Goal: Task Accomplishment & Management: Manage account settings

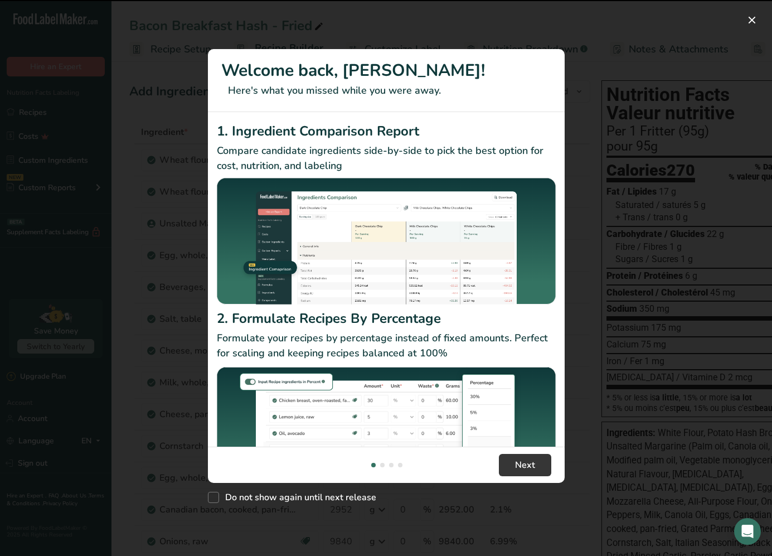
click at [33, 115] on div "New Features" at bounding box center [386, 278] width 772 height 556
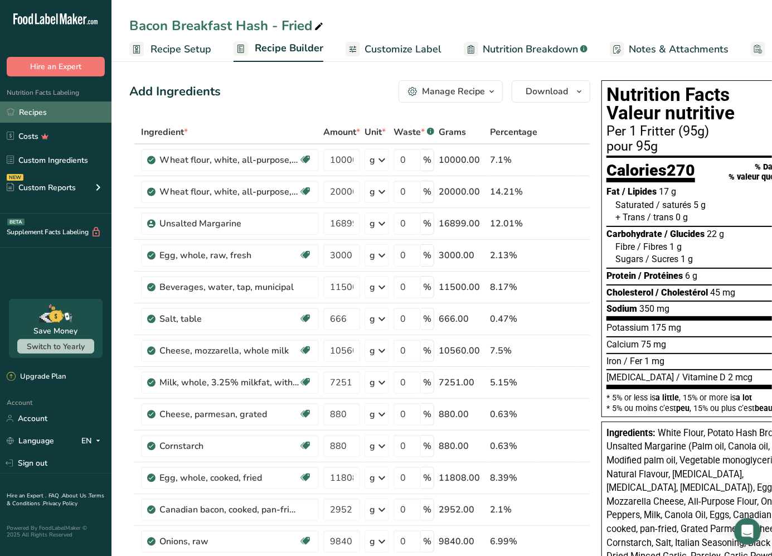
click at [37, 103] on link "Recipes" at bounding box center [55, 111] width 111 height 21
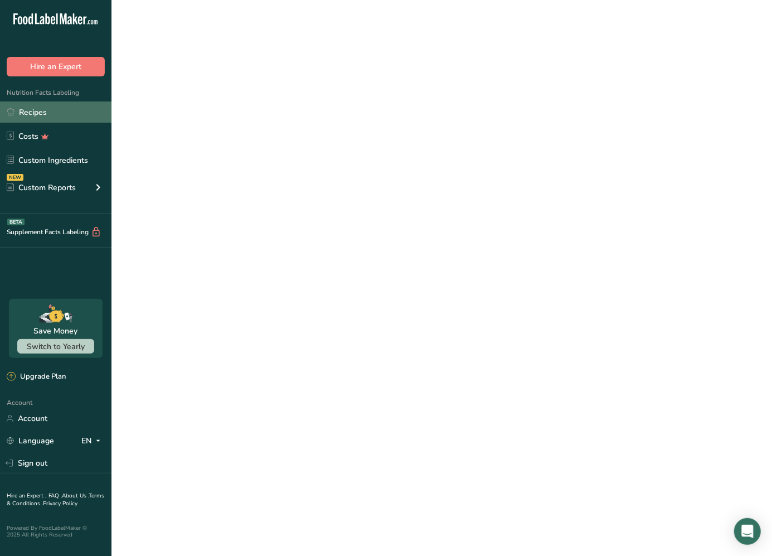
click at [36, 111] on link "Recipes" at bounding box center [55, 111] width 111 height 21
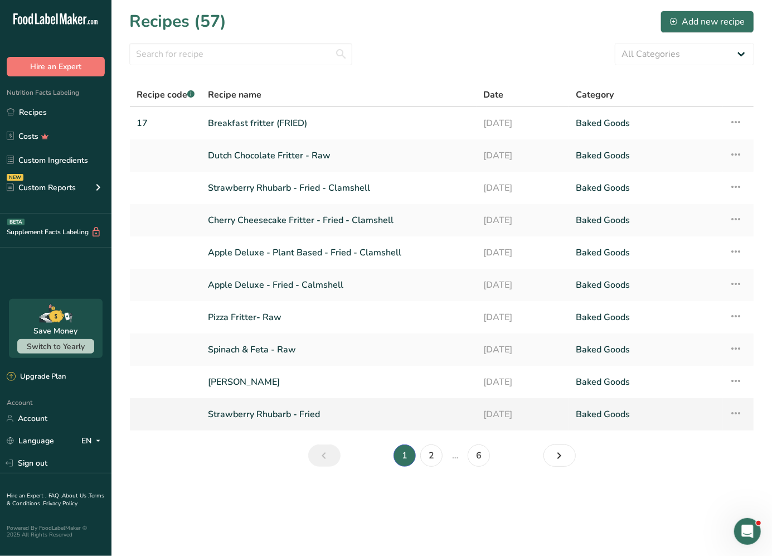
click at [270, 414] on link "Strawberry Rhubarb - Fried" at bounding box center [339, 413] width 262 height 23
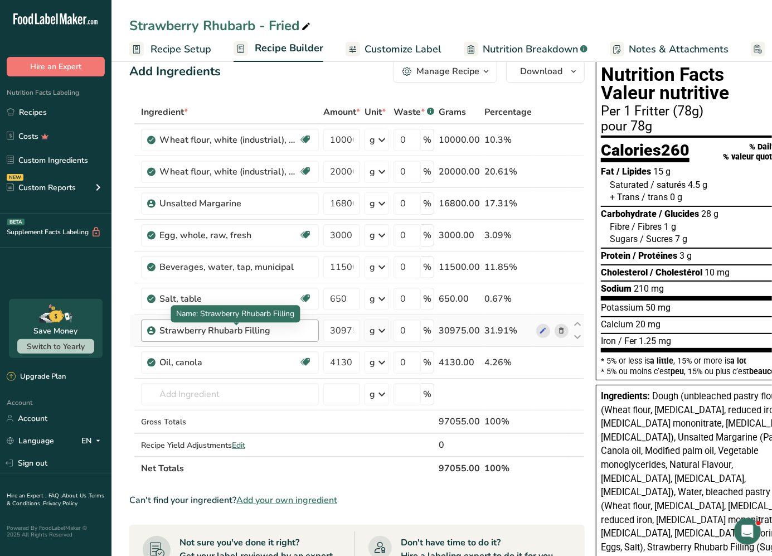
click at [288, 339] on div "Strawberry Rhubarb Filling" at bounding box center [230, 330] width 178 height 22
click at [268, 333] on div "Strawberry Rhubarb Filling" at bounding box center [228, 330] width 139 height 13
click at [301, 335] on div "Strawberry Rhubarb Filling" at bounding box center [235, 330] width 153 height 13
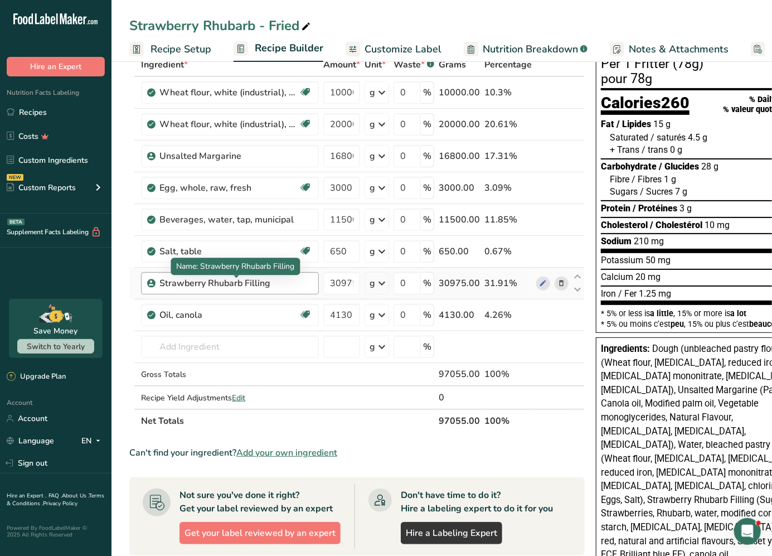
scroll to position [93, 0]
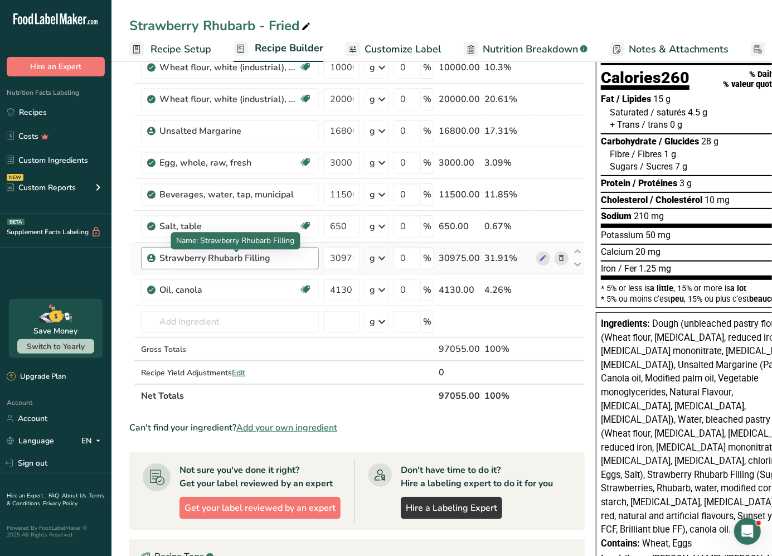
click at [264, 260] on div "Strawberry Rhubarb Filling" at bounding box center [228, 257] width 139 height 13
click at [574, 266] on icon at bounding box center [577, 264] width 13 height 8
type input "4130"
type input "30975"
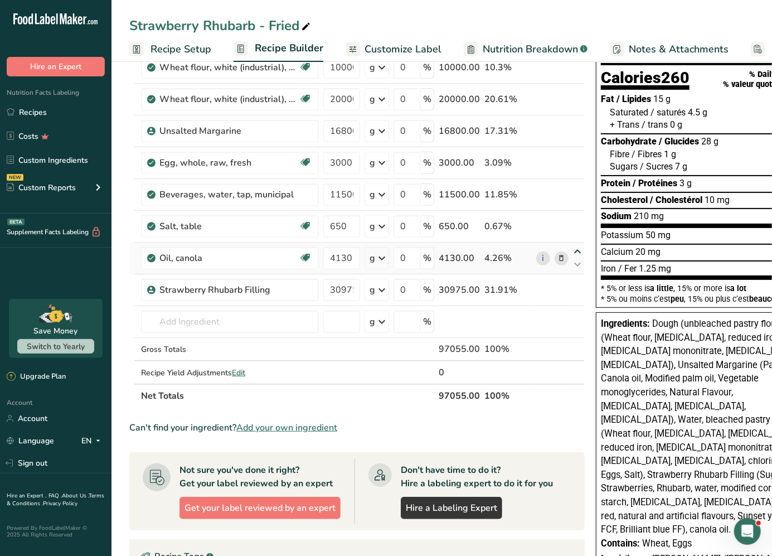
click at [576, 252] on icon at bounding box center [577, 251] width 13 height 8
type input "4130"
type input "650"
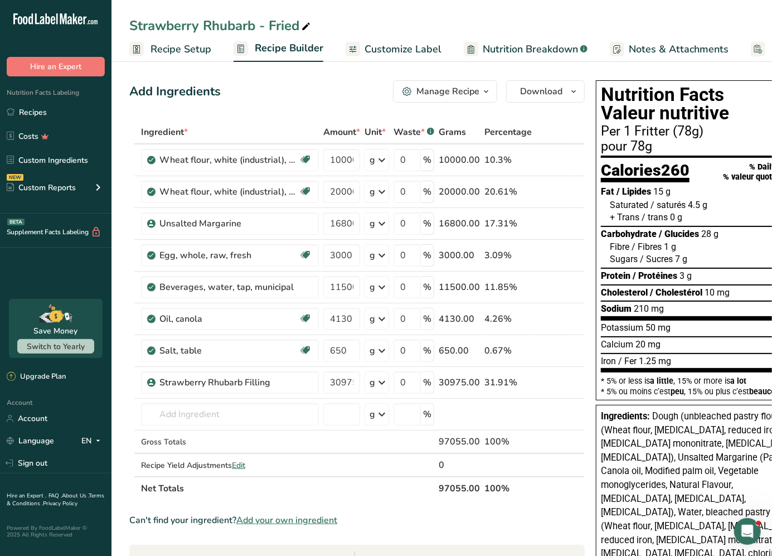
scroll to position [0, 0]
click at [54, 108] on link "Recipes" at bounding box center [55, 111] width 111 height 21
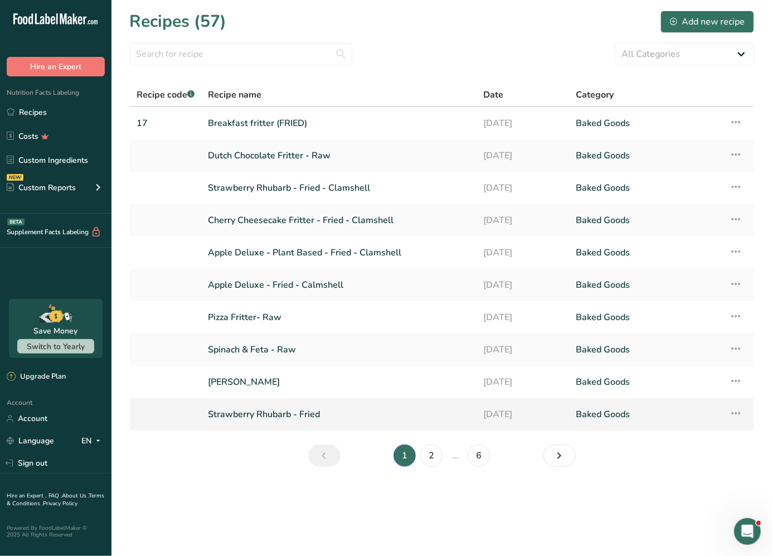
click at [252, 416] on link "Strawberry Rhubarb - Fried" at bounding box center [339, 413] width 262 height 23
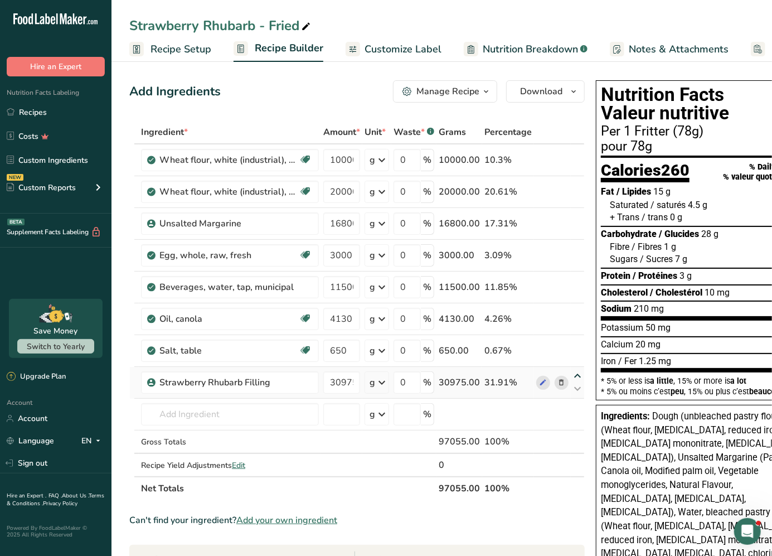
click at [573, 376] on icon at bounding box center [577, 376] width 13 height 8
type input "30975"
type input "650"
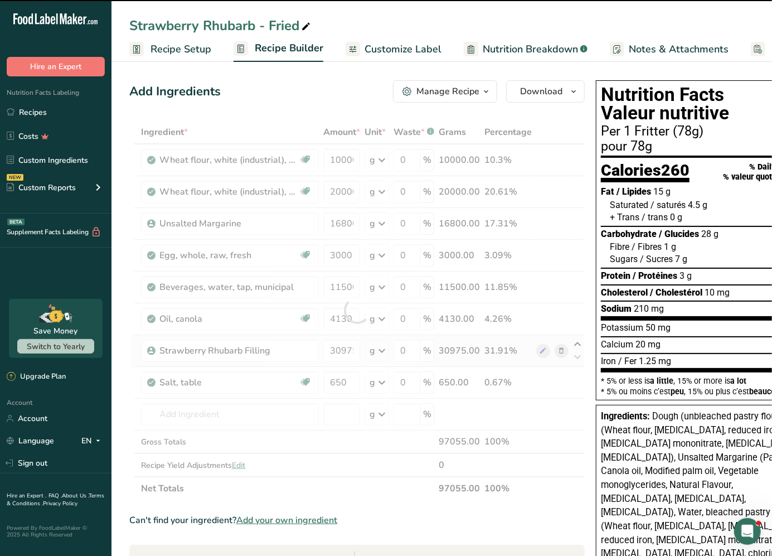
click at [574, 344] on div at bounding box center [356, 310] width 455 height 380
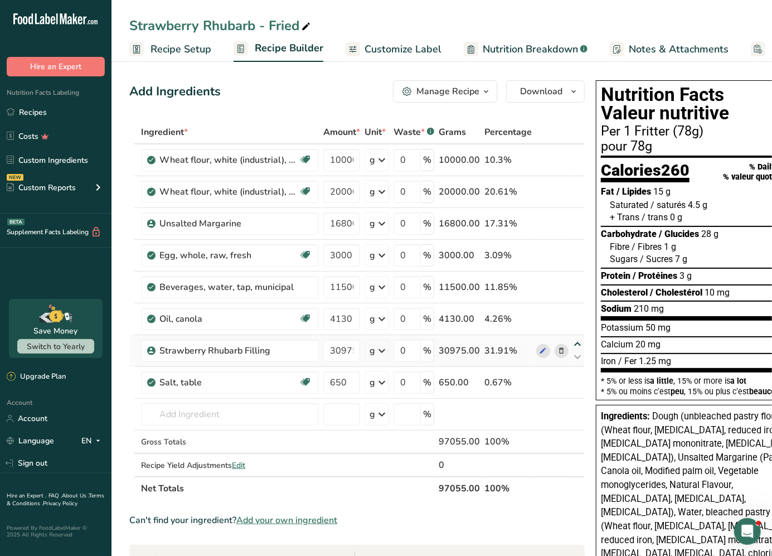
click at [574, 344] on icon at bounding box center [577, 344] width 13 height 8
type input "30975"
click at [575, 359] on icon at bounding box center [577, 357] width 13 height 8
type input "650"
type input "4130"
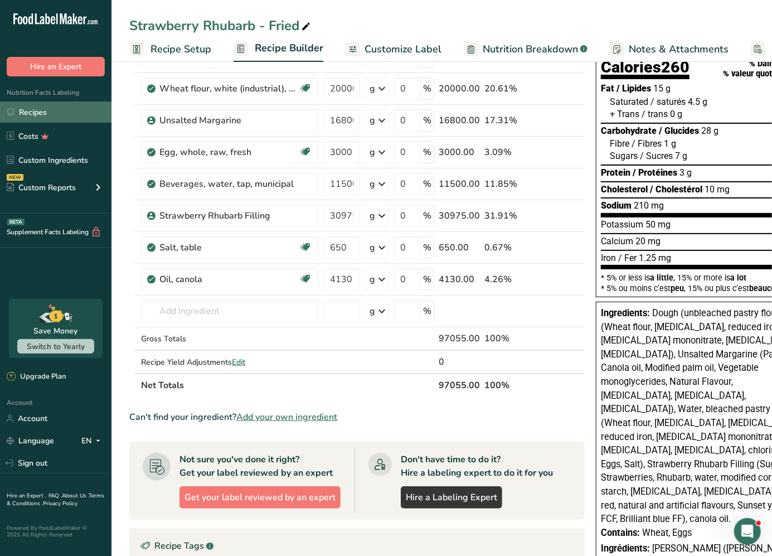
click at [59, 113] on link "Recipes" at bounding box center [55, 111] width 111 height 21
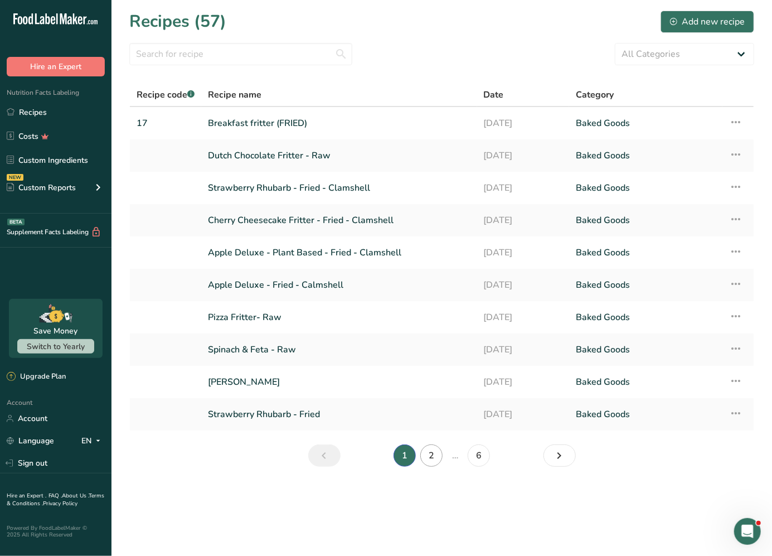
click at [433, 451] on link "2" at bounding box center [431, 455] width 22 height 22
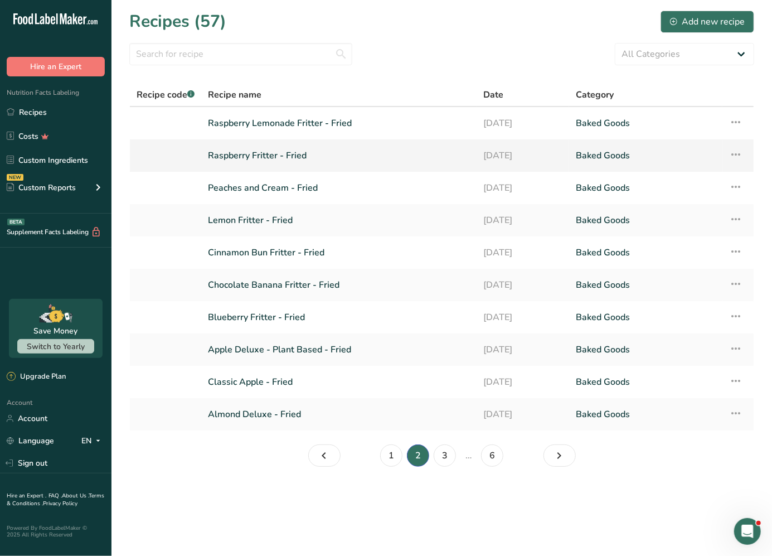
click at [284, 154] on link "Raspberry Fritter - Fried" at bounding box center [339, 155] width 262 height 23
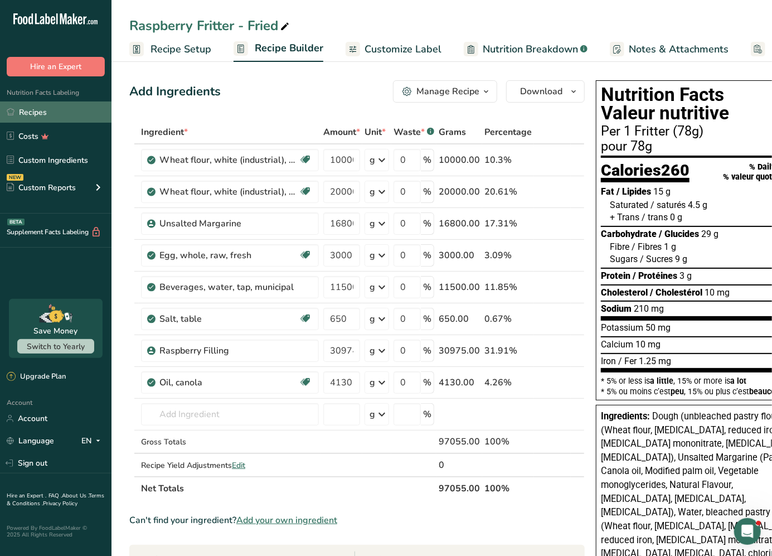
click at [60, 119] on link "Recipes" at bounding box center [55, 111] width 111 height 21
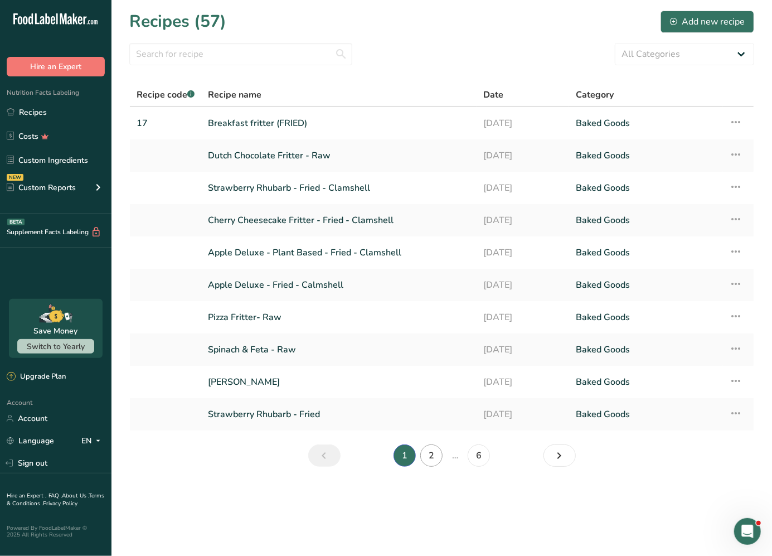
click at [428, 453] on link "2" at bounding box center [431, 455] width 22 height 22
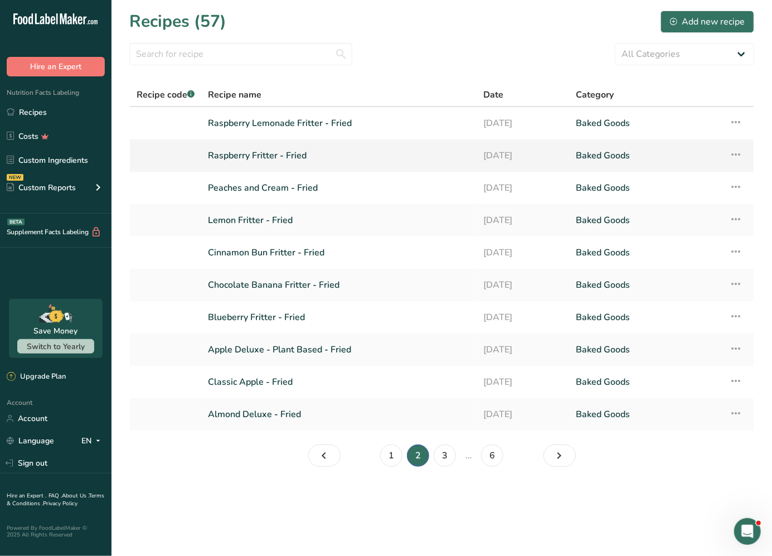
click at [273, 153] on link "Raspberry Fritter - Fried" at bounding box center [339, 155] width 262 height 23
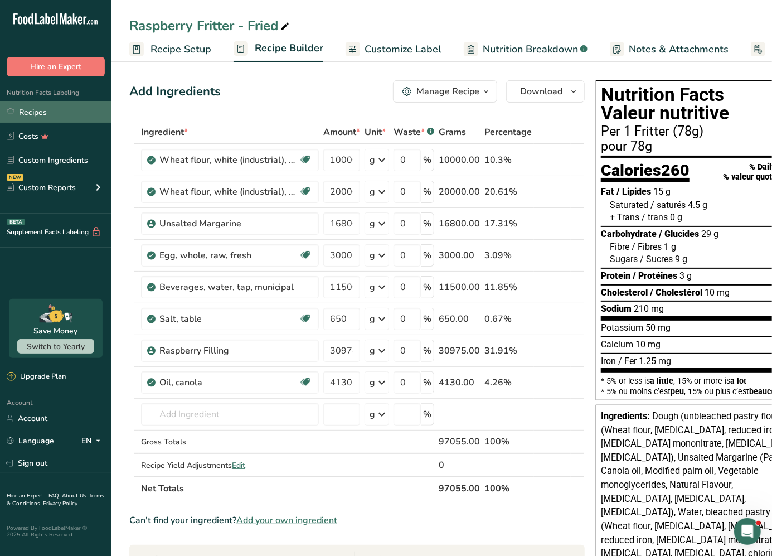
click at [56, 118] on link "Recipes" at bounding box center [55, 111] width 111 height 21
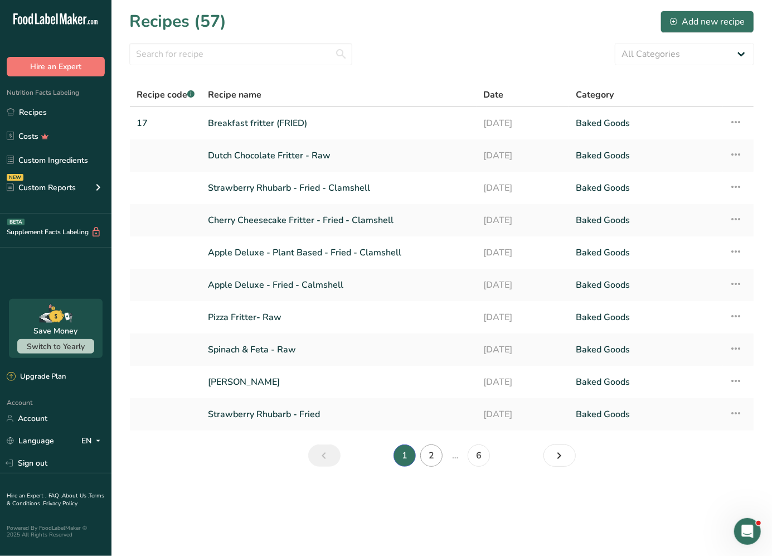
click at [435, 455] on link "2" at bounding box center [431, 455] width 22 height 22
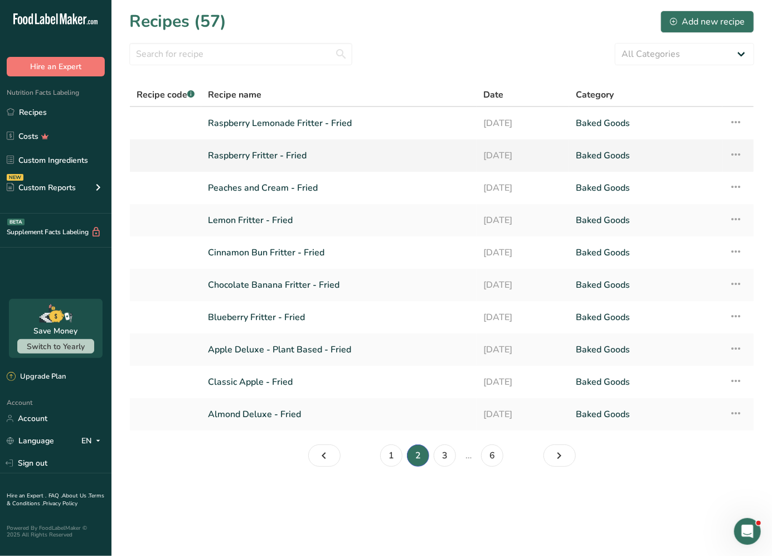
click at [738, 152] on icon at bounding box center [735, 154] width 13 height 20
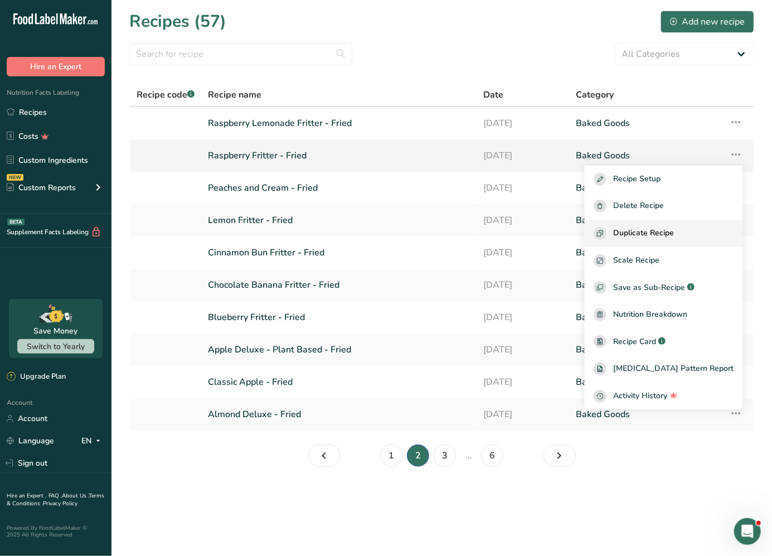
click at [698, 230] on div "Duplicate Recipe" at bounding box center [664, 233] width 140 height 13
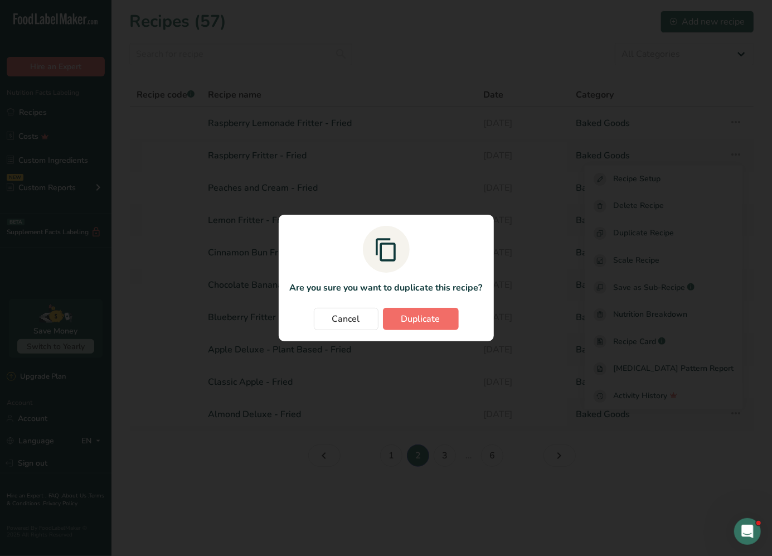
click at [437, 321] on span "Duplicate" at bounding box center [420, 318] width 39 height 13
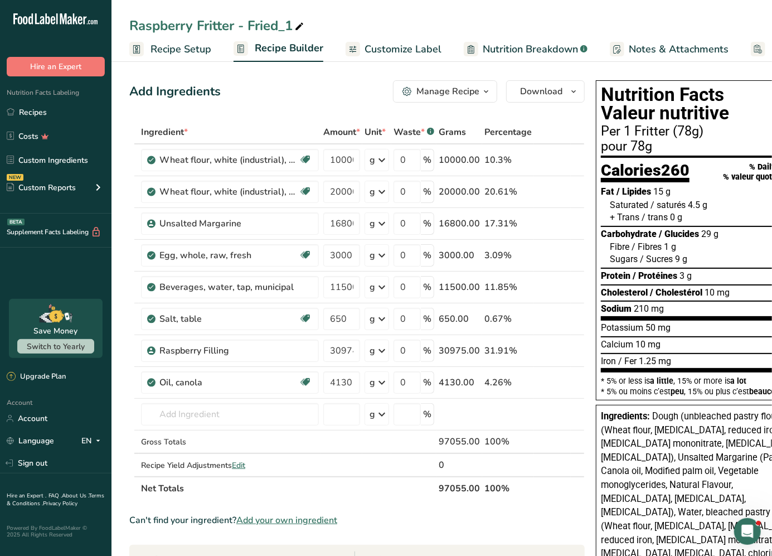
click at [192, 48] on span "Recipe Setup" at bounding box center [180, 49] width 61 height 15
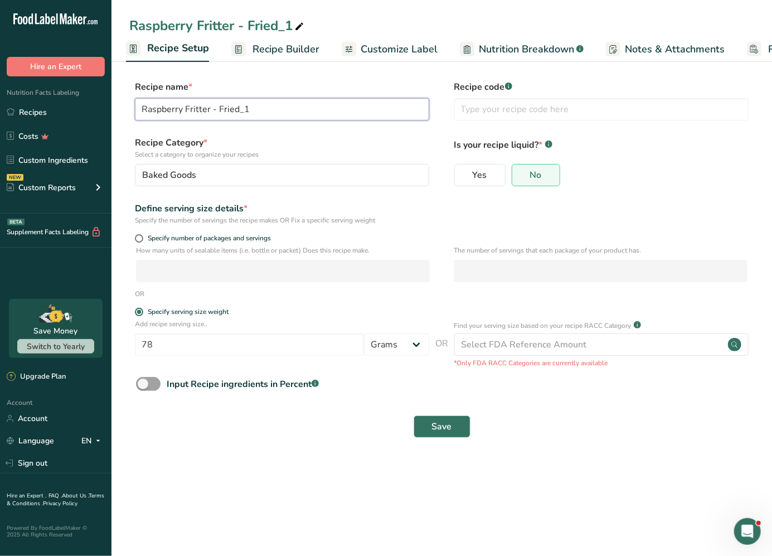
click at [268, 107] on input "Raspberry Fritter - Fried_1" at bounding box center [282, 109] width 294 height 22
click at [264, 114] on input "Raspberry Fritter - Fried - [PERSON_NAME]'s" at bounding box center [282, 109] width 294 height 22
click at [295, 113] on input "Raspberry Fritter - Fried - Traynor's" at bounding box center [282, 109] width 294 height 22
type input "Raspberry Fritter - Fried - Traynor's"
click at [266, 46] on span "Recipe Builder" at bounding box center [285, 49] width 67 height 15
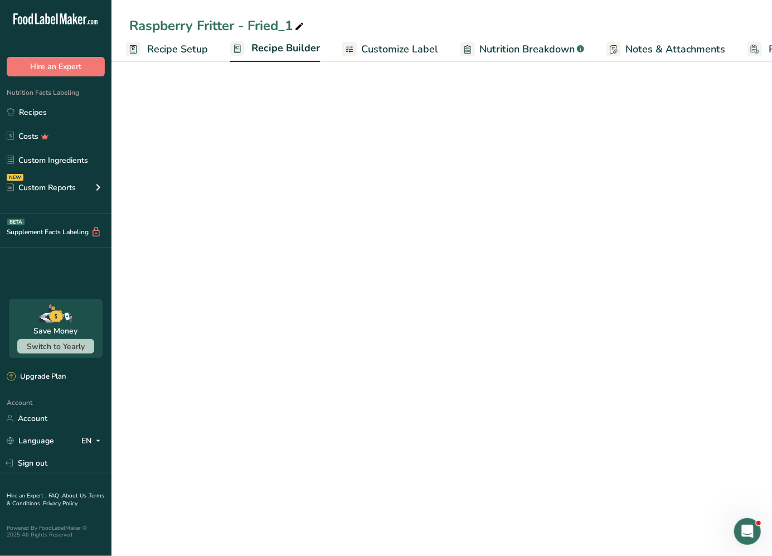
scroll to position [0, 96]
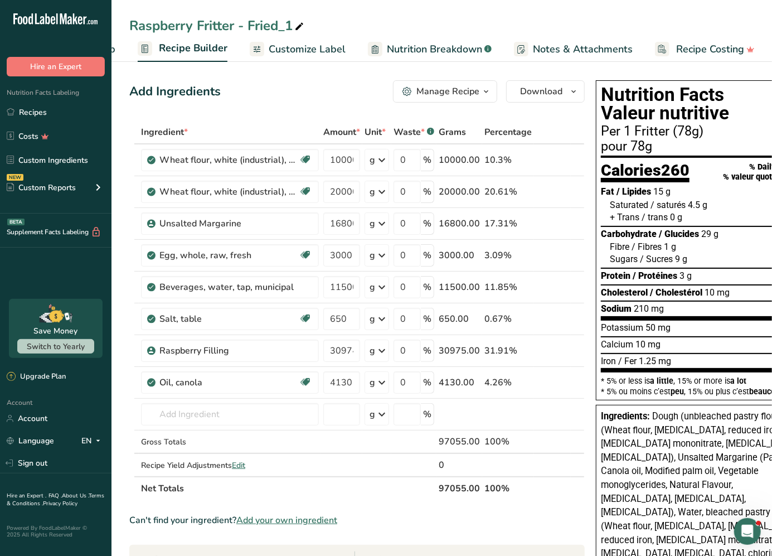
click at [304, 48] on span "Customize Label" at bounding box center [307, 49] width 77 height 15
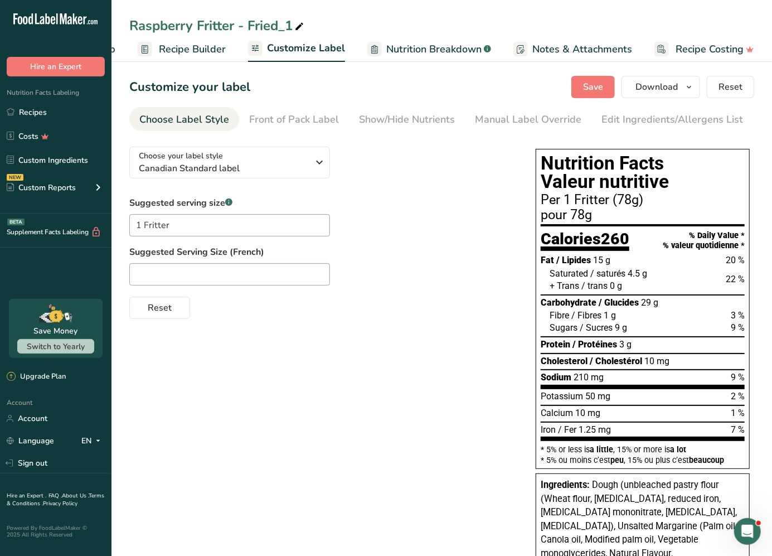
click at [198, 48] on span "Recipe Builder" at bounding box center [192, 49] width 67 height 15
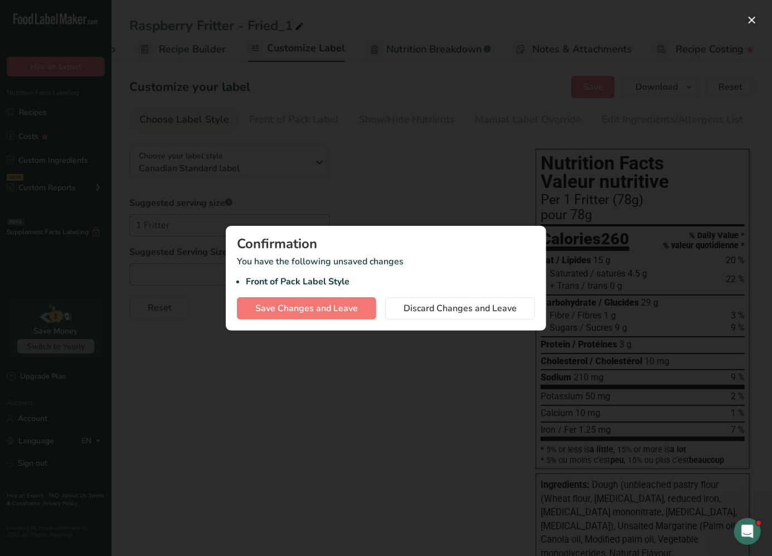
click at [429, 162] on div at bounding box center [386, 278] width 772 height 556
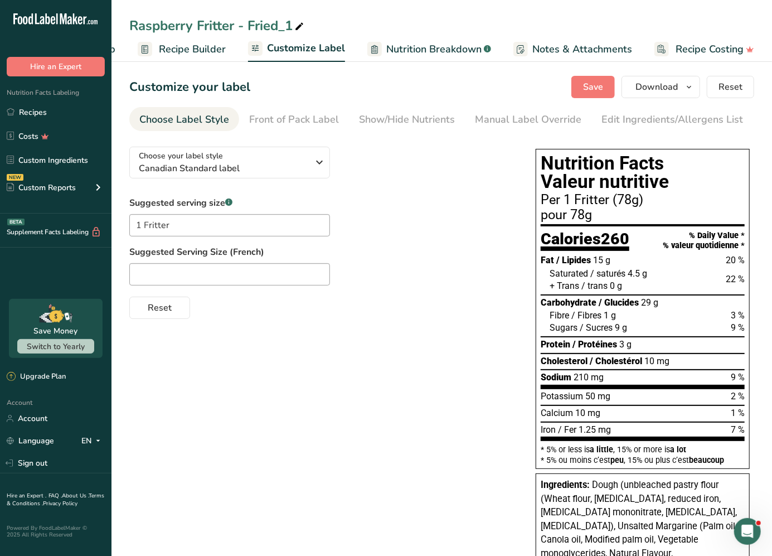
click at [187, 43] on span "Recipe Builder" at bounding box center [192, 49] width 67 height 15
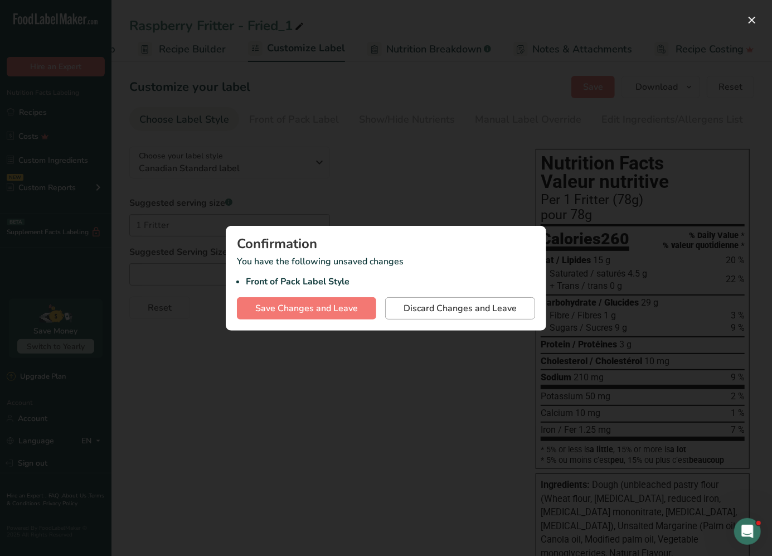
click at [441, 310] on span "Discard Changes and Leave" at bounding box center [459, 307] width 113 height 13
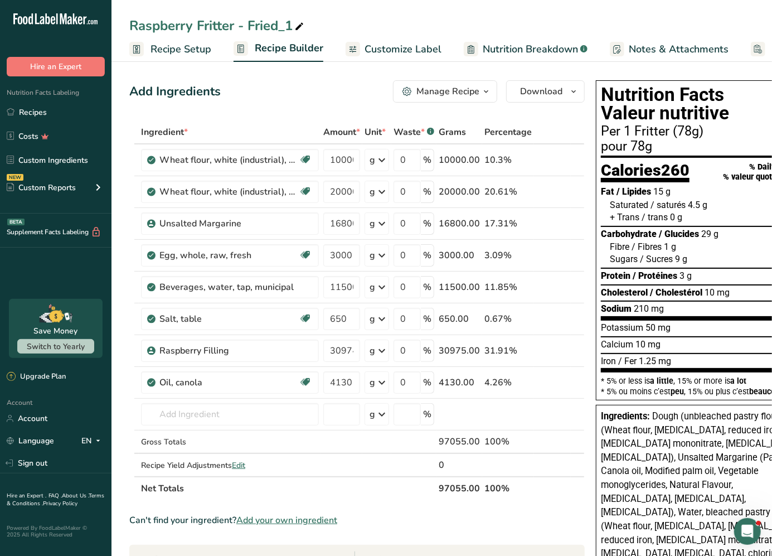
click at [177, 38] on link "Recipe Setup" at bounding box center [170, 49] width 82 height 25
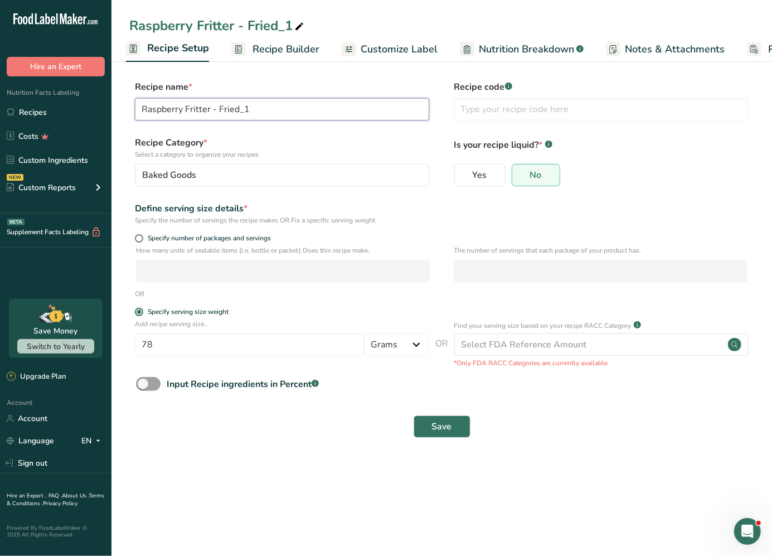
click at [273, 107] on input "Raspberry Fritter - Fried_1" at bounding box center [282, 109] width 294 height 22
type input "Raspberry Fritter - Fried - Traynor's"
click at [273, 48] on span "Recipe Builder" at bounding box center [285, 49] width 67 height 15
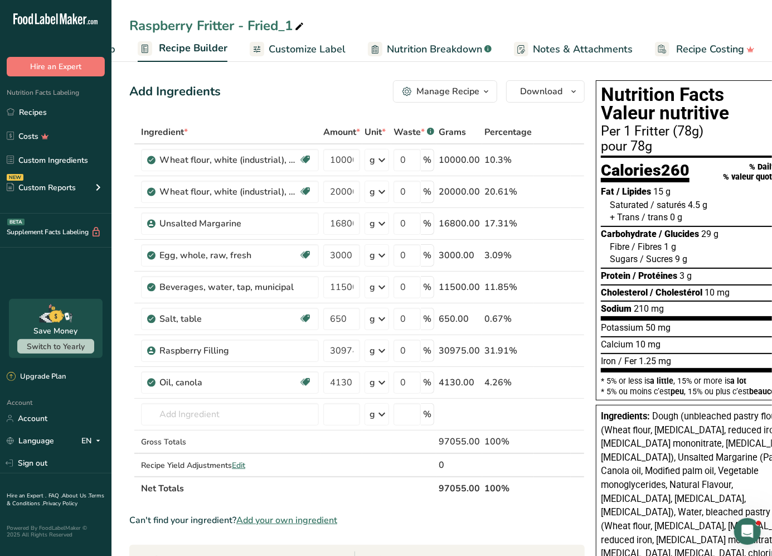
click at [413, 42] on span "Nutrition Breakdown" at bounding box center [434, 49] width 95 height 15
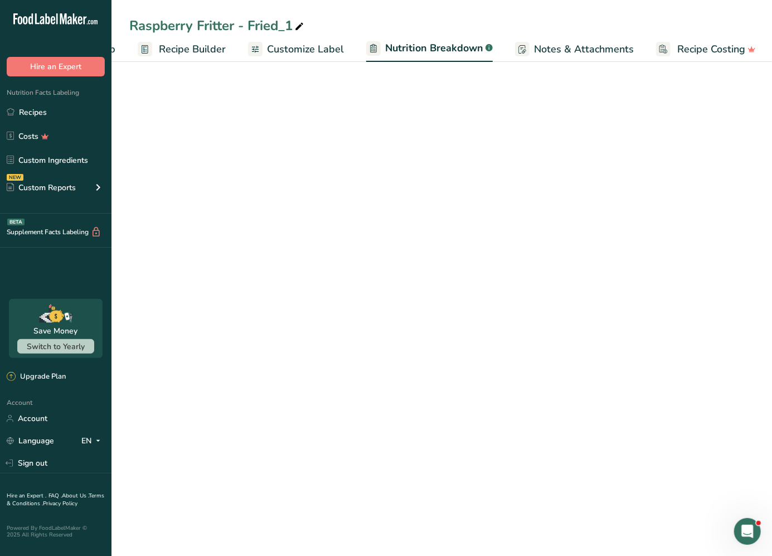
select select "Calories"
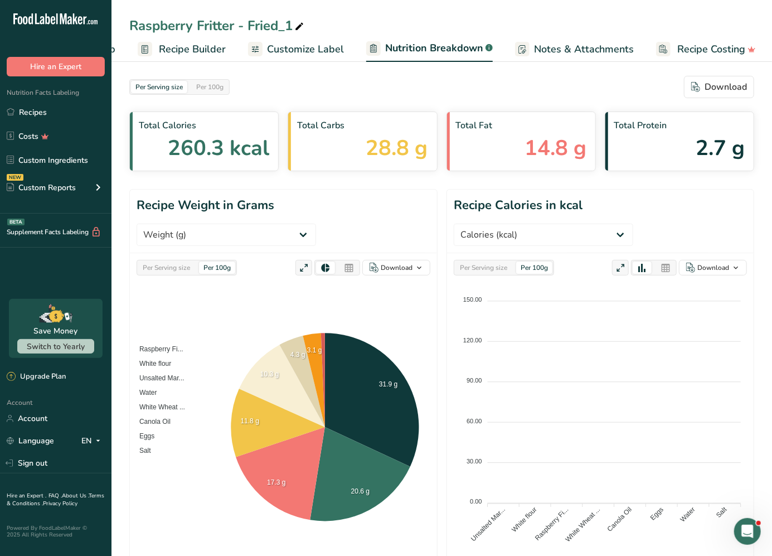
scroll to position [0, 96]
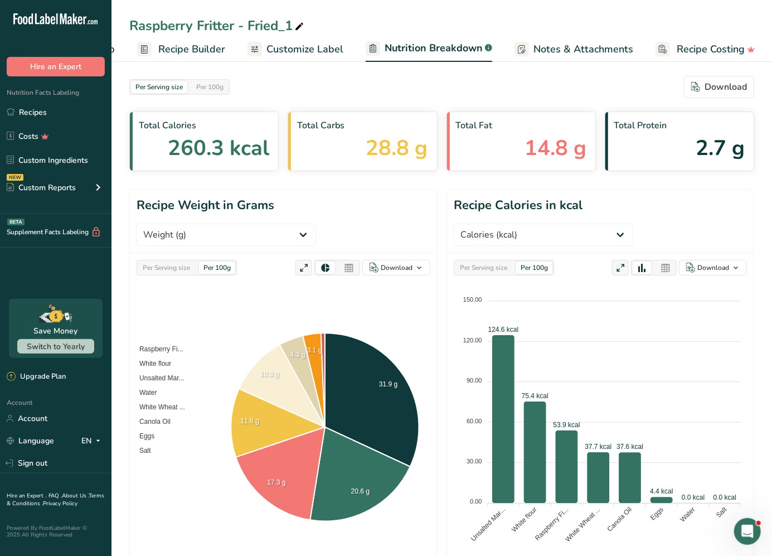
click at [544, 39] on link "Notes & Attachments" at bounding box center [573, 49] width 119 height 25
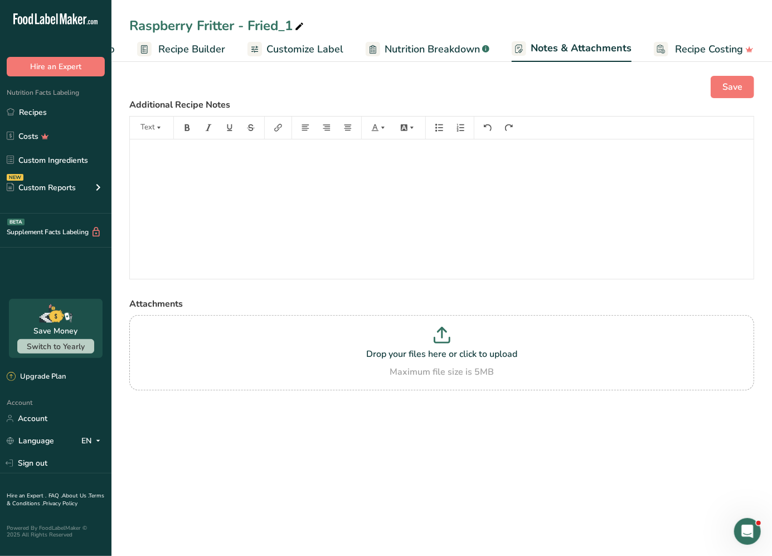
click at [418, 43] on span "Nutrition Breakdown" at bounding box center [432, 49] width 95 height 15
select select "Calories"
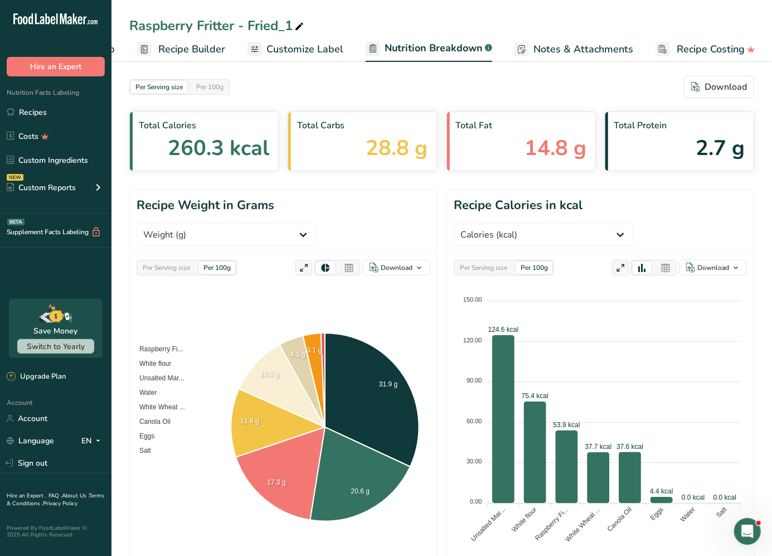
click at [298, 39] on link "Customize Label" at bounding box center [295, 49] width 96 height 25
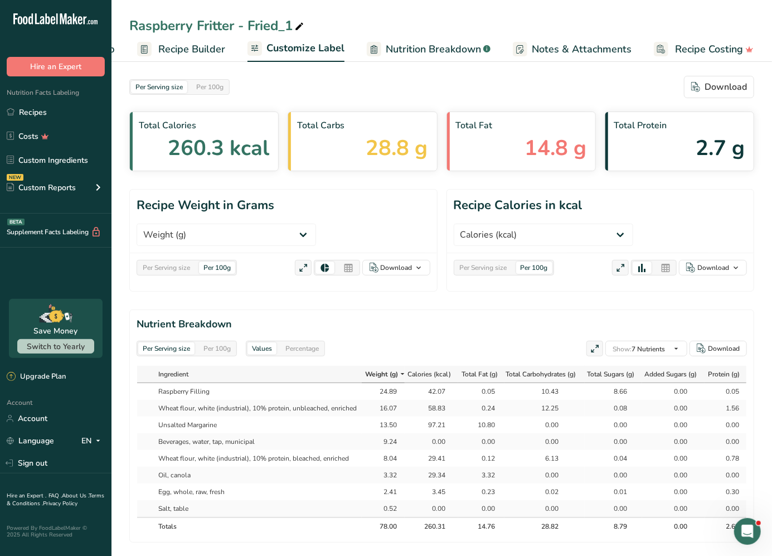
scroll to position [0, 96]
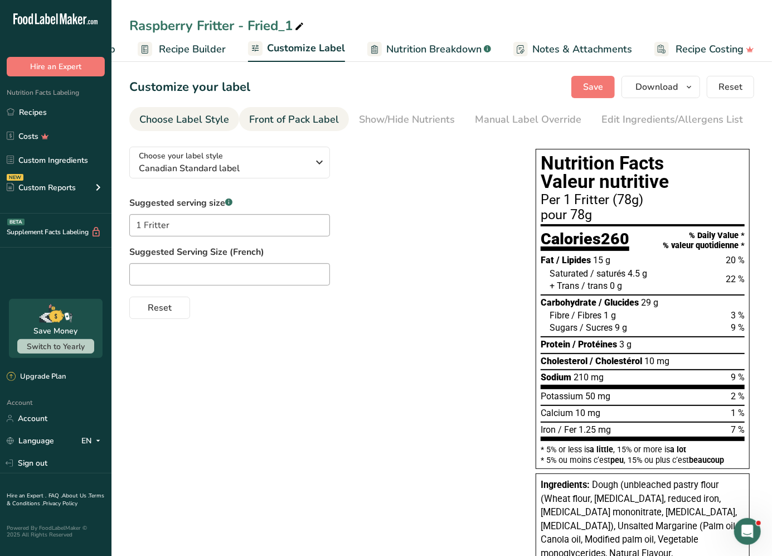
click at [301, 124] on div "Front of Pack Label" at bounding box center [294, 119] width 90 height 15
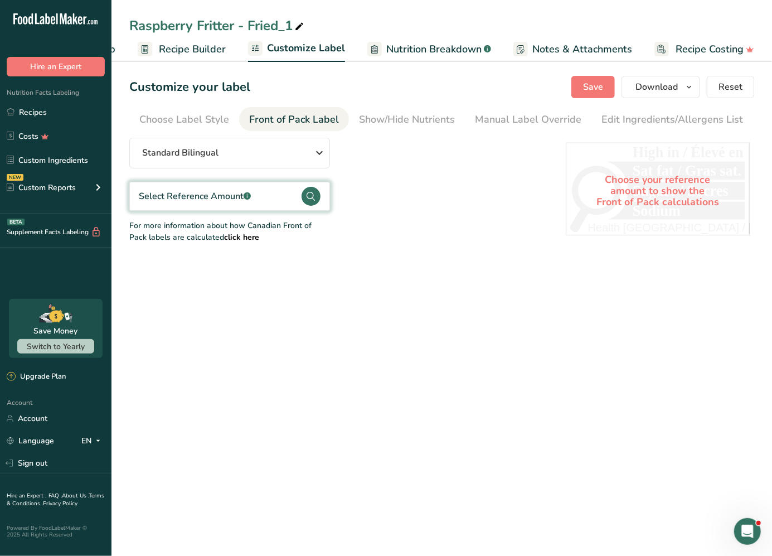
scroll to position [0, 81]
click at [301, 124] on div "Show/Hide Nutrients" at bounding box center [326, 119] width 96 height 15
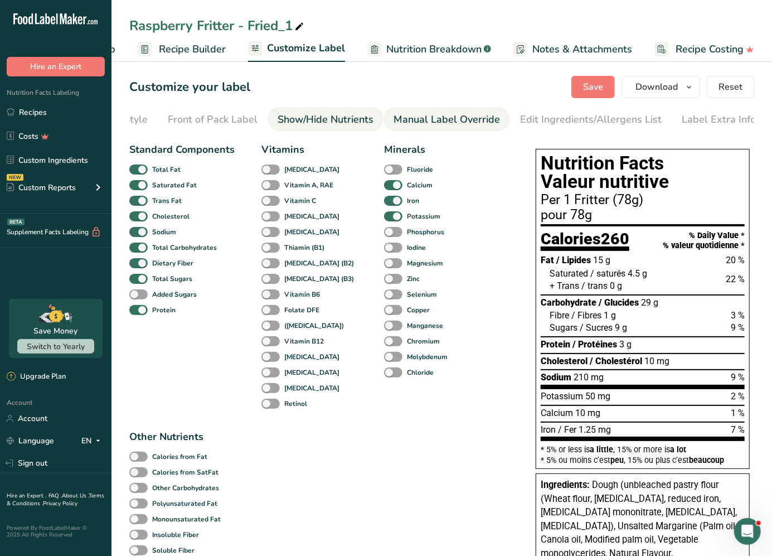
click at [416, 128] on link "Manual Label Override" at bounding box center [446, 119] width 106 height 25
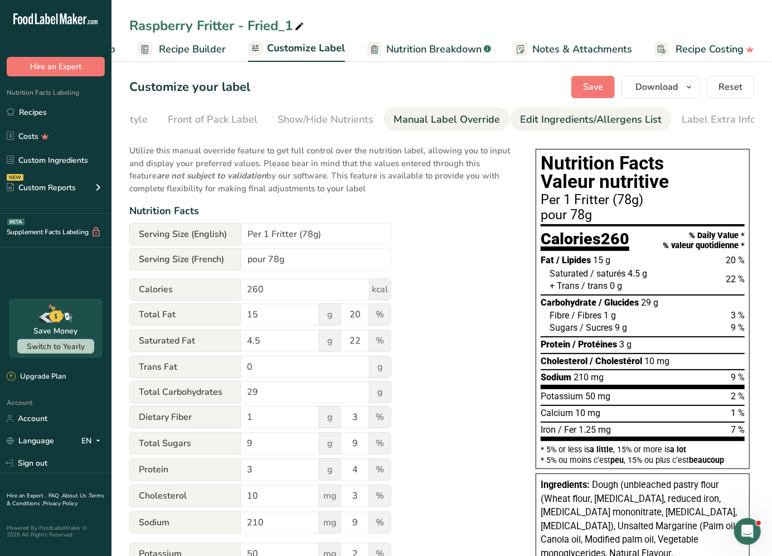
click at [562, 125] on div "Edit Ingredients/Allergens List" at bounding box center [591, 119] width 142 height 15
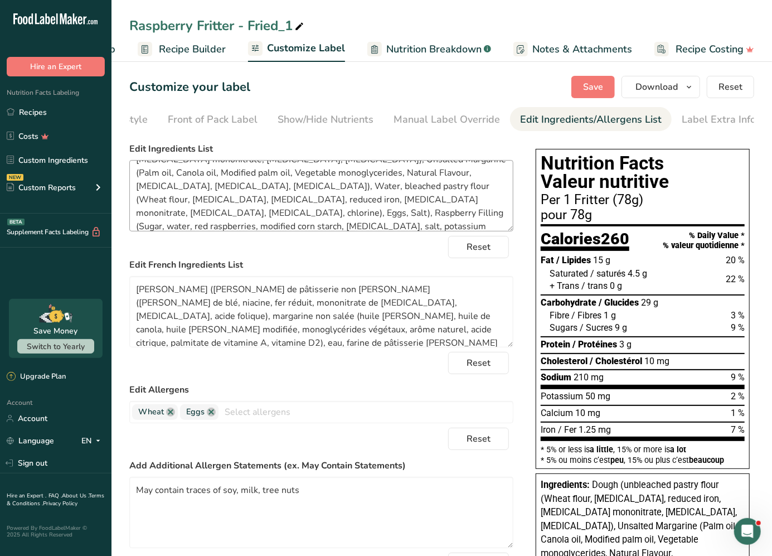
scroll to position [31, 0]
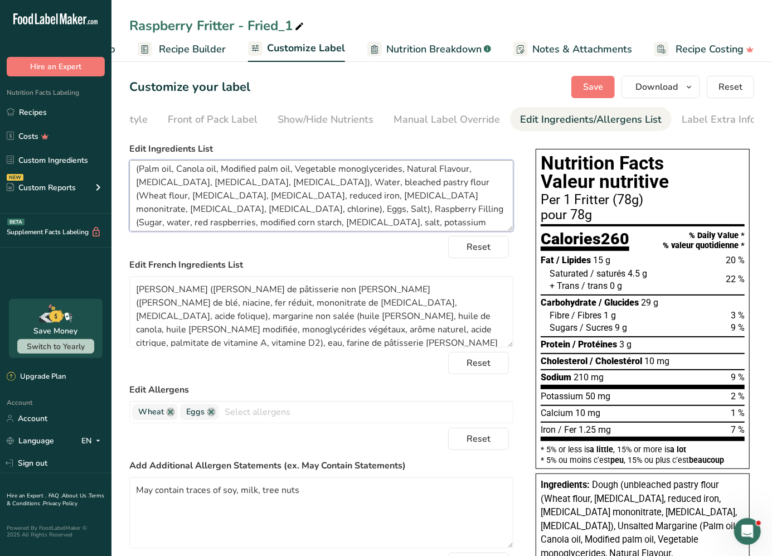
click at [447, 203] on textarea "Dough (unbleached pastry flour (Wheat flour, [MEDICAL_DATA], reduced iron, [MED…" at bounding box center [321, 195] width 384 height 71
click at [453, 203] on textarea "Dough (unbleached pastry flour (Wheat flour, [MEDICAL_DATA], reduced iron, [MED…" at bounding box center [321, 195] width 384 height 71
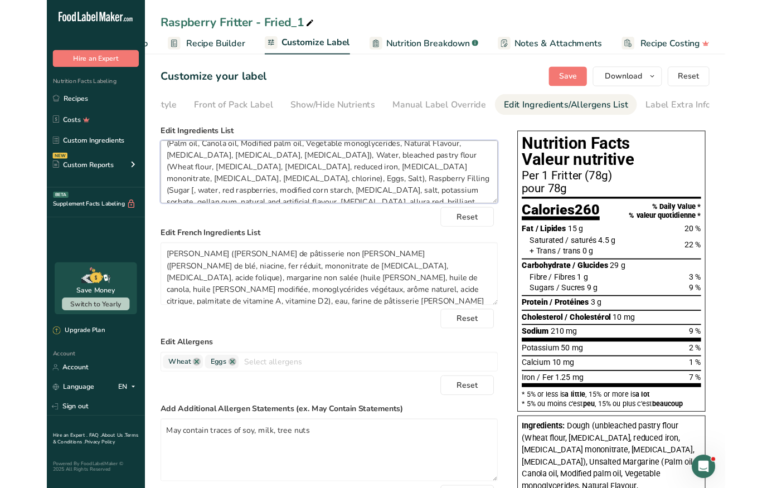
scroll to position [36, 0]
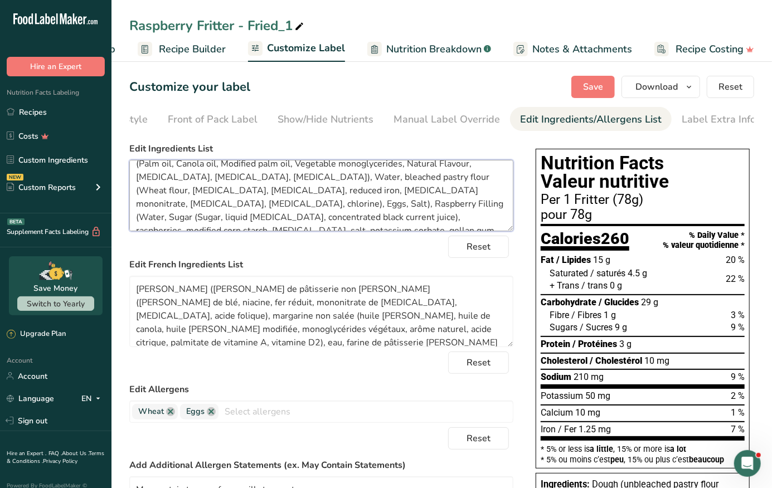
drag, startPoint x: 483, startPoint y: 208, endPoint x: 434, endPoint y: 193, distance: 51.5
click at [434, 193] on textarea "Dough (unbleached pastry flour (Wheat flour, [MEDICAL_DATA], reduced iron, [MED…" at bounding box center [321, 195] width 384 height 71
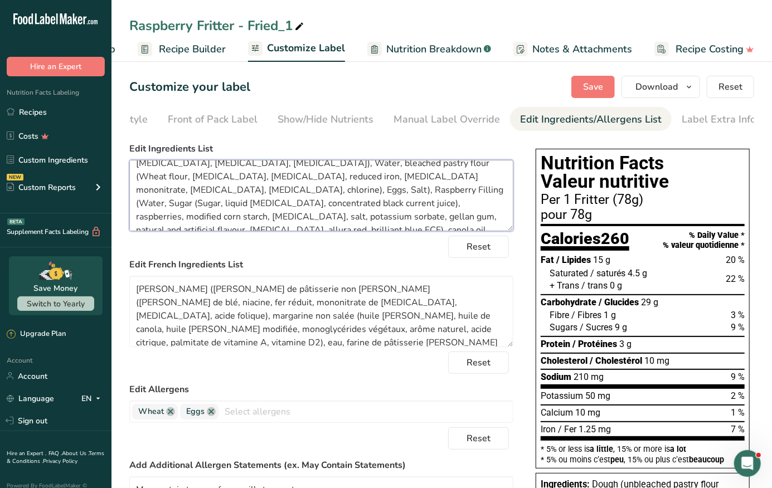
scroll to position [50, 0]
drag, startPoint x: 290, startPoint y: 221, endPoint x: 429, endPoint y: 176, distance: 145.2
click at [429, 176] on textarea "Dough (unbleached pastry flour (Wheat flour, [MEDICAL_DATA], reduced iron, [MED…" at bounding box center [321, 195] width 384 height 71
paste textarea "Water, Sugars (sugar, liquid [MEDICAL_DATA], concentrated black currant juice),…"
click at [337, 221] on textarea "Dough (unbleached pastry flour (Wheat flour, [MEDICAL_DATA], reduced iron, [MED…" at bounding box center [321, 195] width 384 height 71
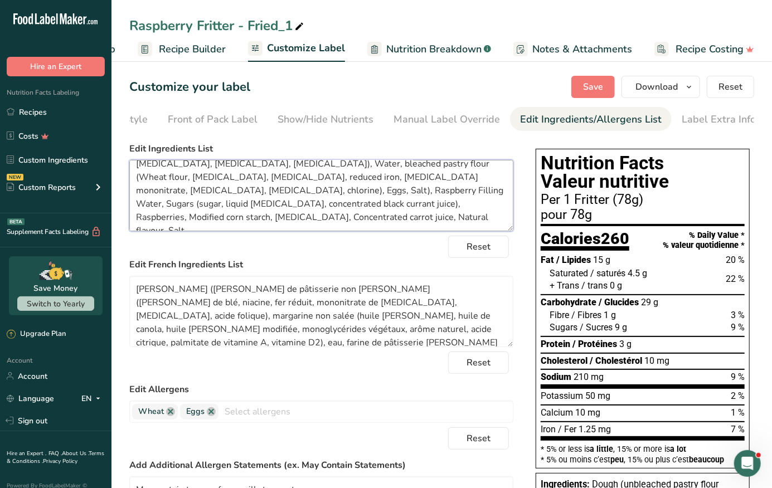
click at [382, 197] on textarea "Dough (unbleached pastry flour (Wheat flour, [MEDICAL_DATA], reduced iron, [MED…" at bounding box center [321, 195] width 384 height 71
click at [136, 208] on textarea "Dough (unbleached pastry flour (Wheat flour, [MEDICAL_DATA], reduced iron, [MED…" at bounding box center [321, 195] width 384 height 71
click at [358, 211] on textarea "Dough (unbleached pastry flour (Wheat flour, [MEDICAL_DATA], reduced iron, [MED…" at bounding box center [321, 195] width 384 height 71
click at [360, 208] on textarea "Dough (unbleached pastry flour (Wheat flour, [MEDICAL_DATA], reduced iron, [MED…" at bounding box center [321, 195] width 384 height 71
click at [359, 203] on textarea "Dough (unbleached pastry flour (Wheat flour, [MEDICAL_DATA], reduced iron, [MED…" at bounding box center [321, 195] width 384 height 71
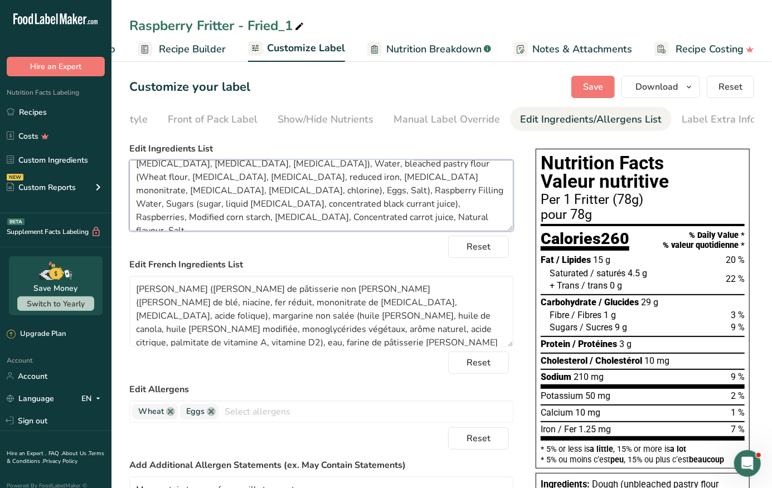
click at [362, 207] on textarea "Dough (unbleached pastry flour (Wheat flour, [MEDICAL_DATA], reduced iron, [MED…" at bounding box center [321, 195] width 384 height 71
click at [357, 218] on textarea "Dough (unbleached pastry flour (Wheat flour, [MEDICAL_DATA], reduced iron, [MED…" at bounding box center [321, 195] width 384 height 71
click at [208, 220] on textarea "Dough (unbleached pastry flour (Wheat flour, [MEDICAL_DATA], reduced iron, [MED…" at bounding box center [321, 195] width 384 height 71
drag, startPoint x: 208, startPoint y: 220, endPoint x: 355, endPoint y: 213, distance: 146.7
click at [355, 213] on textarea "Dough (unbleached pastry flour (Wheat flour, [MEDICAL_DATA], reduced iron, [MED…" at bounding box center [321, 195] width 384 height 71
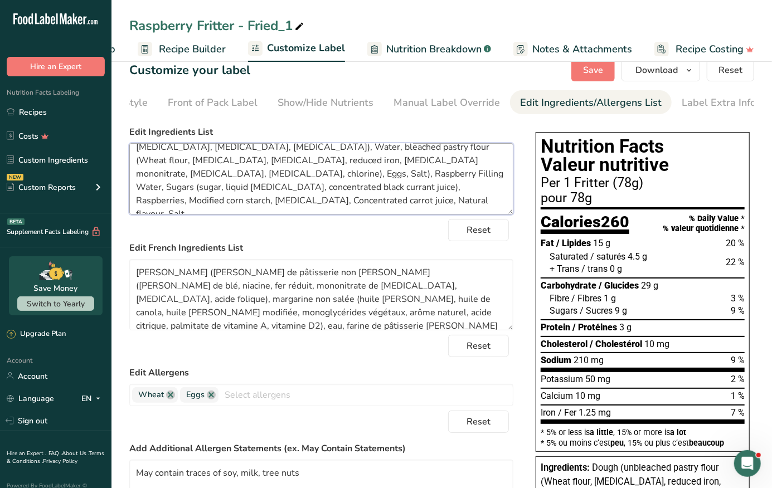
scroll to position [17, 0]
click at [284, 203] on textarea "Dough (unbleached pastry flour (Wheat flour, [MEDICAL_DATA], reduced iron, [MED…" at bounding box center [321, 178] width 384 height 71
click at [351, 205] on textarea "Dough (unbleached pastry flour (Wheat flour, [MEDICAL_DATA], reduced iron, [MED…" at bounding box center [321, 178] width 384 height 71
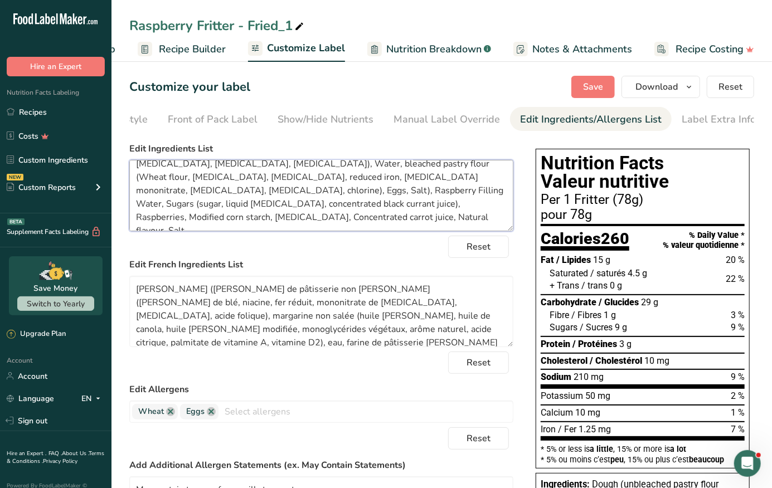
scroll to position [12, 0]
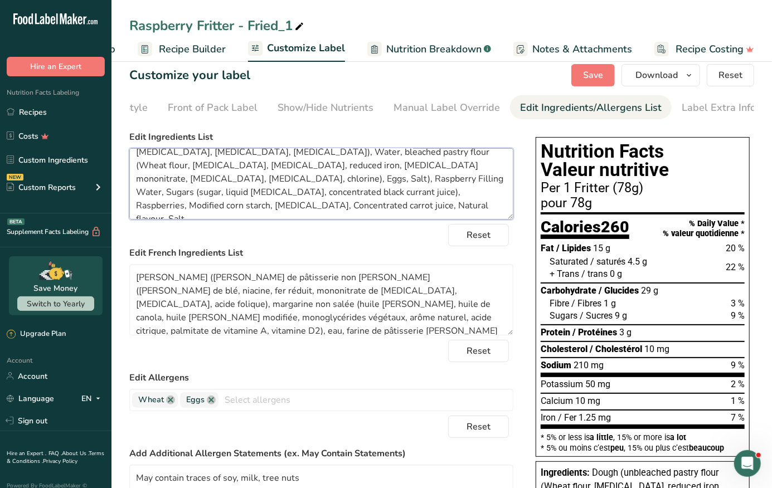
click at [427, 168] on textarea "Dough (unbleached pastry flour (Wheat flour, [MEDICAL_DATA], reduced iron, [MED…" at bounding box center [321, 183] width 384 height 71
type textarea "Dough (unbleached pastry flour (Wheat flour, [MEDICAL_DATA], reduced iron, [MED…"
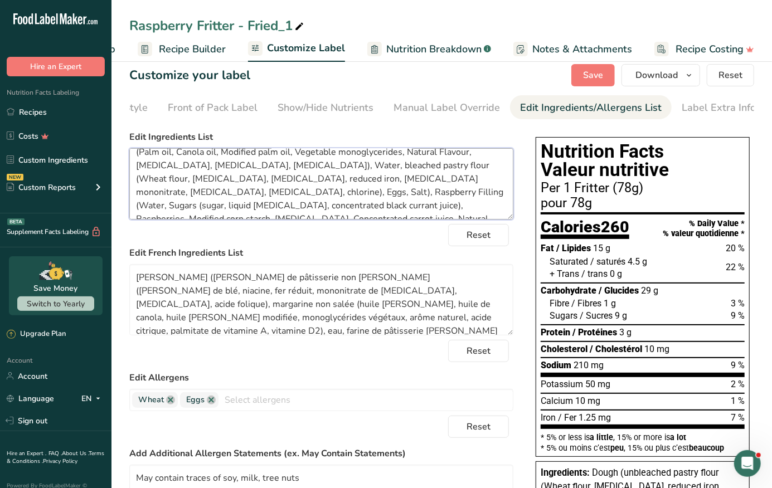
scroll to position [45, 0]
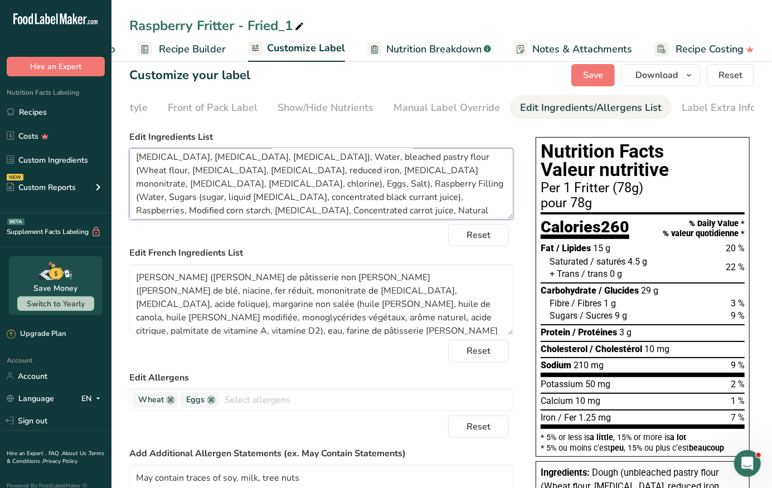
click at [415, 206] on textarea "Dough (unbleached pastry flour (Wheat flour, [MEDICAL_DATA], reduced iron, [MED…" at bounding box center [321, 183] width 384 height 71
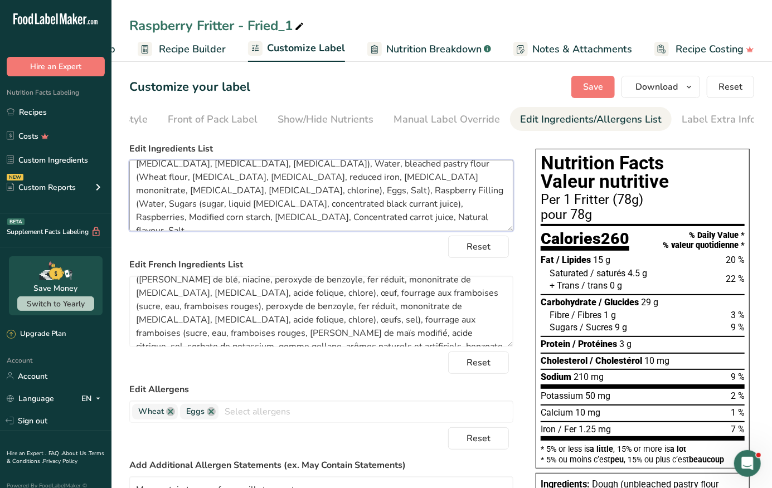
scroll to position [0, 0]
click at [699, 128] on link "Label Extra Info" at bounding box center [719, 119] width 74 height 25
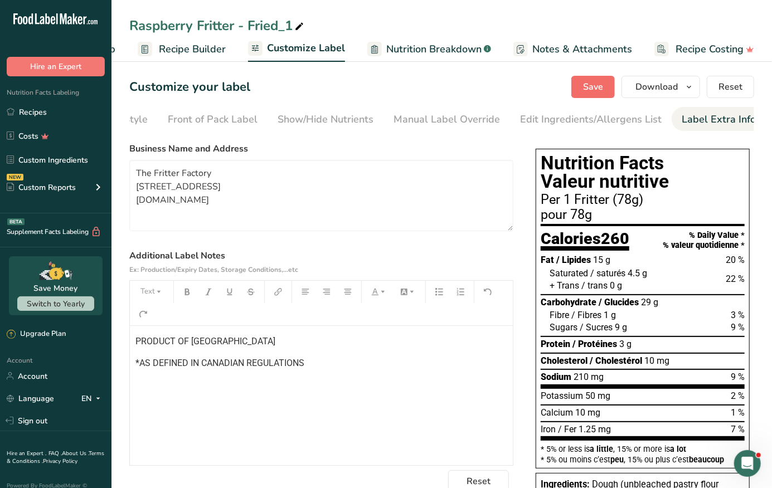
click at [583, 87] on span "Save" at bounding box center [593, 86] width 20 height 13
click at [540, 118] on div "Edit Ingredients/Allergens List" at bounding box center [591, 119] width 142 height 15
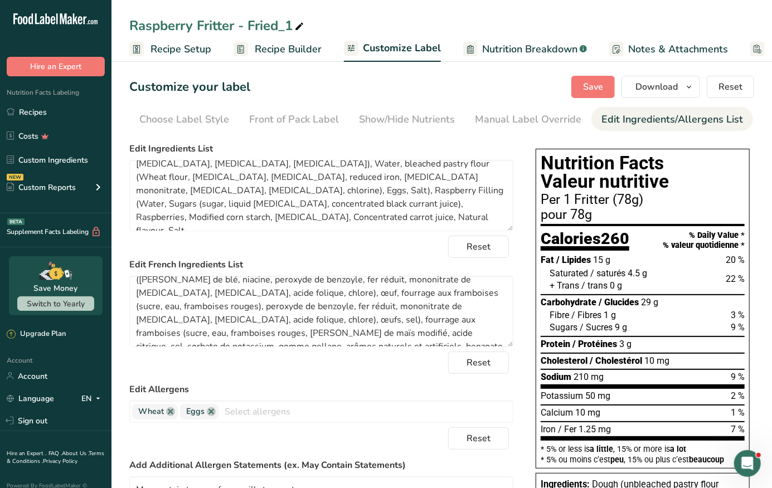
click at [174, 43] on span "Recipe Setup" at bounding box center [180, 49] width 61 height 15
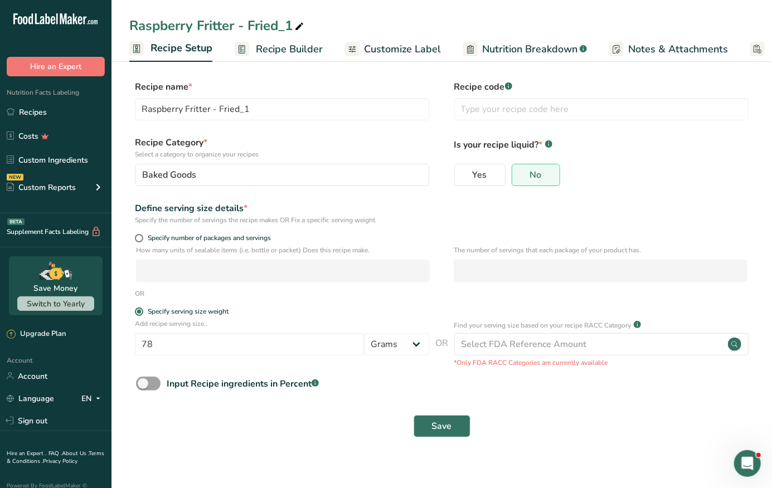
scroll to position [0, 3]
click at [278, 46] on span "Recipe Builder" at bounding box center [285, 49] width 67 height 15
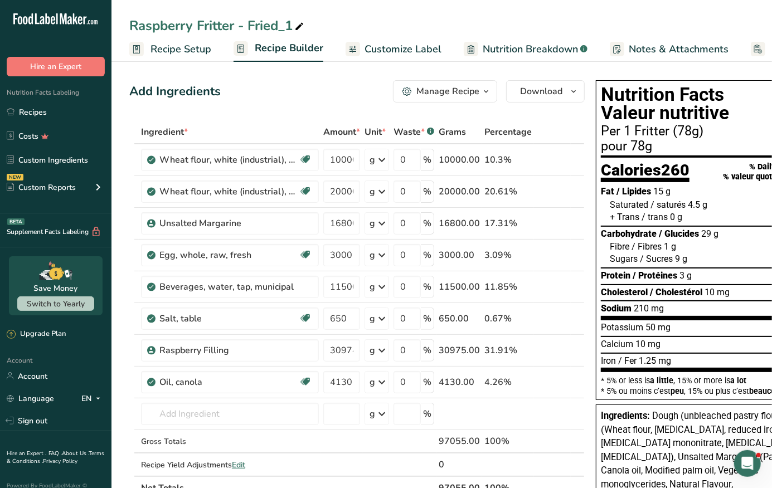
click at [163, 45] on span "Recipe Setup" at bounding box center [180, 49] width 61 height 15
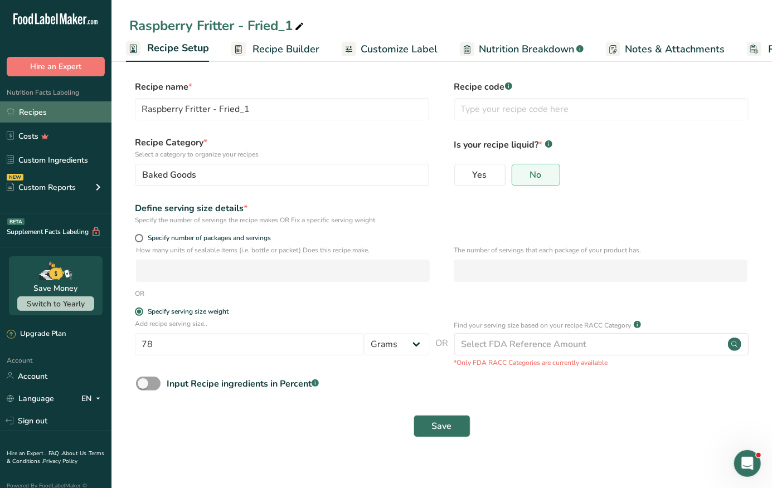
click at [32, 109] on link "Recipes" at bounding box center [55, 111] width 111 height 21
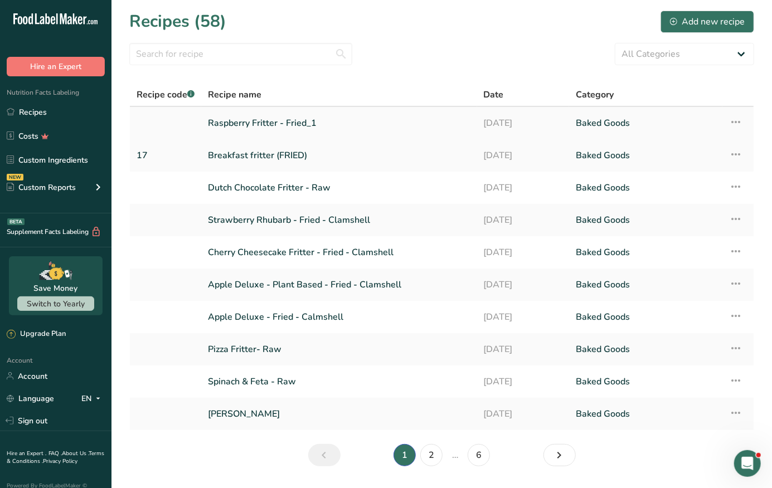
click at [275, 119] on link "Raspberry Fritter - Fried_1" at bounding box center [339, 122] width 262 height 23
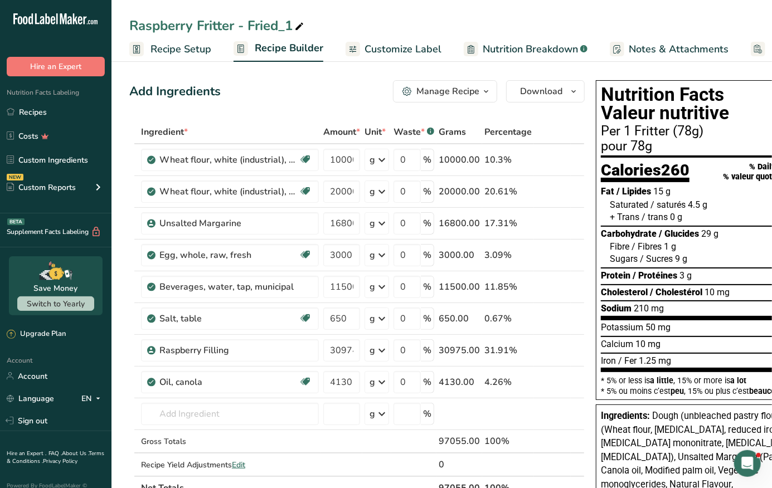
click at [300, 27] on icon at bounding box center [299, 27] width 10 height 16
type input "Raspberry Fritter - Fried - [PERSON_NAME]'s"
click at [297, 90] on div "Add Ingredients Manage Recipe Delete Recipe Duplicate Recipe Scale Recipe Save …" at bounding box center [356, 91] width 455 height 22
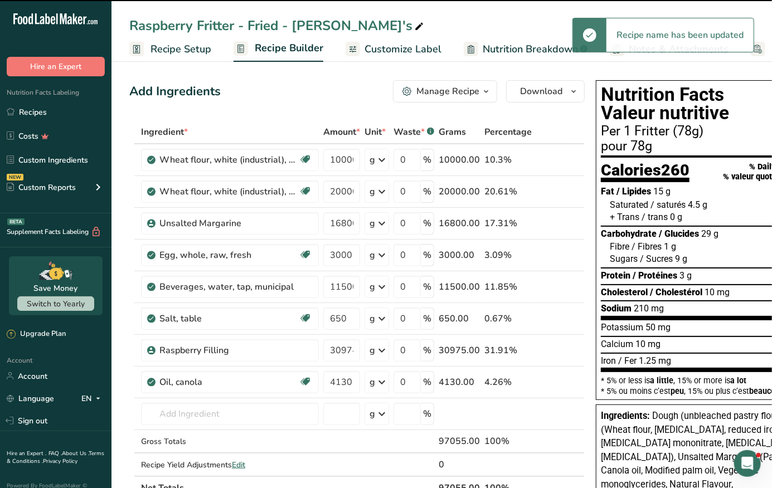
click at [321, 26] on div "Raspberry Fritter - Fried - [PERSON_NAME]'s" at bounding box center [277, 26] width 296 height 20
click at [318, 25] on input "Raspberry Fritter - Fried - [PERSON_NAME]'s" at bounding box center [441, 26] width 625 height 20
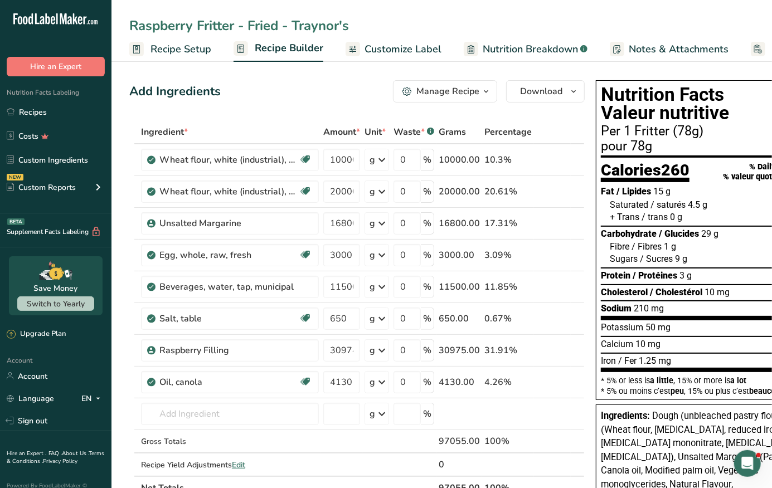
type input "Raspberry Fritter - Fried - Traynor's"
click at [324, 96] on div "Add Ingredients Manage Recipe Delete Recipe Duplicate Recipe Scale Recipe Save …" at bounding box center [356, 91] width 455 height 22
click at [170, 45] on span "Recipe Setup" at bounding box center [180, 49] width 61 height 15
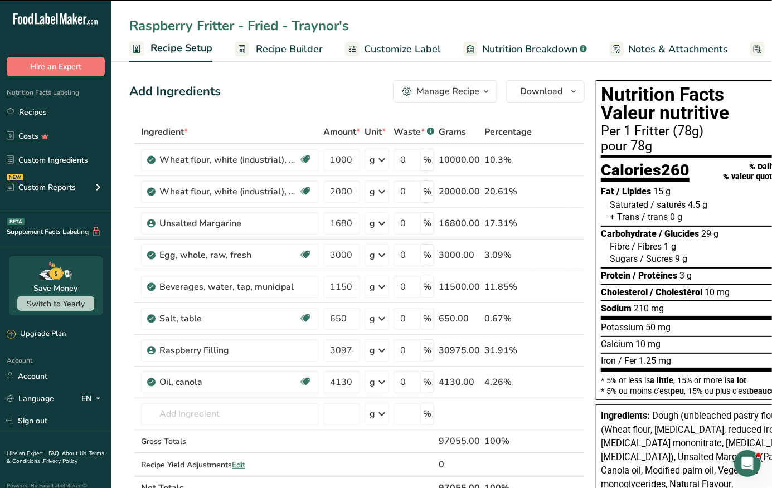
scroll to position [0, 3]
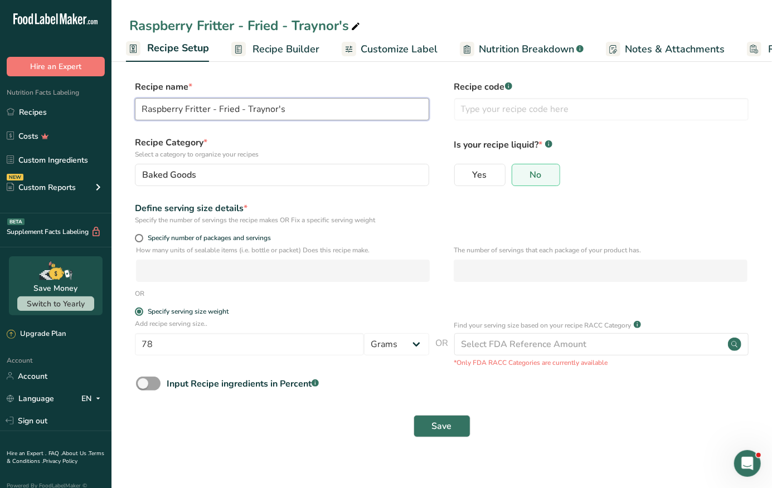
click at [295, 108] on input "Raspberry Fritter - Fried - Traynor's" at bounding box center [282, 109] width 294 height 22
type input "Raspberry Fritter - Fried"
click at [279, 85] on label "Recipe name *" at bounding box center [282, 86] width 294 height 13
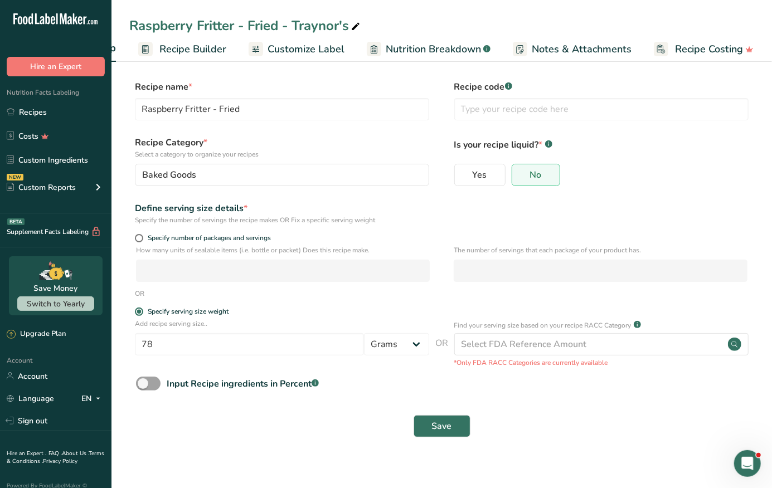
scroll to position [0, 96]
click at [408, 36] on ul "Recipe Setup Recipe Builder Customize Label Nutrition Breakdown .a-a{fill:#3473…" at bounding box center [396, 49] width 761 height 26
click at [523, 45] on rect at bounding box center [520, 49] width 14 height 14
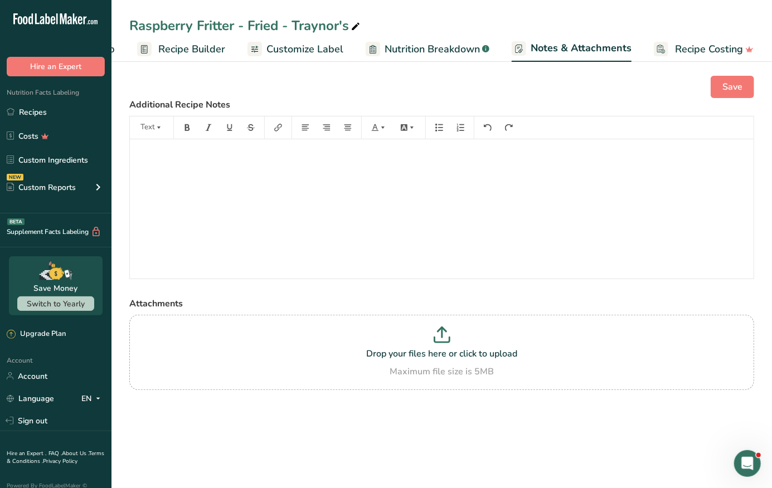
click at [411, 51] on span "Nutrition Breakdown" at bounding box center [432, 49] width 95 height 15
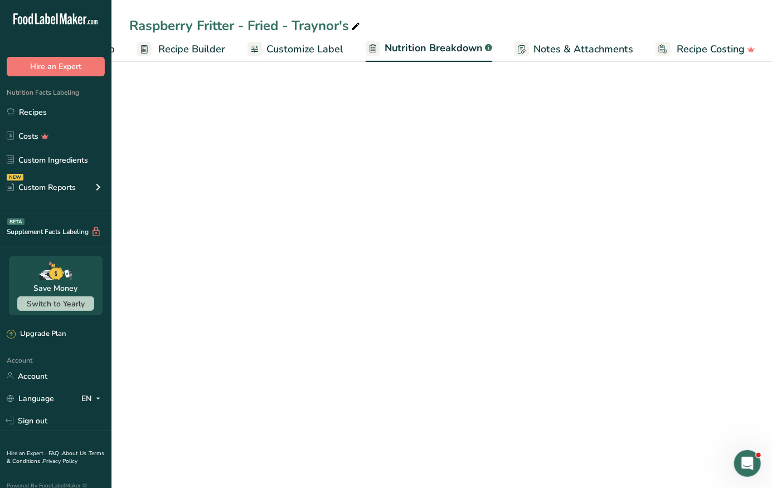
select select "Calories"
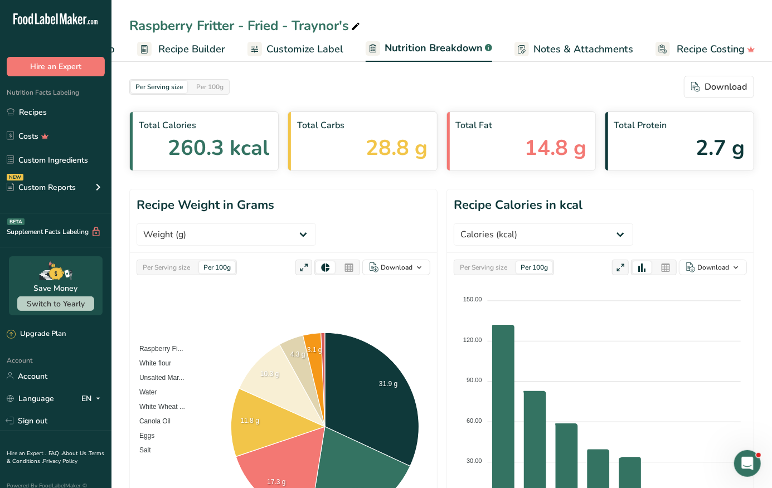
click at [294, 43] on span "Customize Label" at bounding box center [304, 49] width 77 height 15
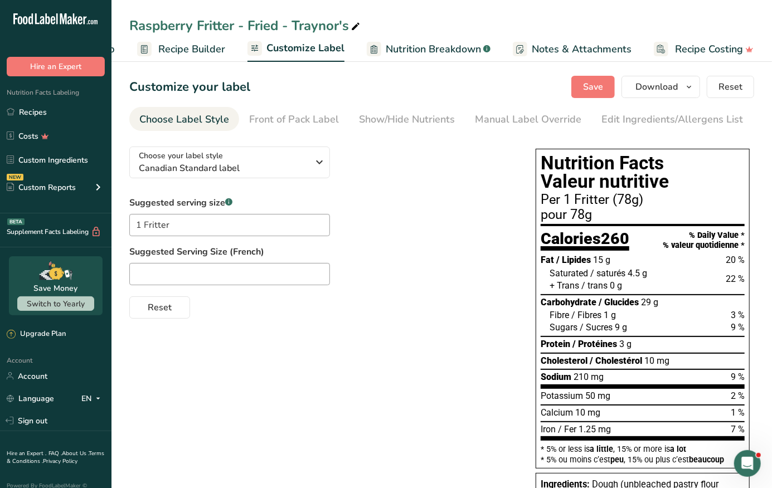
scroll to position [0, 96]
click at [602, 116] on div "Edit Ingredients/Allergens List" at bounding box center [672, 119] width 142 height 15
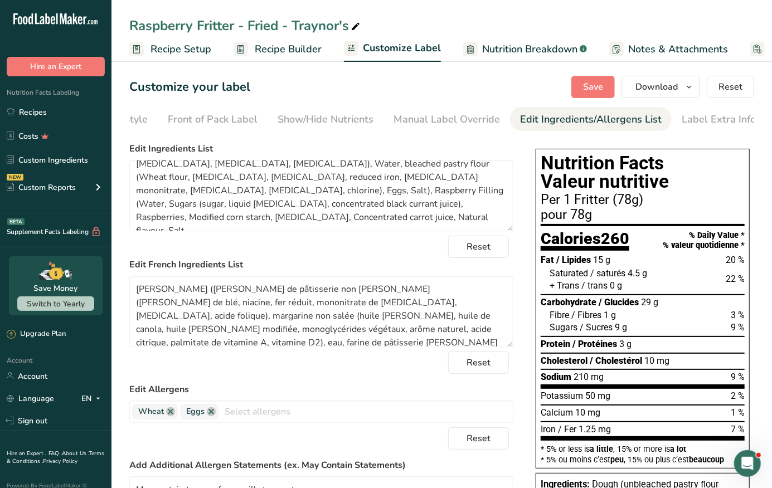
scroll to position [0, 0]
click at [159, 46] on span "Recipe Setup" at bounding box center [180, 49] width 61 height 15
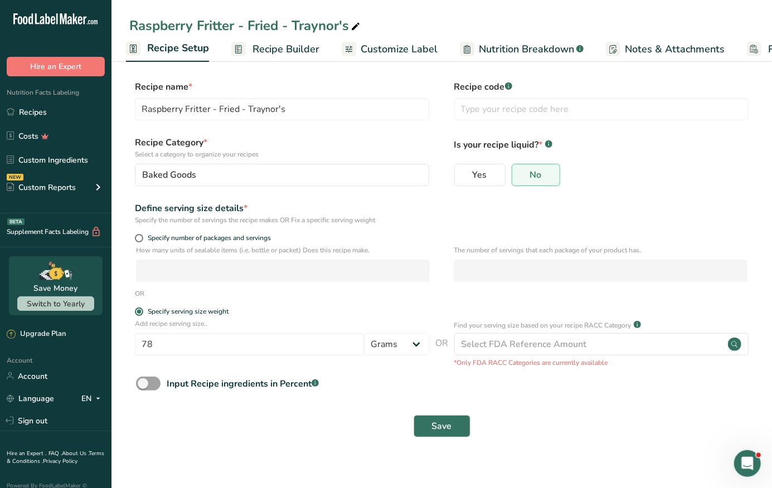
click at [266, 48] on span "Recipe Builder" at bounding box center [285, 49] width 67 height 15
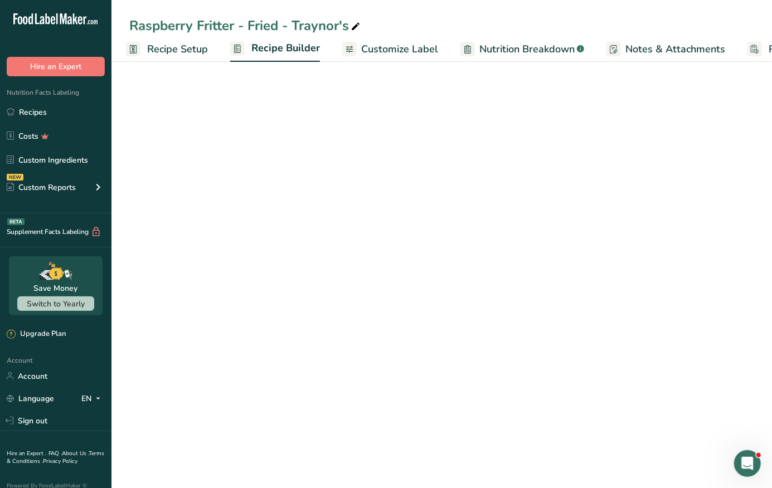
scroll to position [0, 96]
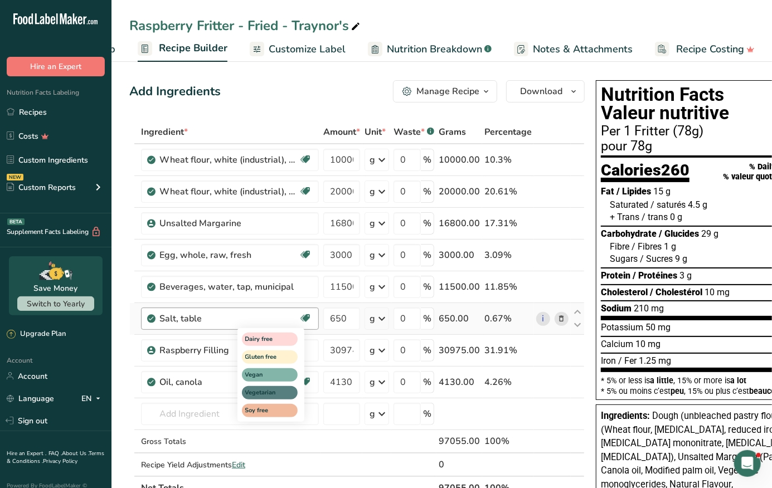
click at [344, 364] on div "Dairy free Gluten free Vegan Vegetarian Soy free" at bounding box center [290, 374] width 107 height 96
click at [337, 355] on div "Dairy free Gluten free Vegan Vegetarian Soy free" at bounding box center [290, 374] width 107 height 96
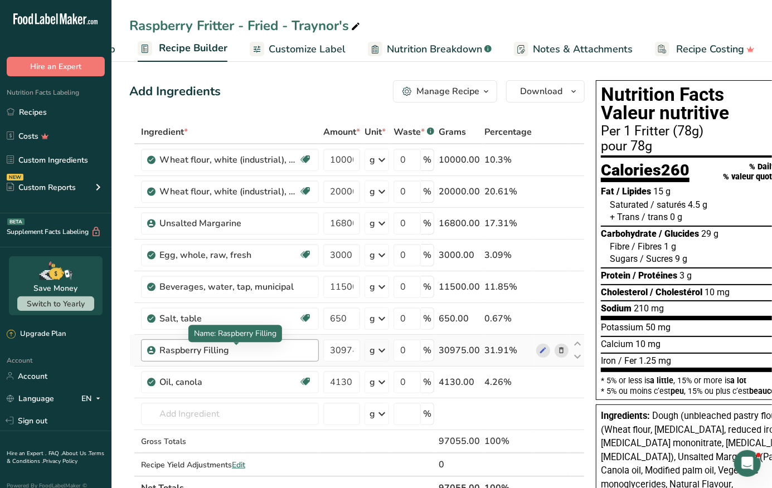
click at [199, 354] on div "Raspberry Filling" at bounding box center [228, 350] width 139 height 13
click at [344, 346] on input "30974.999998" at bounding box center [341, 350] width 37 height 22
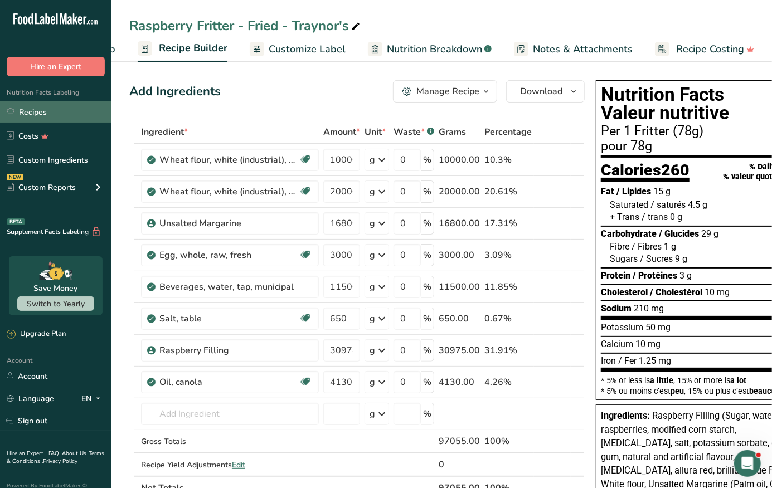
click at [48, 118] on link "Recipes" at bounding box center [55, 111] width 111 height 21
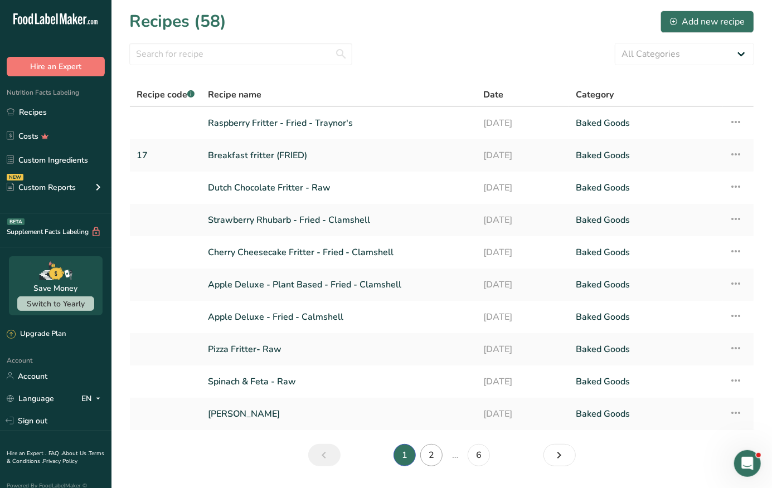
click at [429, 457] on link "2" at bounding box center [431, 455] width 22 height 22
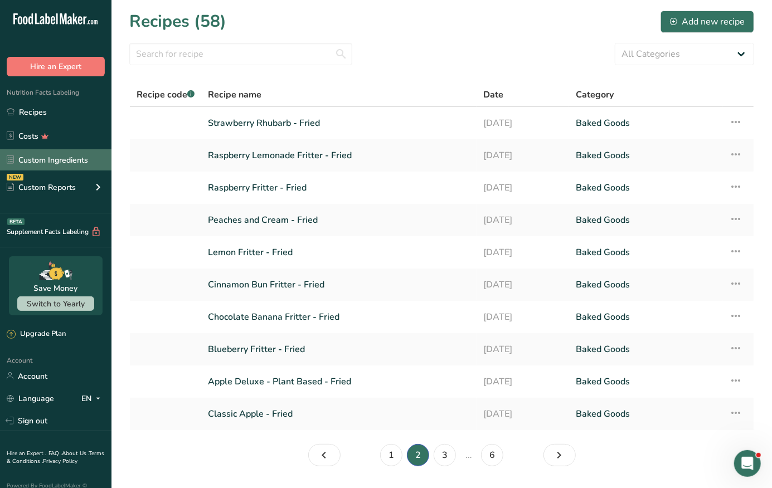
click at [78, 156] on link "Custom Ingredients" at bounding box center [55, 159] width 111 height 21
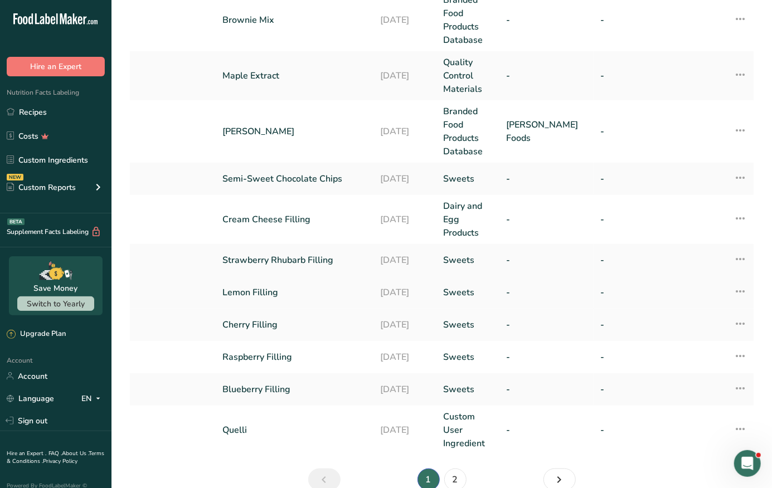
scroll to position [299, 0]
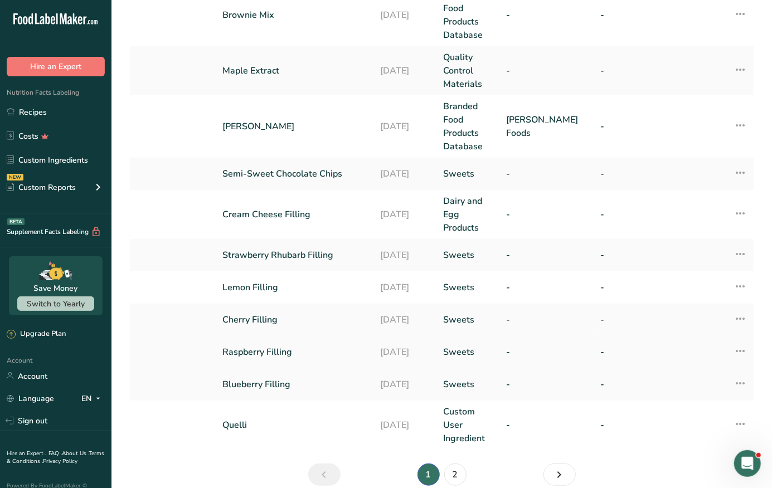
click at [249, 348] on link "Raspberry Filling" at bounding box center [295, 352] width 144 height 13
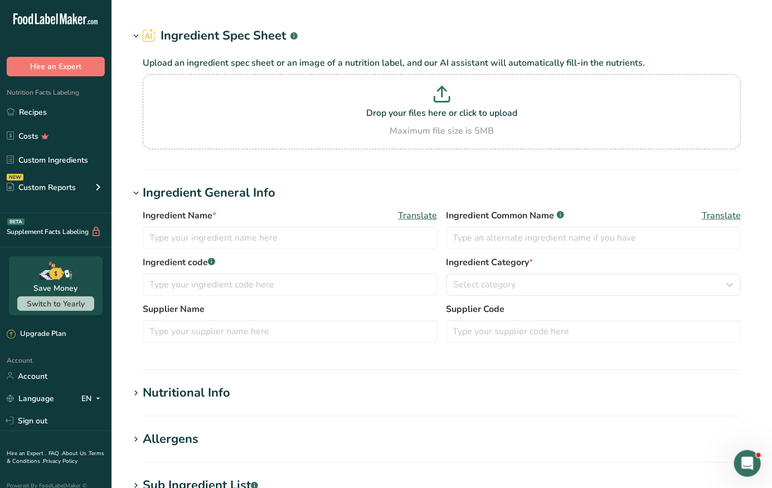
type input "Raspberry Filling"
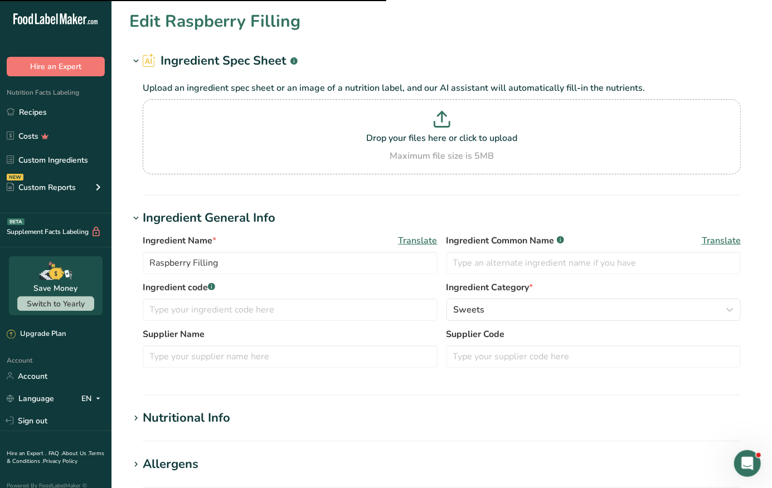
type input "169"
type KJ "707.1"
type Fat "0.2"
type Fat "0"
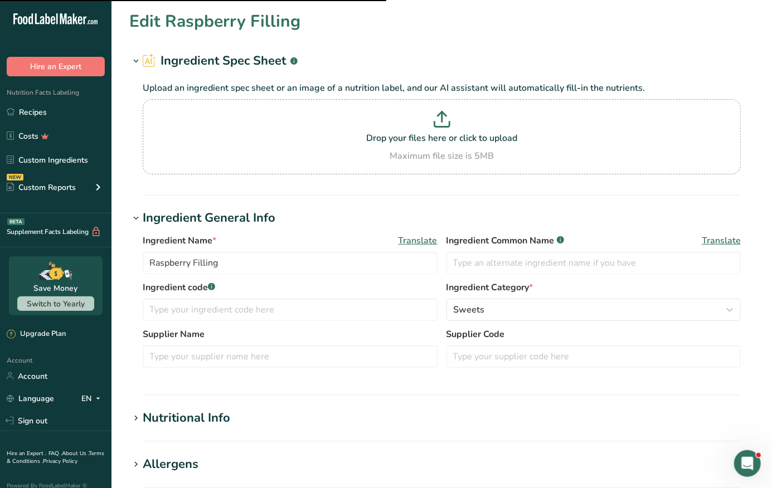
type input "0"
type input "13.4"
type Carbohydrates "41.9"
type Fiber "1.4"
type Sugars "34.8"
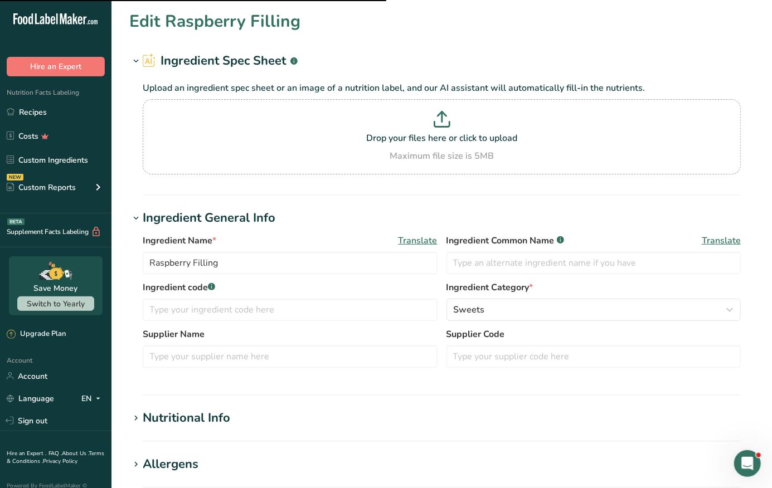
type Sugars "0"
type input "0.2"
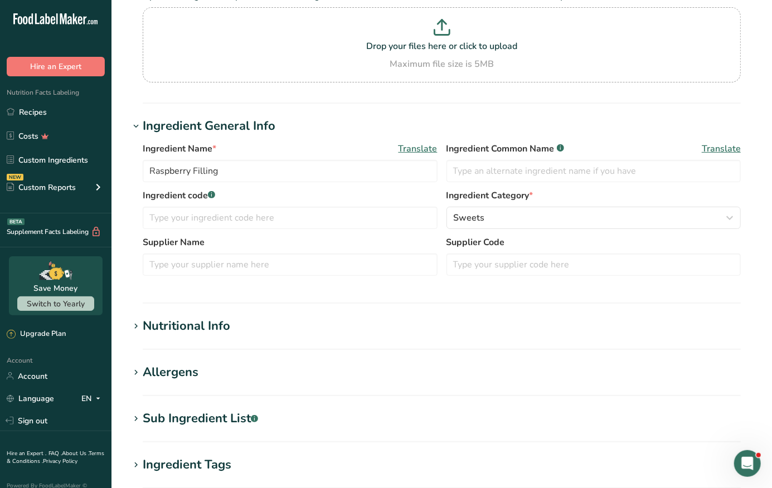
scroll to position [119, 0]
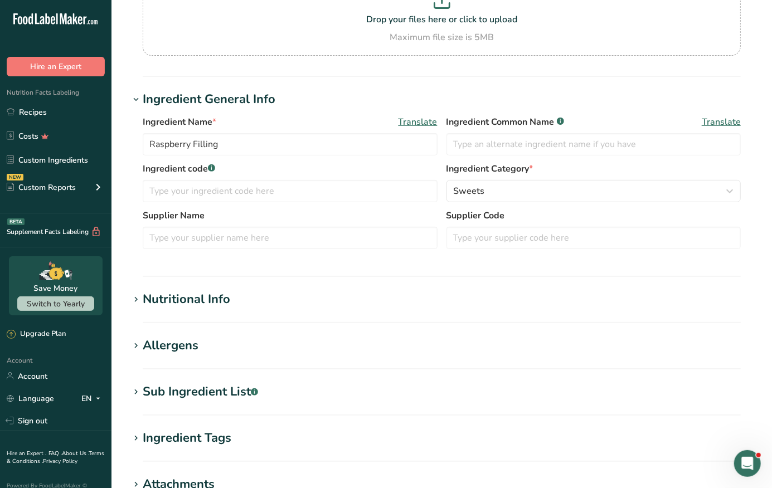
click at [194, 300] on div "Nutritional Info" at bounding box center [186, 299] width 87 height 18
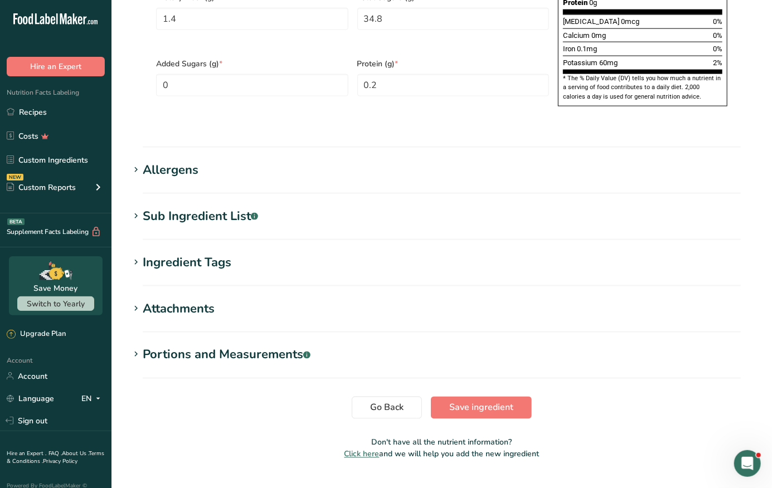
scroll to position [814, 0]
click at [165, 162] on div "Allergens" at bounding box center [171, 171] width 56 height 18
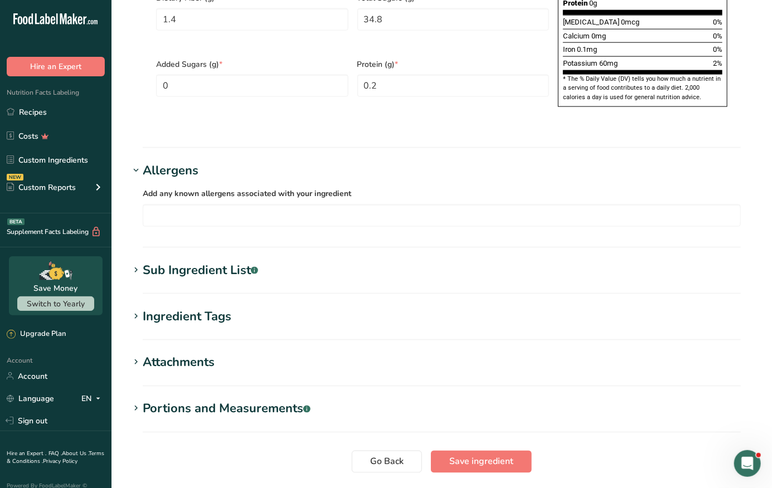
click at [189, 261] on div "Sub Ingredient List .a-a{fill:#347362;}.b-a{fill:#fff;}" at bounding box center [200, 270] width 115 height 18
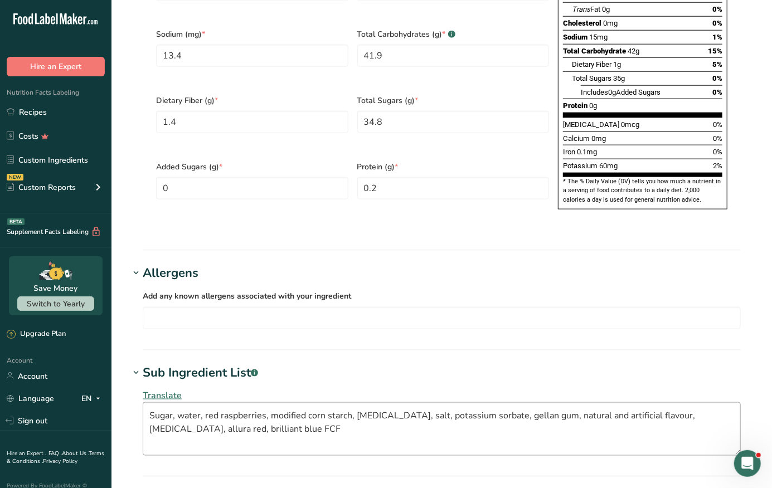
scroll to position [752, 0]
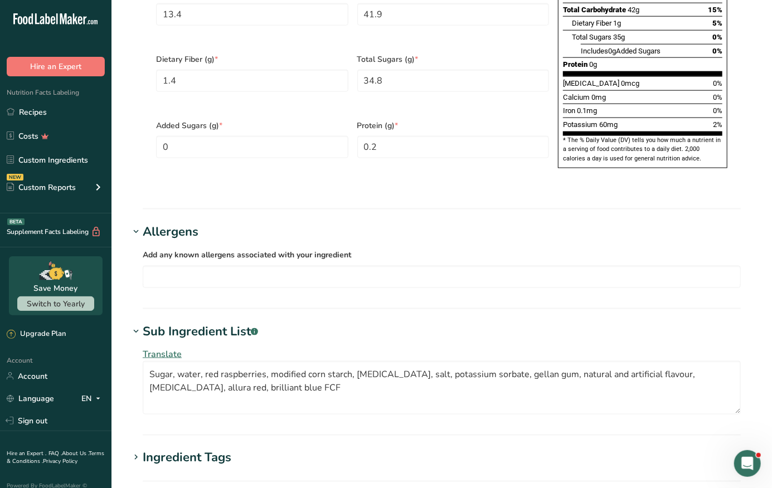
click at [221, 449] on div "Ingredient Tags" at bounding box center [187, 458] width 89 height 18
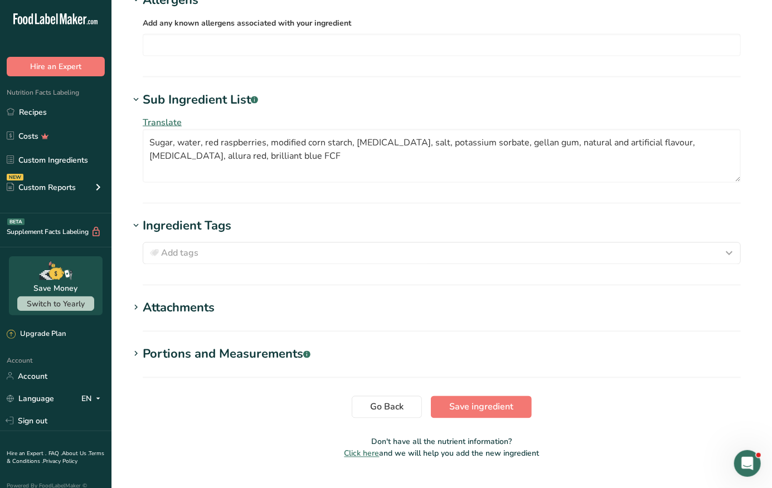
click at [171, 299] on div "Attachments" at bounding box center [179, 308] width 72 height 18
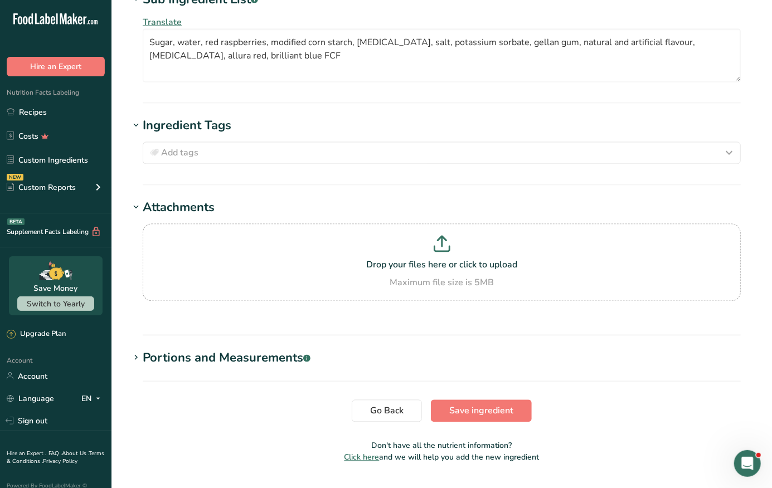
click at [179, 349] on div "Portions and Measurements .a-a{fill:#347362;}.b-a{fill:#fff;}" at bounding box center [227, 358] width 168 height 18
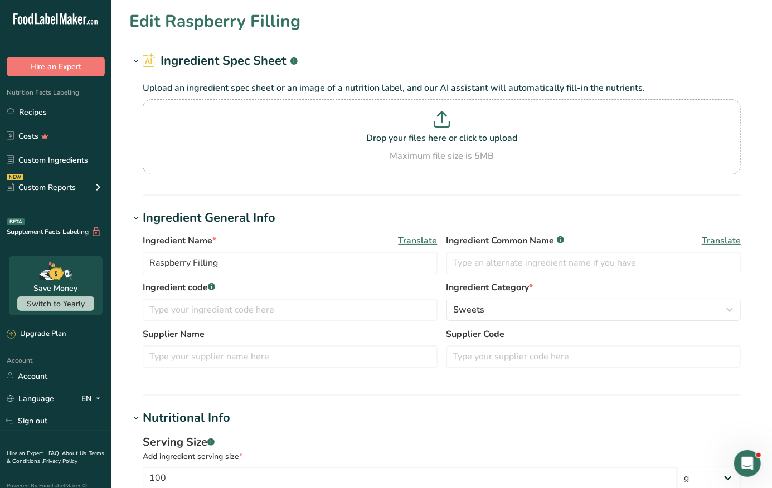
scroll to position [0, 0]
click at [86, 161] on link "Custom Ingredients" at bounding box center [55, 159] width 111 height 21
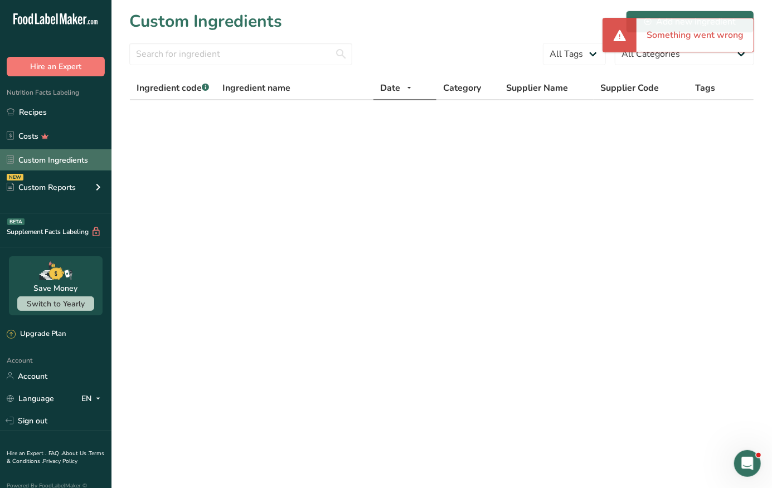
click at [54, 163] on link "Custom Ingredients" at bounding box center [55, 159] width 111 height 21
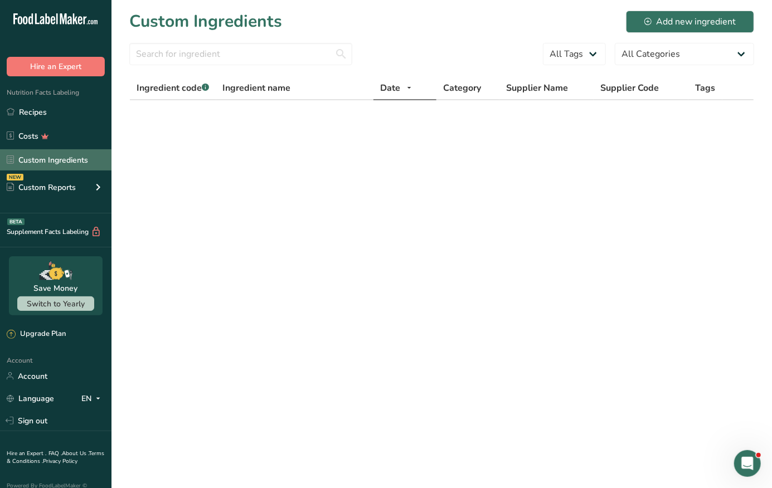
click at [74, 164] on link "Custom Ingredients" at bounding box center [55, 159] width 111 height 21
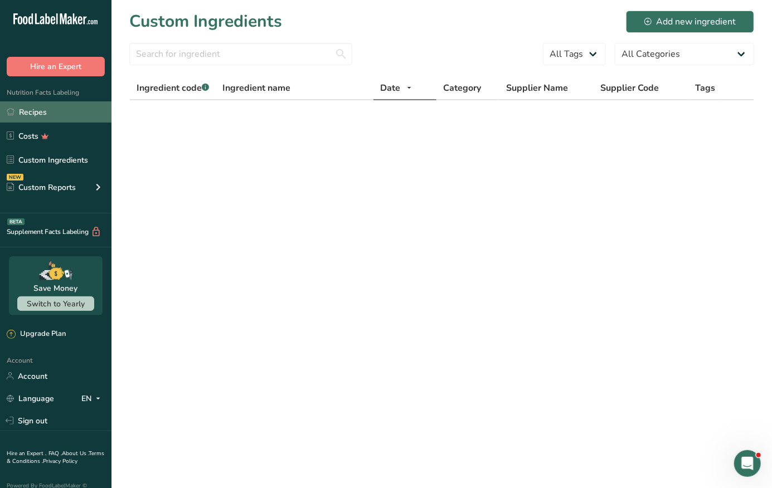
click at [83, 113] on link "Recipes" at bounding box center [55, 111] width 111 height 21
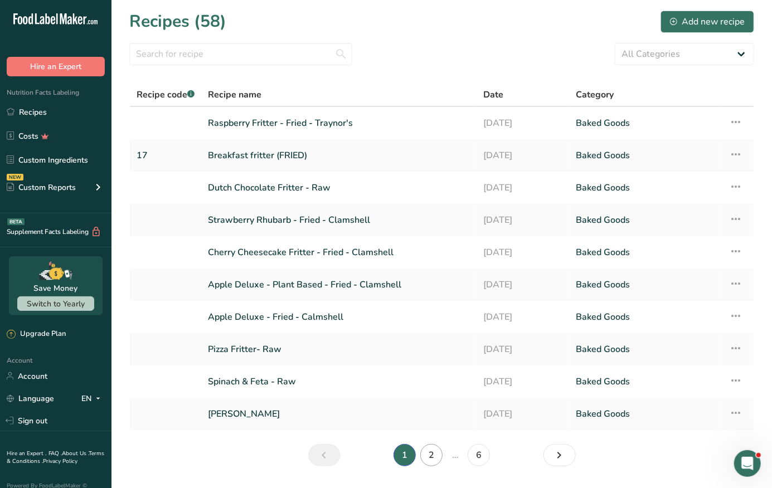
click at [430, 458] on link "2" at bounding box center [431, 455] width 22 height 22
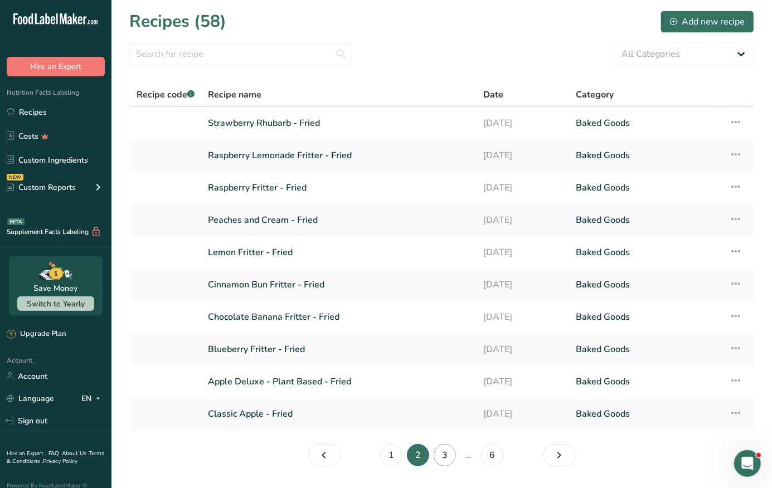
click at [451, 451] on link "3" at bounding box center [445, 455] width 22 height 22
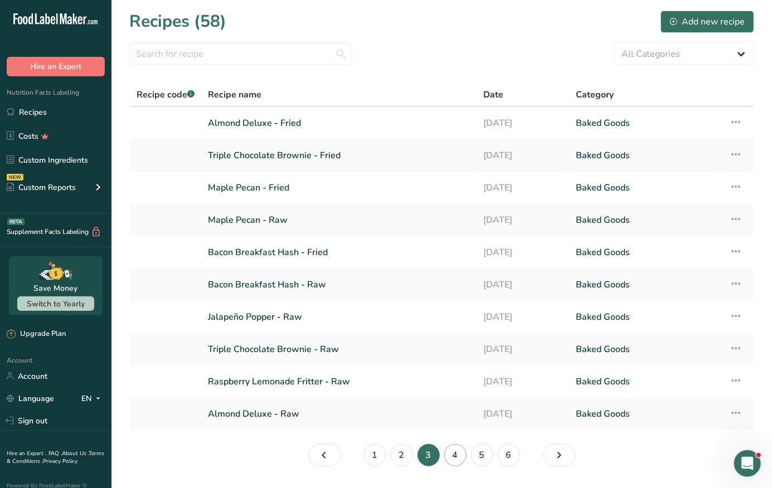
click at [460, 455] on link "4" at bounding box center [455, 455] width 22 height 22
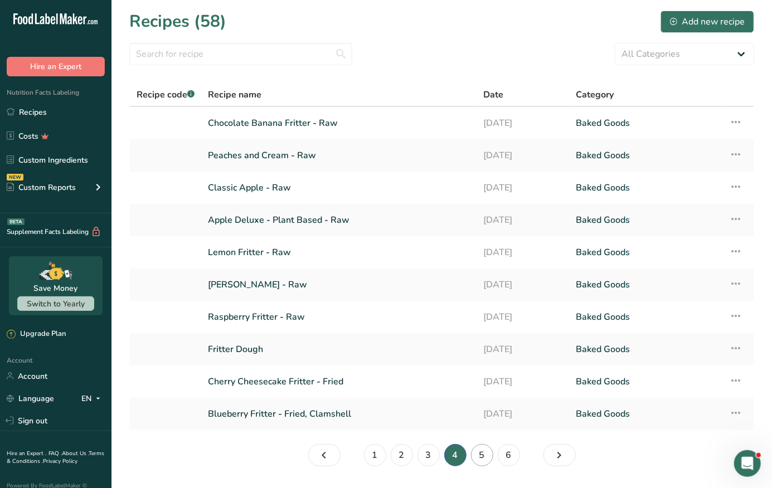
click at [476, 459] on link "5" at bounding box center [482, 455] width 22 height 22
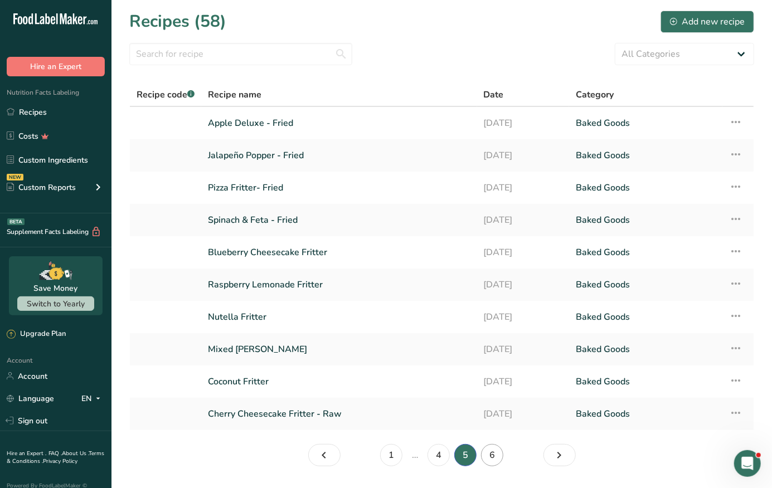
click at [493, 460] on link "6" at bounding box center [492, 455] width 22 height 22
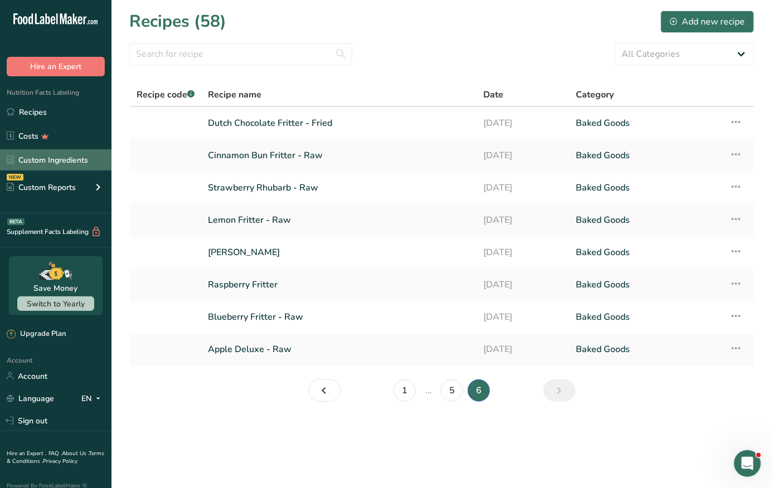
click at [60, 163] on link "Custom Ingredients" at bounding box center [55, 159] width 111 height 21
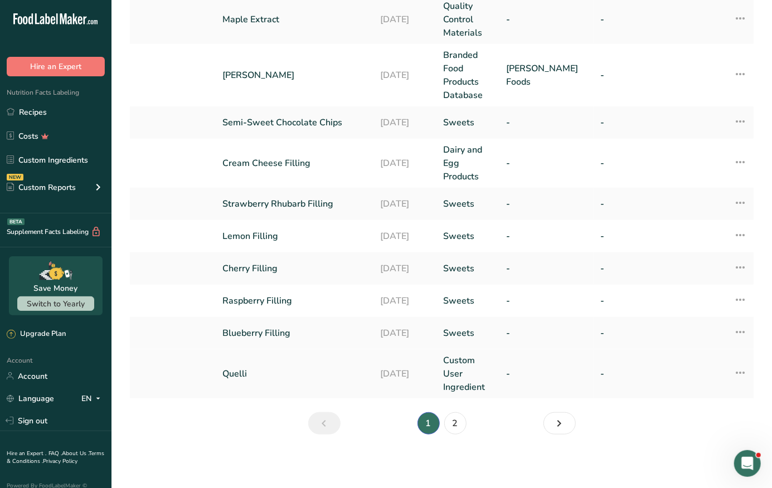
scroll to position [351, 0]
click at [742, 299] on icon at bounding box center [739, 300] width 13 height 20
click at [709, 351] on span "Duplicate Ingredient" at bounding box center [689, 353] width 73 height 12
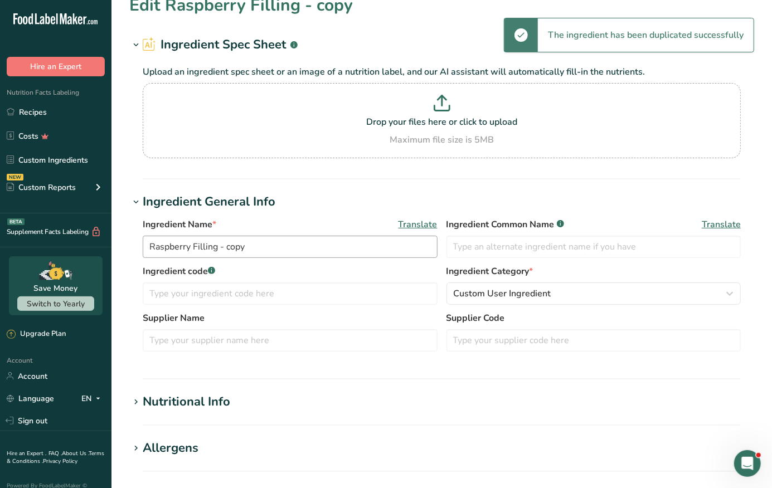
scroll to position [19, 0]
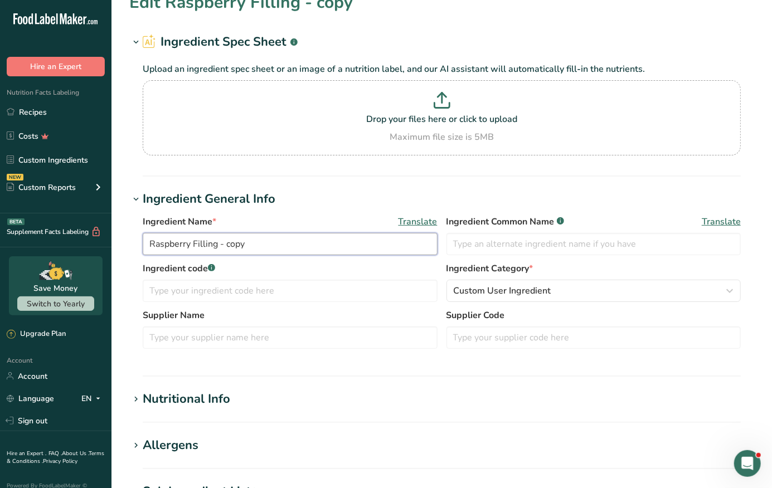
click at [275, 244] on input "Raspberry Filling - copy" at bounding box center [290, 244] width 295 height 22
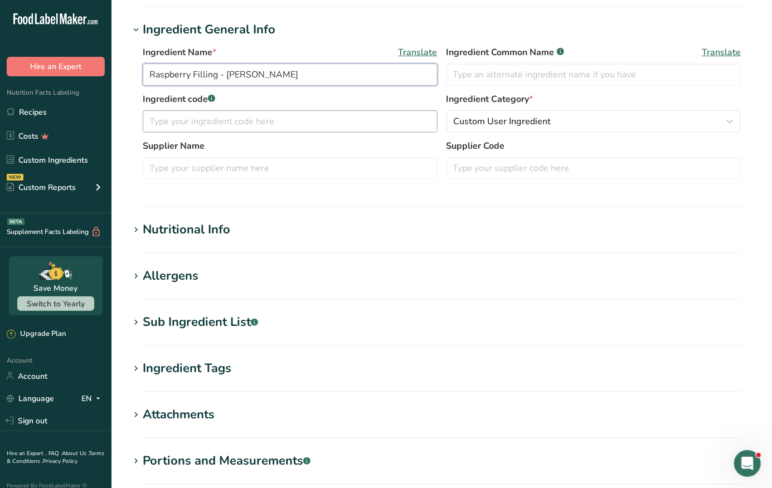
scroll to position [192, 0]
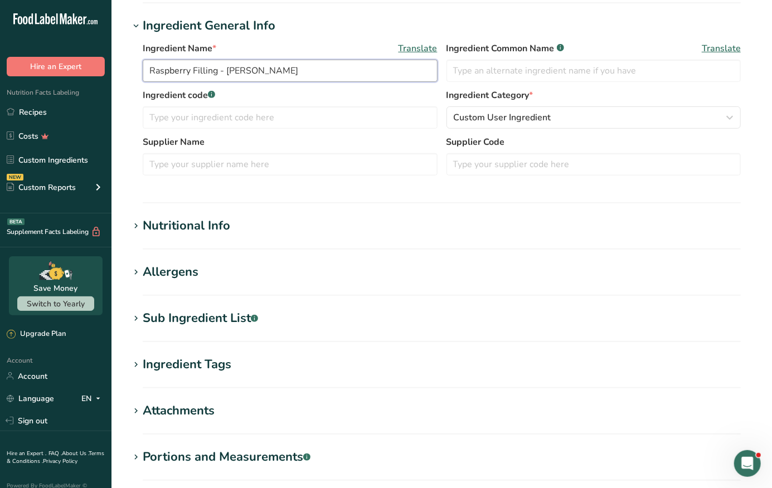
type input "Raspberry Filling - [PERSON_NAME]"
click at [227, 225] on div "Nutritional Info" at bounding box center [186, 226] width 87 height 18
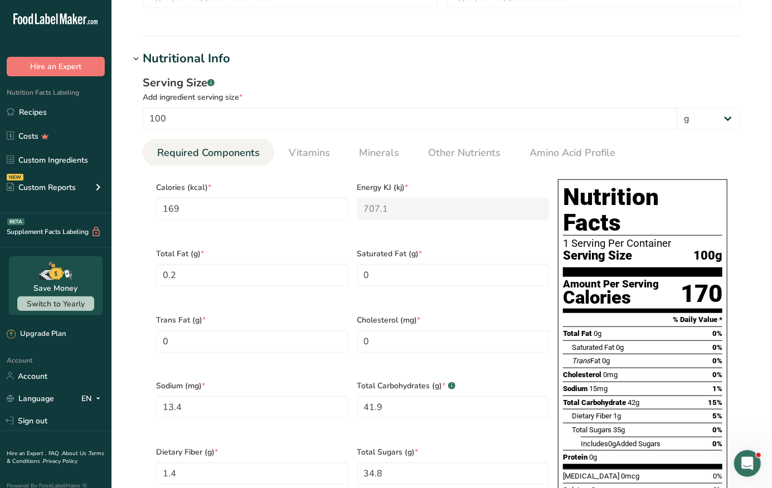
scroll to position [364, 0]
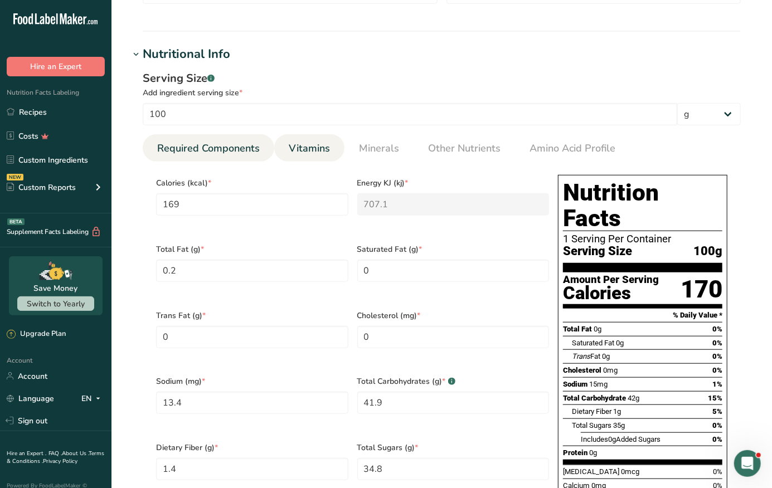
click at [305, 154] on link "Vitamins" at bounding box center [309, 148] width 50 height 28
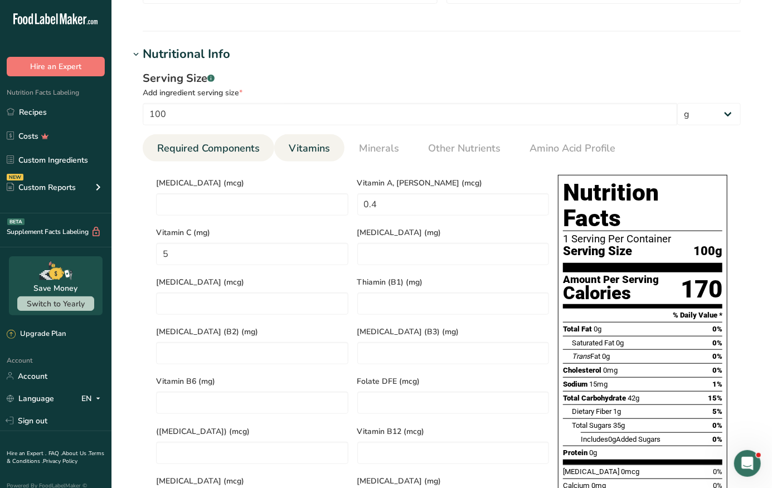
click at [235, 149] on span "Required Components" at bounding box center [208, 148] width 103 height 15
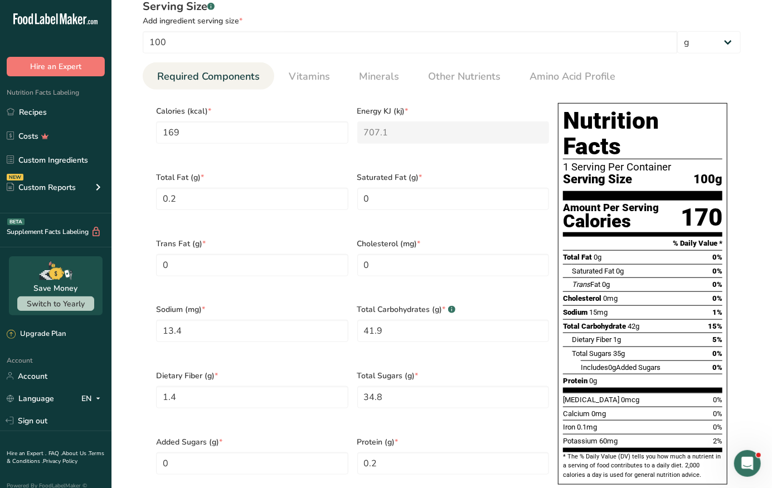
scroll to position [437, 0]
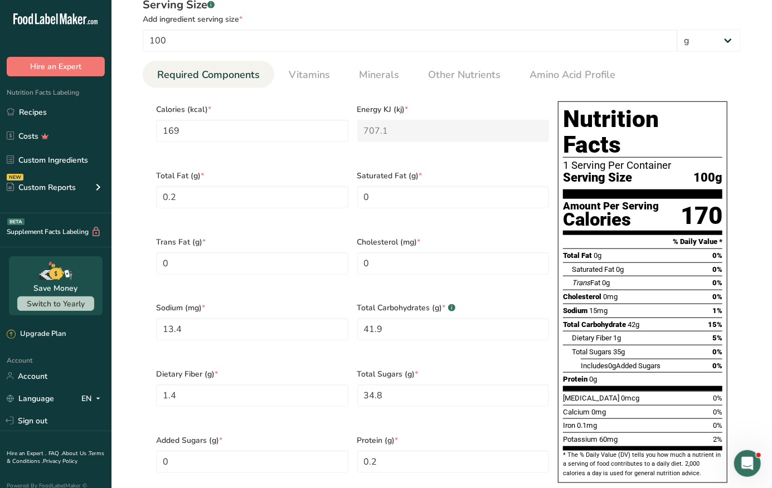
click at [676, 359] on div "Includes 0g Added Sugars 0%" at bounding box center [652, 366] width 142 height 14
click at [221, 130] on input "169" at bounding box center [252, 131] width 192 height 22
type input "16"
type KJ "66.9"
type input "1"
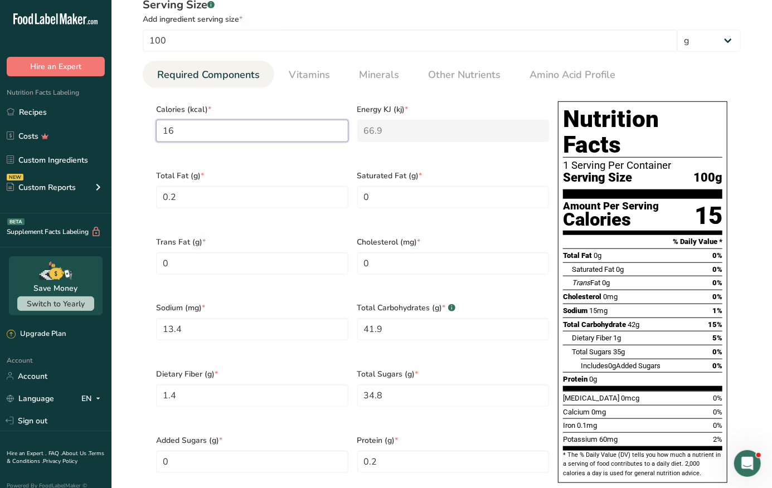
type KJ "4.2"
type input "14"
type KJ "58.6"
type input "140"
type KJ "585.8"
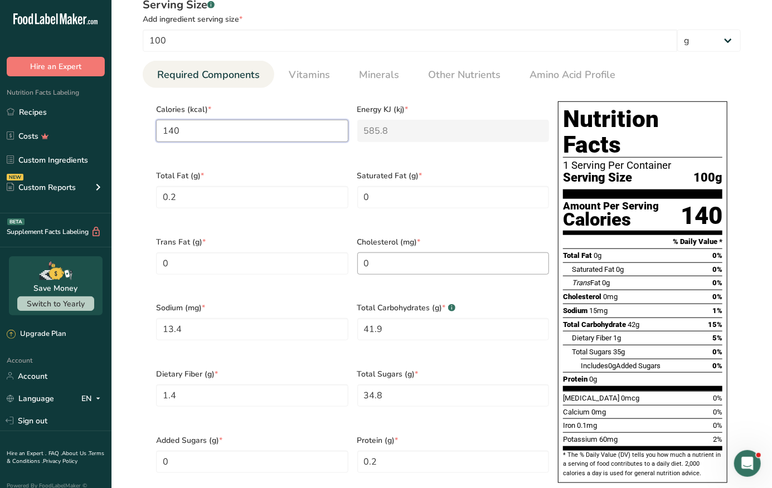
type input "140"
click at [401, 261] on input "0" at bounding box center [453, 263] width 192 height 22
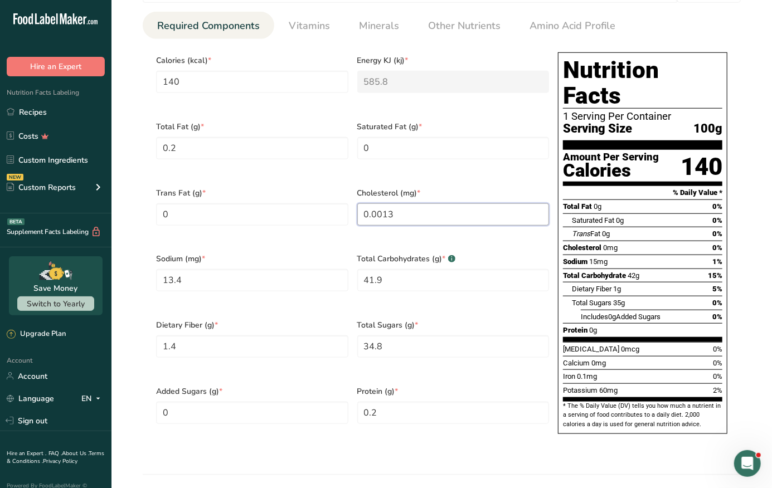
scroll to position [455, 0]
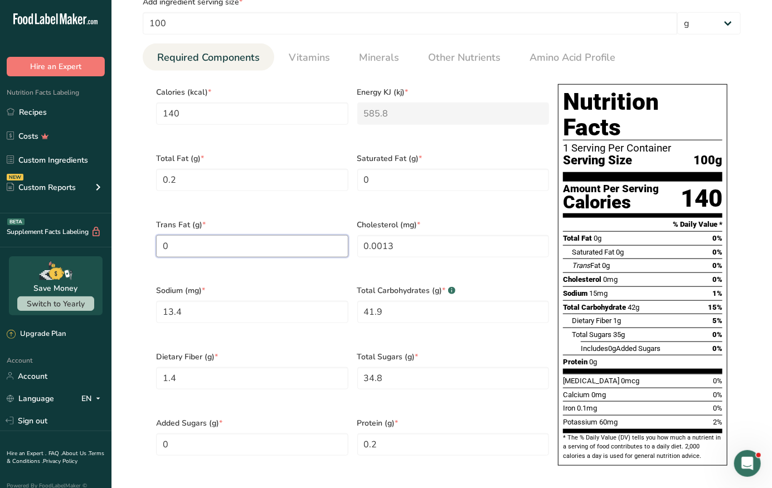
click at [292, 245] on Fat "0" at bounding box center [252, 246] width 192 height 22
click at [395, 239] on input "0.0013" at bounding box center [453, 246] width 192 height 22
click at [277, 239] on Fat "0" at bounding box center [252, 246] width 192 height 22
click at [401, 239] on input "0.0013" at bounding box center [453, 246] width 192 height 22
type input "0"
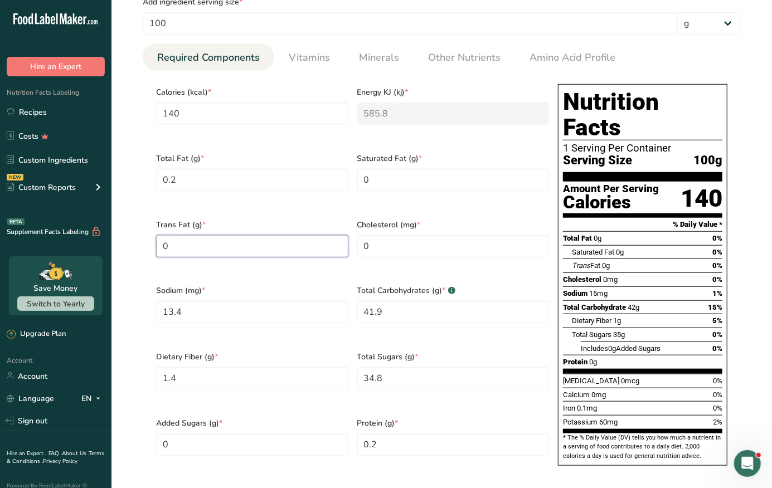
click at [263, 235] on Fat "0" at bounding box center [252, 246] width 192 height 22
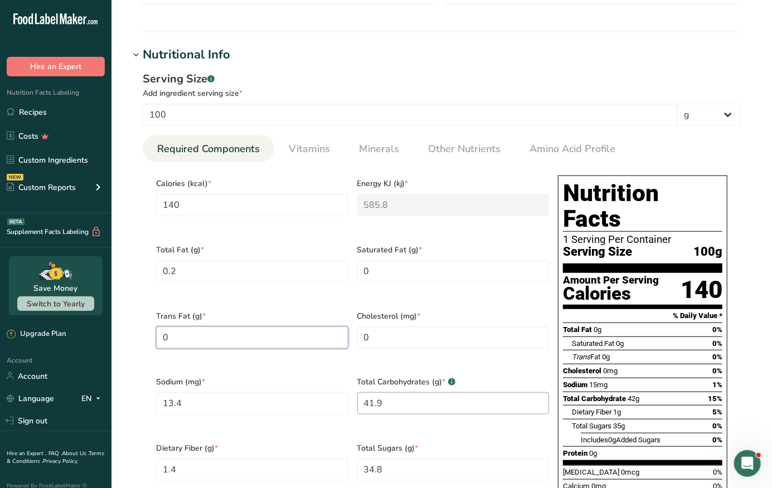
scroll to position [397, 0]
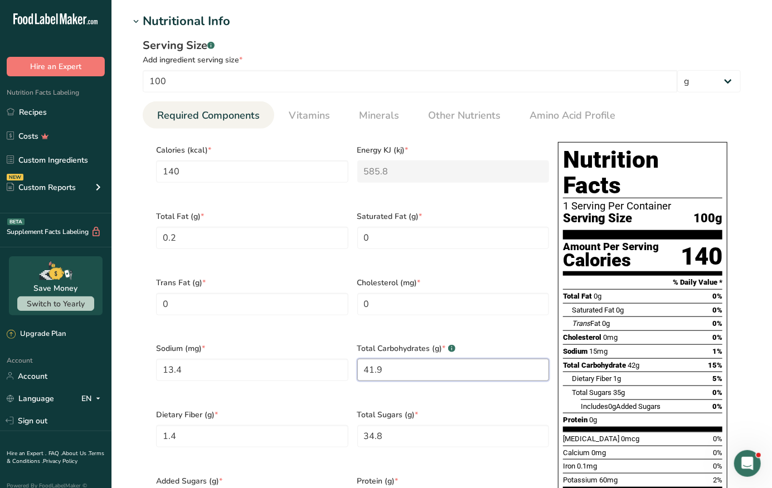
click at [389, 362] on Carbohydrates "41.9" at bounding box center [453, 370] width 192 height 22
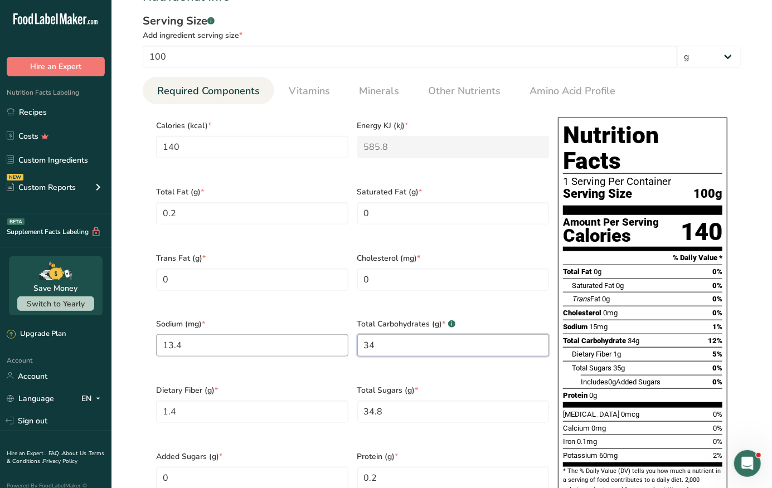
scroll to position [422, 0]
type Carbohydrates "34"
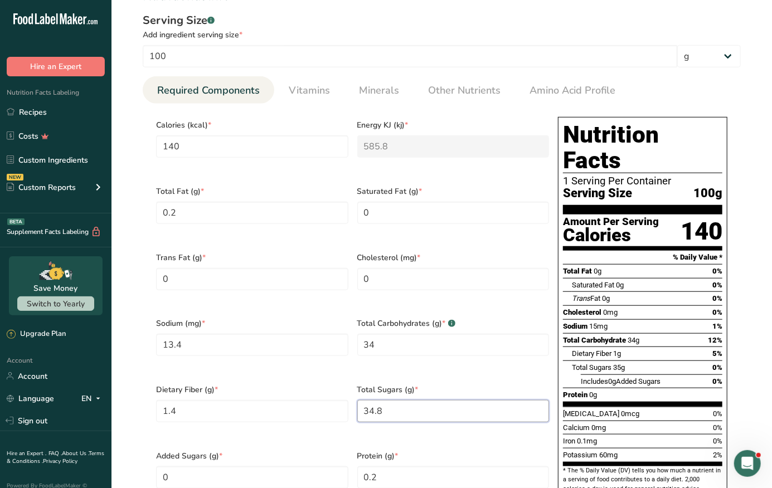
click at [393, 400] on Sugars "34.8" at bounding box center [453, 411] width 192 height 22
type Sugars "27"
click at [392, 334] on Carbohydrates "34" at bounding box center [453, 345] width 192 height 22
click at [279, 338] on input "13.4" at bounding box center [252, 345] width 192 height 22
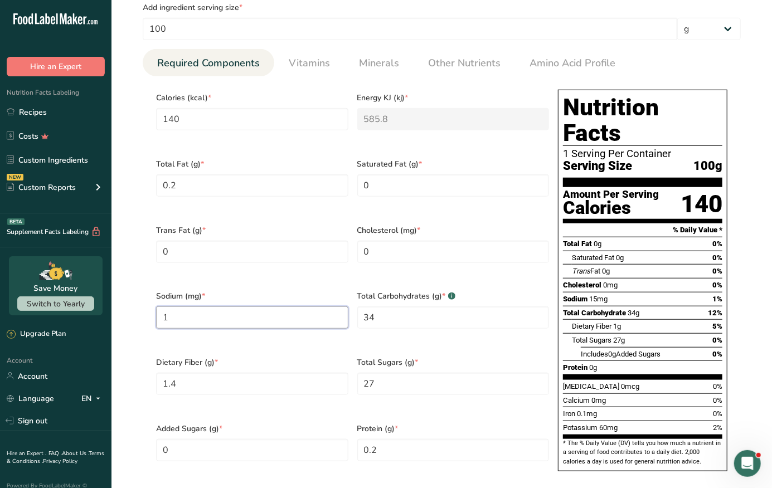
type input "0"
type input "65"
click at [226, 350] on div "Dietary Fiber (g) * 1.4" at bounding box center [252, 383] width 201 height 66
click at [208, 373] on Fiber "1.4" at bounding box center [252, 384] width 192 height 22
type Fiber "0"
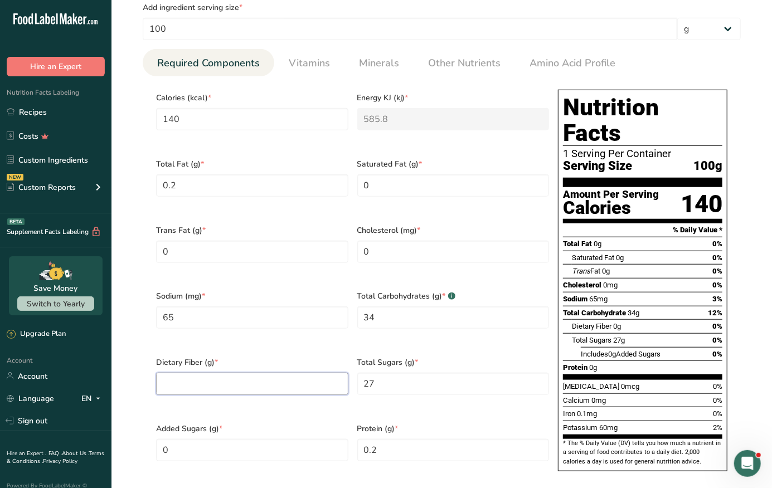
type Fiber "0"
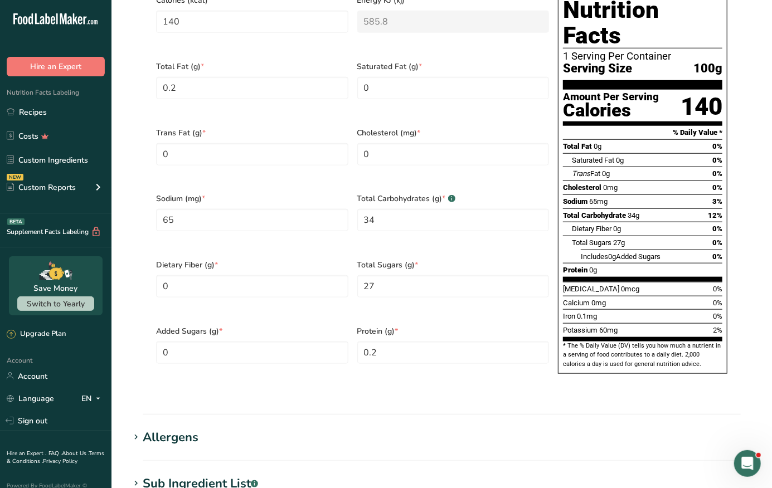
click at [614, 326] on span "60mg" at bounding box center [608, 330] width 18 height 8
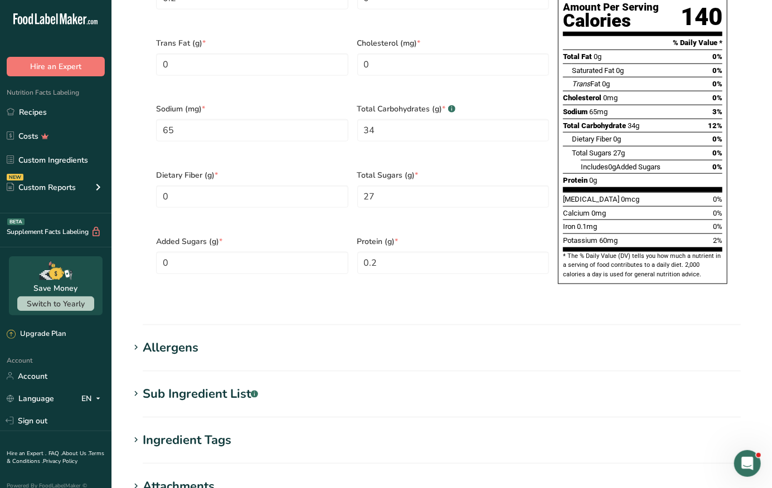
scroll to position [656, 0]
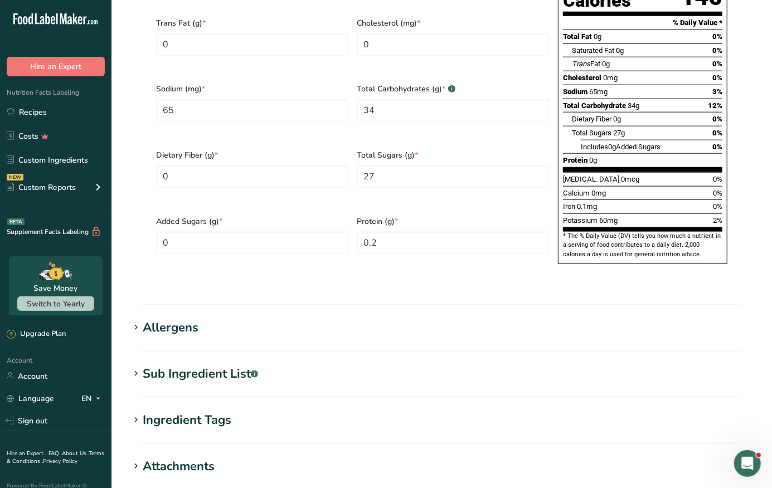
click at [154, 319] on div "Allergens" at bounding box center [171, 328] width 56 height 18
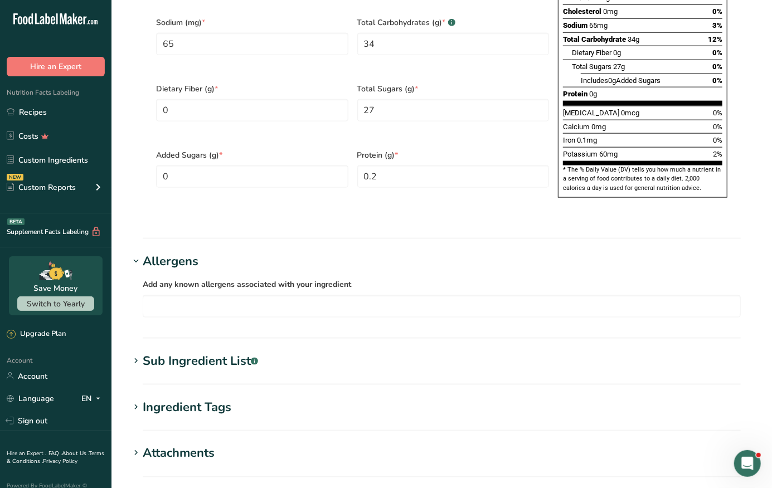
scroll to position [747, 0]
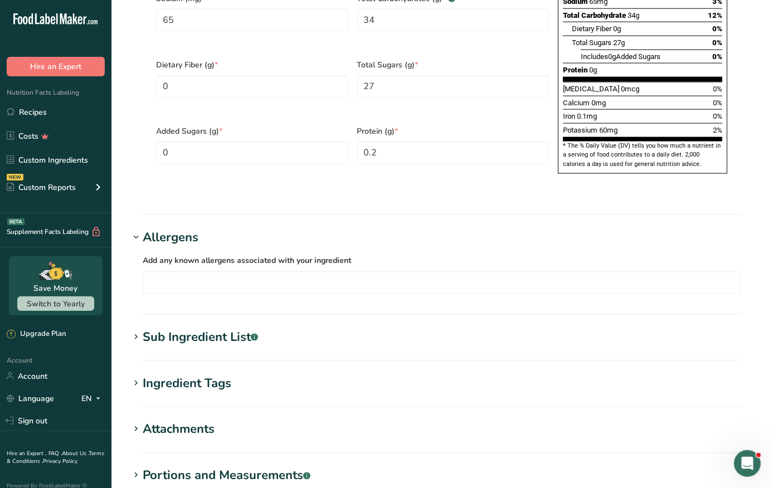
click at [159, 328] on section "Sub Ingredient List .a-a{fill:#347362;}.b-a{fill:#fff;} Translate Sugar, water,…" at bounding box center [441, 344] width 625 height 33
click at [146, 328] on div "Sub Ingredient List .a-a{fill:#347362;}.b-a{fill:#fff;}" at bounding box center [200, 337] width 115 height 18
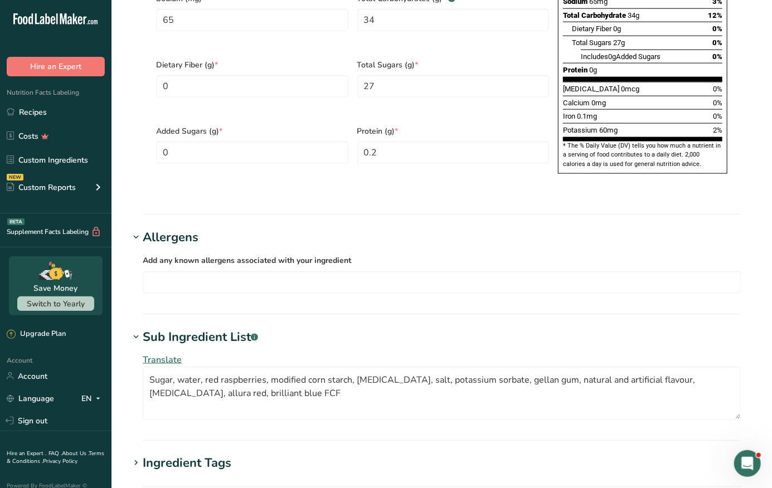
click at [163, 255] on span "Add any known allergens associated with your ingredient" at bounding box center [247, 260] width 208 height 11
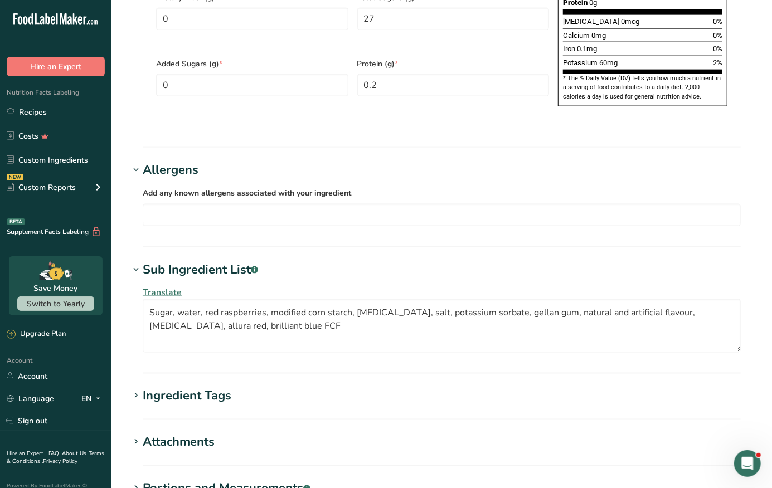
scroll to position [823, 0]
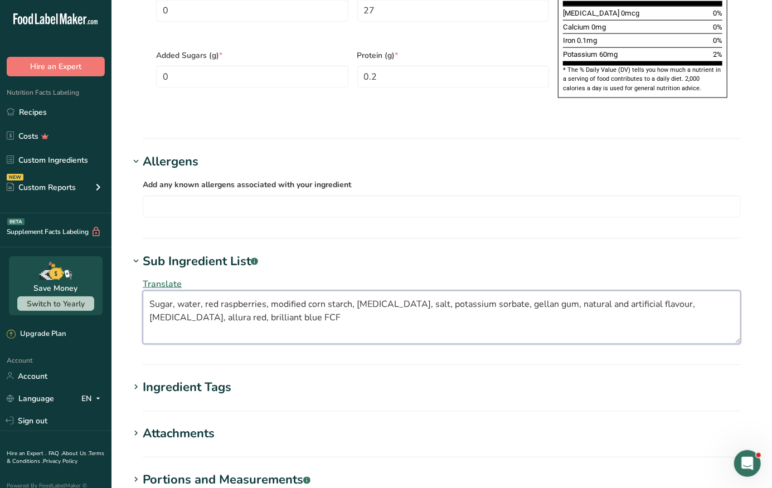
click at [273, 294] on textarea "Sugar, water, red raspberries, modified corn starch, [MEDICAL_DATA], salt, pota…" at bounding box center [442, 318] width 598 height 54
drag, startPoint x: 273, startPoint y: 294, endPoint x: 143, endPoint y: 276, distance: 131.1
click at [143, 291] on textarea "Sugar, water, red raspberries, modified corn starch, [MEDICAL_DATA], salt, pota…" at bounding box center [442, 318] width 598 height 54
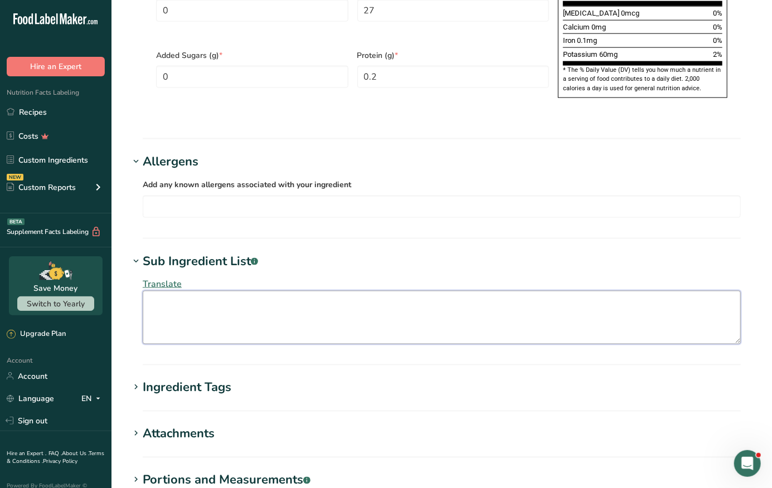
paste textarea "Water, Sugars (sugar, liquid [MEDICAL_DATA], concentrated black currant juice),…"
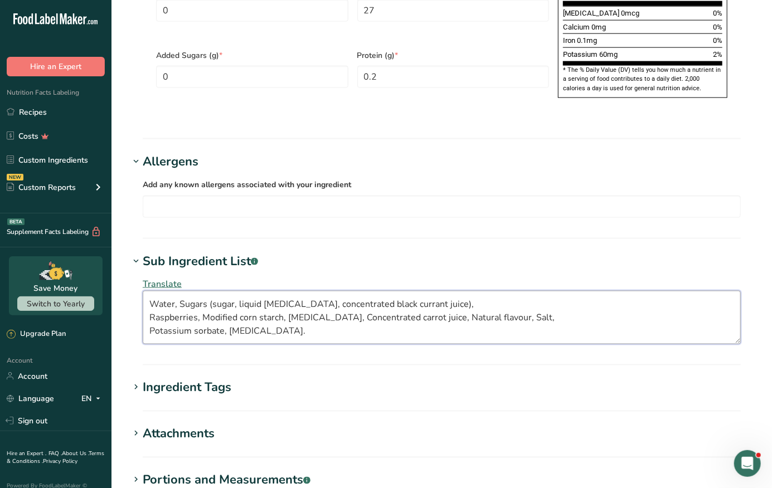
click at [153, 293] on textarea "Water, Sugars (sugar, liquid [MEDICAL_DATA], concentrated black currant juice),…" at bounding box center [442, 318] width 598 height 54
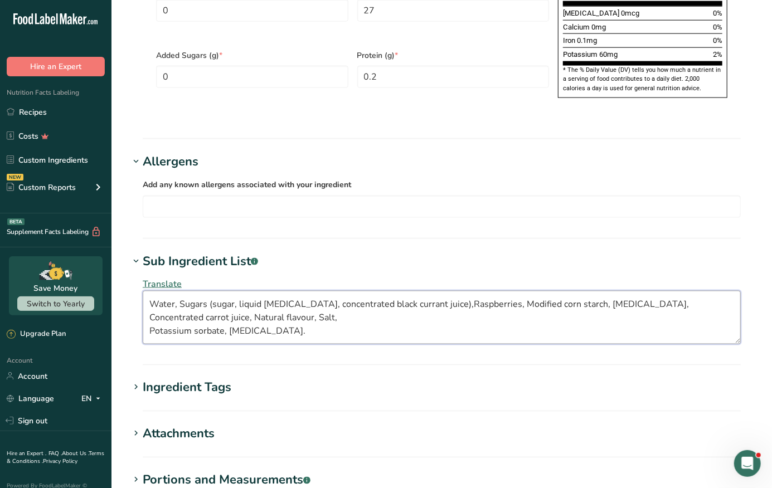
click at [152, 307] on textarea "Water, Sugars (sugar, liquid [MEDICAL_DATA], concentrated black currant juice),…" at bounding box center [442, 318] width 598 height 54
type textarea "Water, Sugars (sugar, liquid [MEDICAL_DATA], concentrated black currant juice),…"
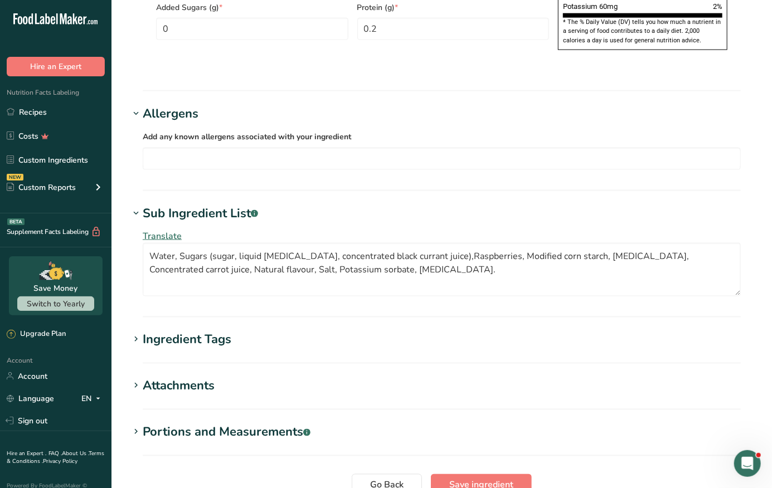
scroll to position [903, 0]
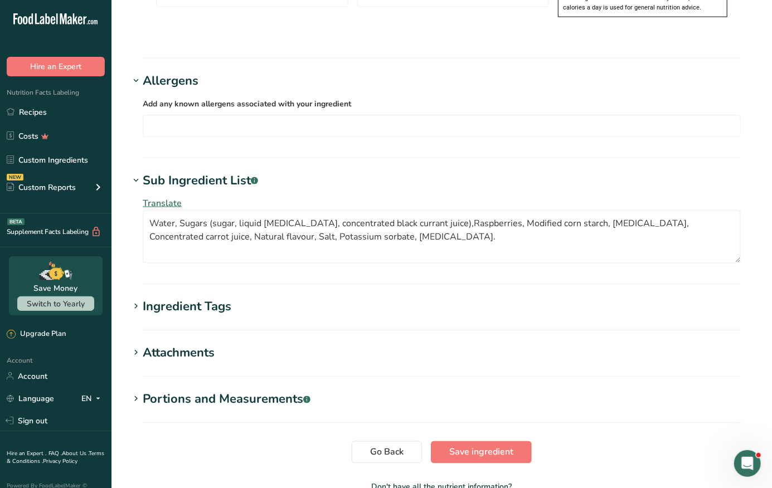
click at [200, 298] on div "Ingredient Tags" at bounding box center [187, 307] width 89 height 18
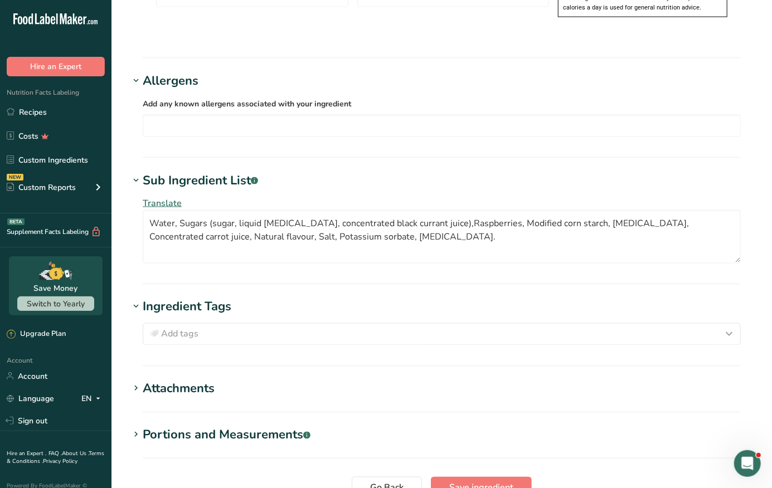
click at [192, 380] on section "Attachments Drop your files here or click to upload Maximum file size is 5MB" at bounding box center [441, 396] width 625 height 33
click at [181, 380] on div "Attachments" at bounding box center [179, 389] width 72 height 18
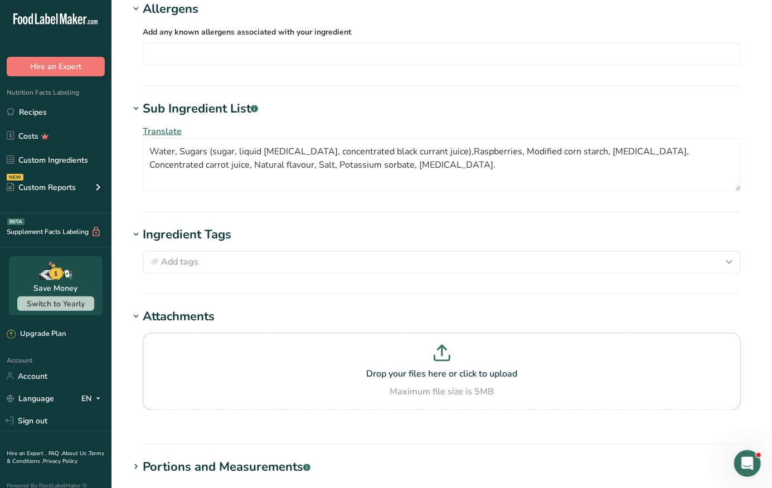
scroll to position [1032, 0]
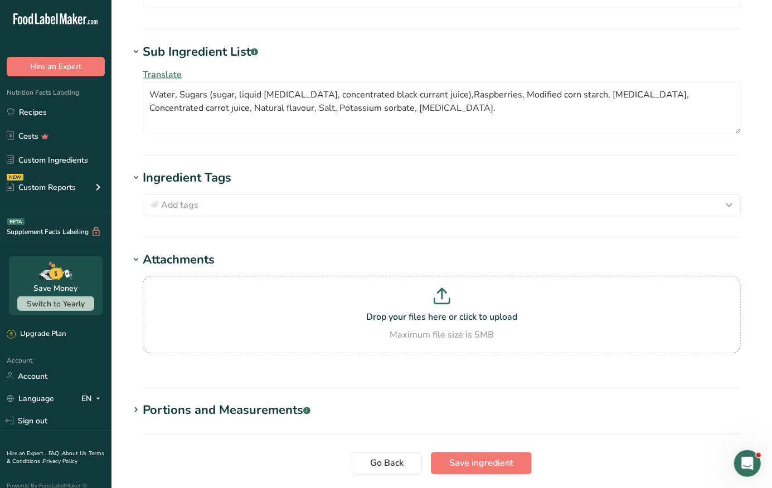
click at [168, 402] on div "Portions and Measurements .a-a{fill:#347362;}.b-a{fill:#fff;}" at bounding box center [227, 411] width 168 height 18
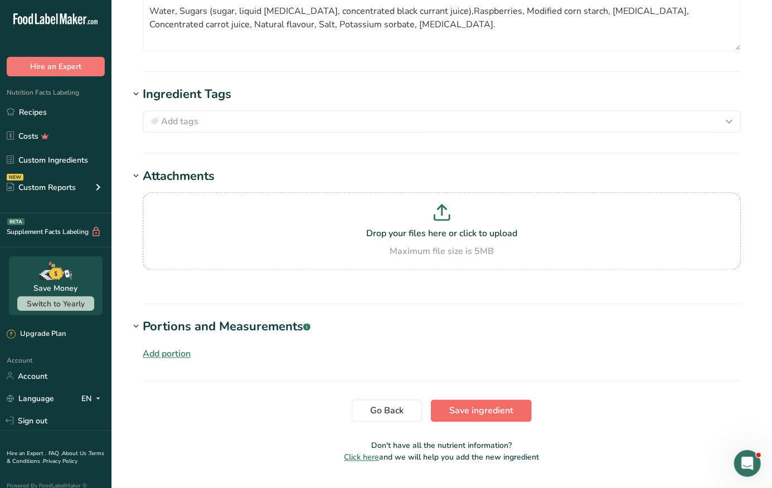
click at [489, 405] on span "Save ingredient" at bounding box center [481, 411] width 64 height 13
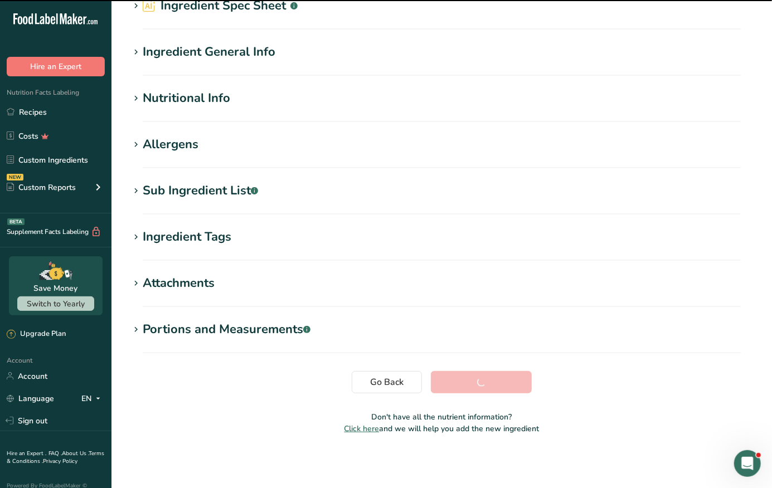
scroll to position [49, 0]
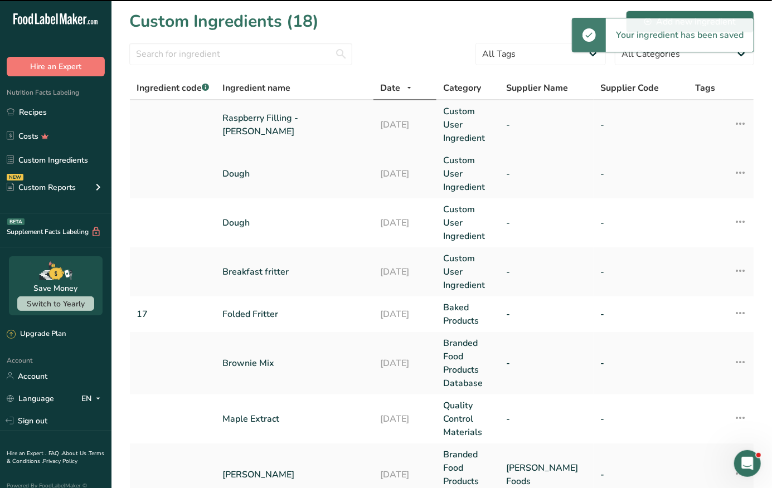
click at [272, 119] on link "Raspberry Filling - [PERSON_NAME]" at bounding box center [295, 124] width 144 height 27
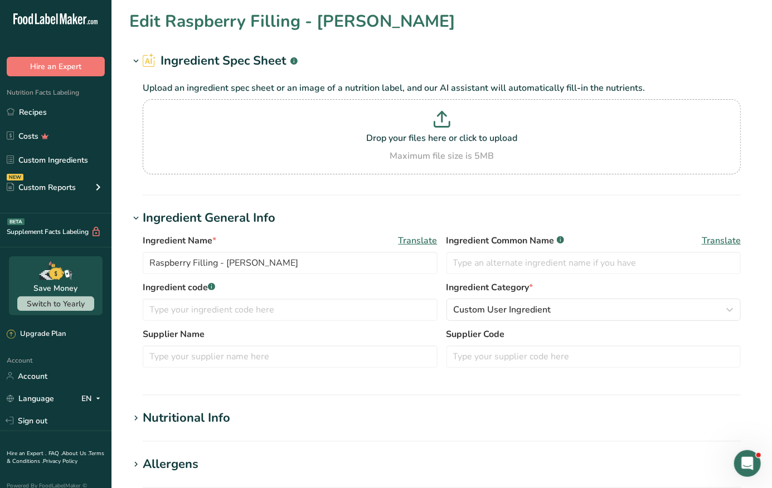
type input "Raspberry Filling - [PERSON_NAME]"
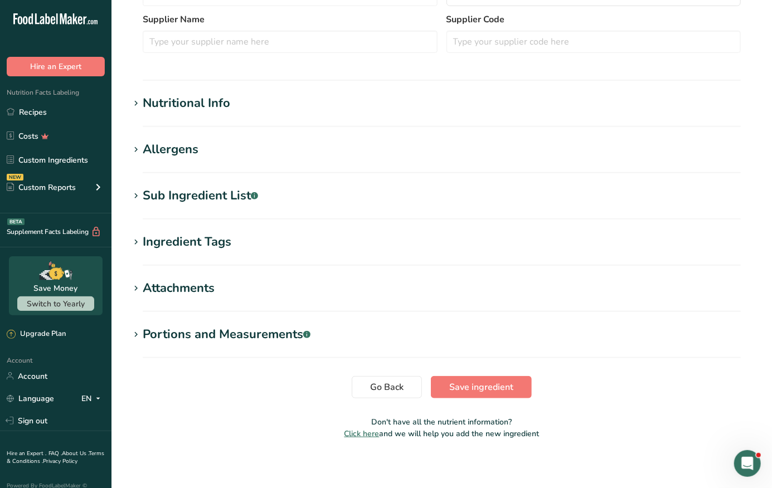
scroll to position [314, 0]
click at [266, 198] on h1 "Sub Ingredient List .a-a{fill:#347362;}.b-a{fill:#fff;}" at bounding box center [441, 196] width 625 height 18
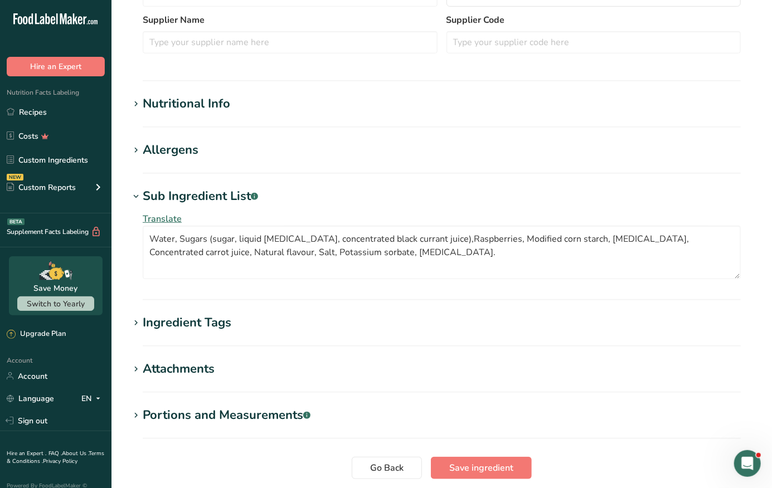
click at [263, 307] on section "Edit Raspberry Filling - [PERSON_NAME] Ingredient Spec Sheet .a-a{fill:#347362;…" at bounding box center [441, 112] width 660 height 853
click at [208, 115] on section "Nutritional Info Serving Size .a-a{fill:#347362;}.b-a{fill:#fff;} Add ingredien…" at bounding box center [441, 111] width 625 height 33
click at [198, 105] on div "Nutritional Info" at bounding box center [186, 104] width 87 height 18
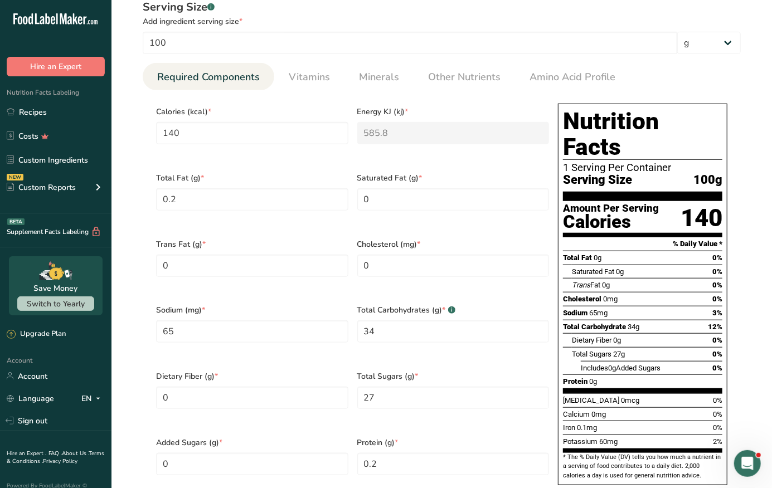
scroll to position [435, 0]
click at [625, 435] on div "Potassium 60mg 2%" at bounding box center [642, 442] width 159 height 14
click at [604, 437] on span "60mg" at bounding box center [608, 441] width 18 height 8
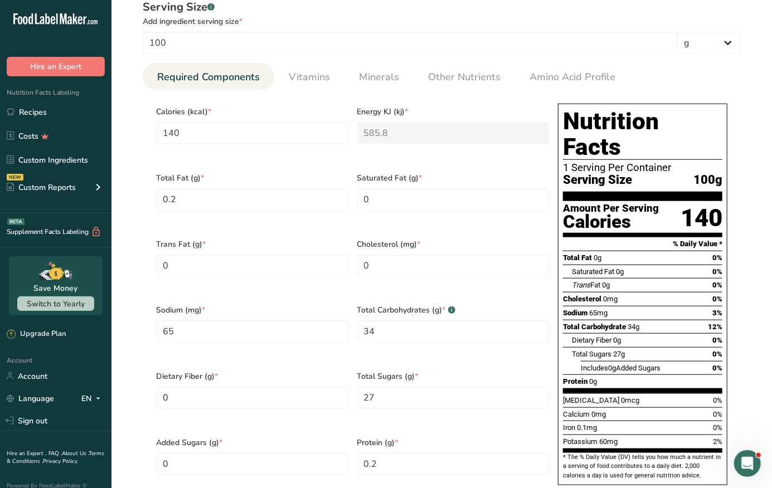
click at [604, 437] on span "60mg" at bounding box center [608, 441] width 18 height 8
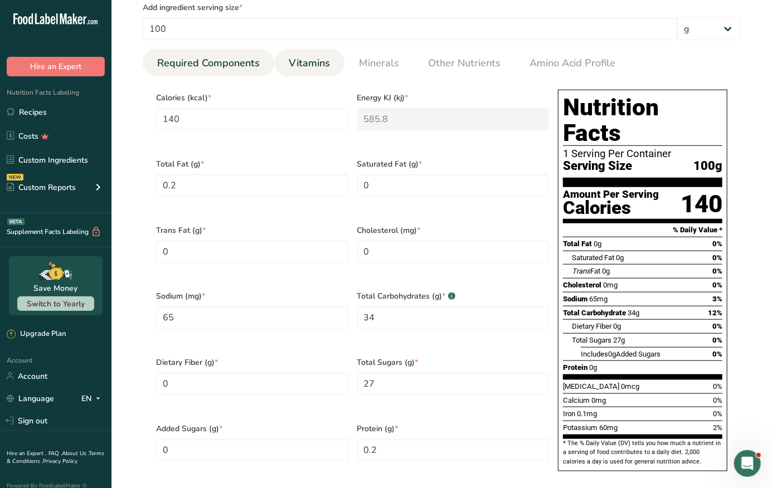
click at [302, 57] on span "Vitamins" at bounding box center [309, 63] width 41 height 15
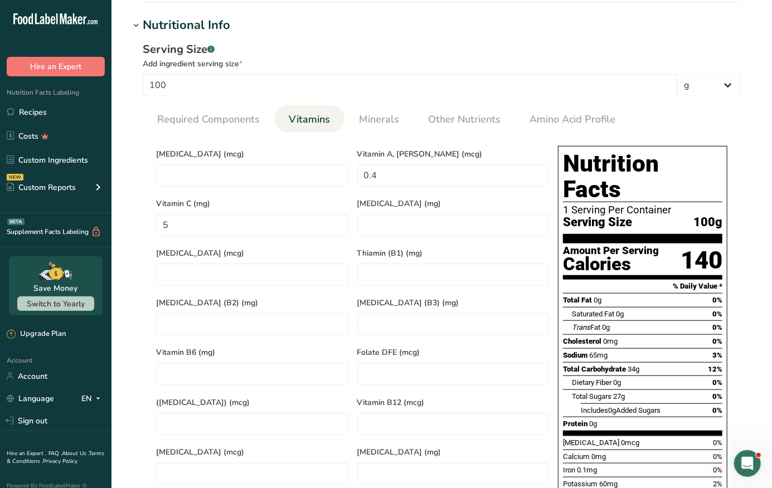
scroll to position [330, 0]
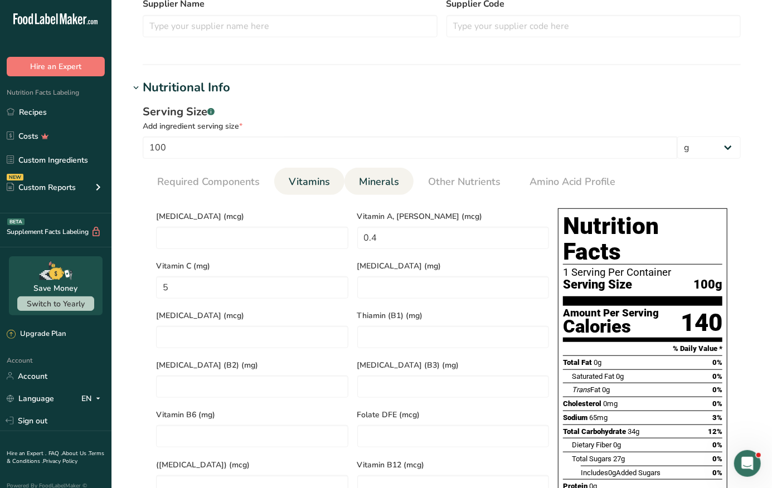
click at [375, 186] on link "Minerals" at bounding box center [378, 182] width 49 height 28
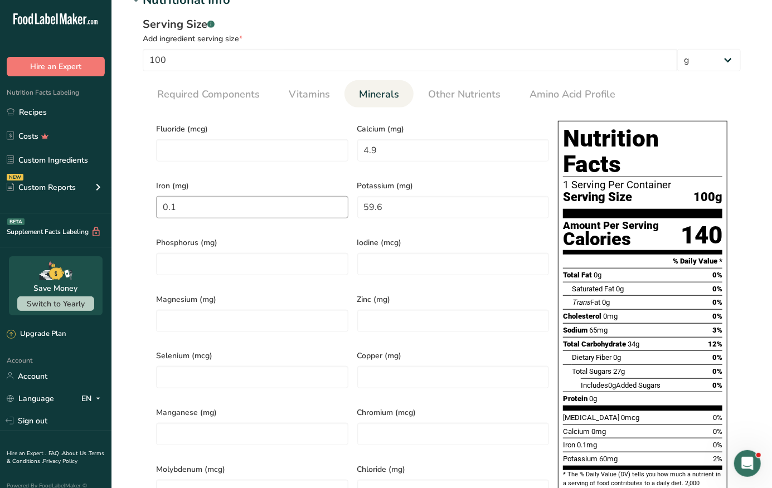
scroll to position [418, 0]
click at [389, 201] on input "59.6" at bounding box center [453, 207] width 192 height 22
type input "0"
type input "20"
click at [382, 150] on input "4.9" at bounding box center [453, 150] width 192 height 22
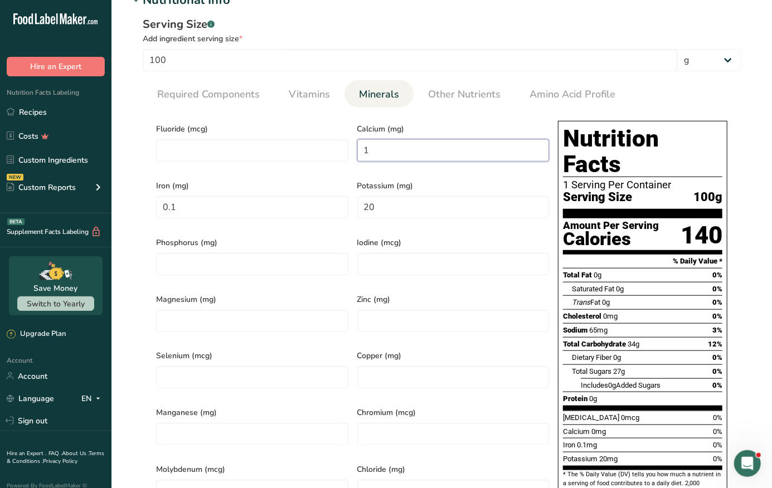
type input "10"
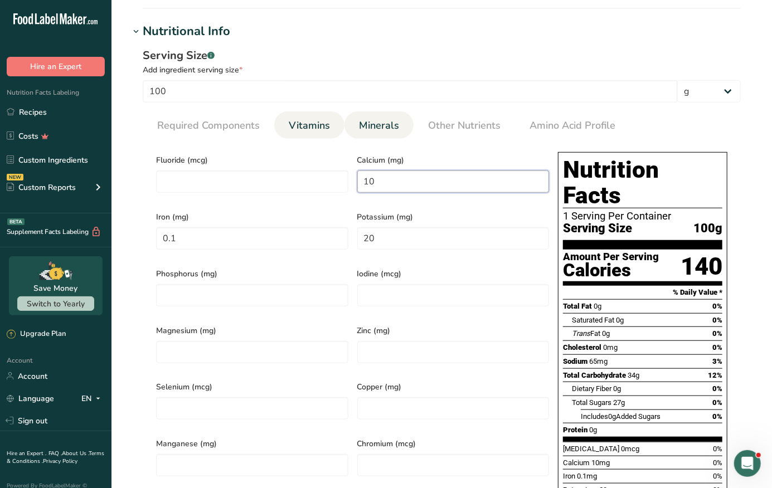
scroll to position [356, 0]
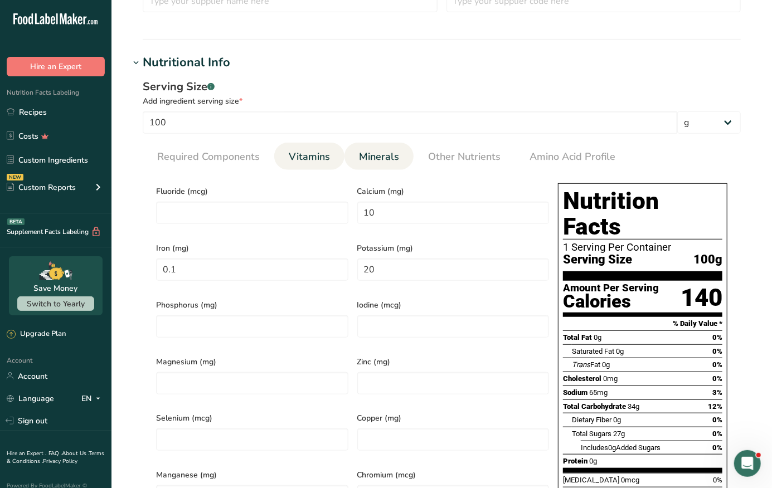
click at [302, 153] on span "Vitamins" at bounding box center [309, 156] width 41 height 15
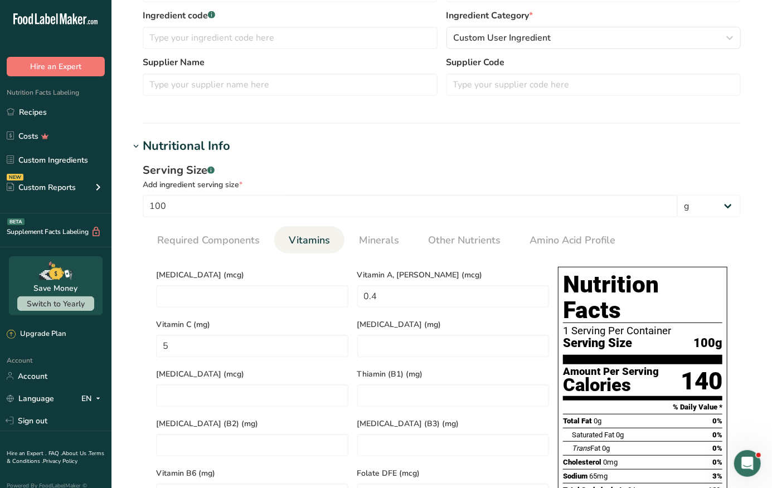
scroll to position [272, 0]
click at [454, 228] on link "Other Nutrients" at bounding box center [464, 240] width 81 height 28
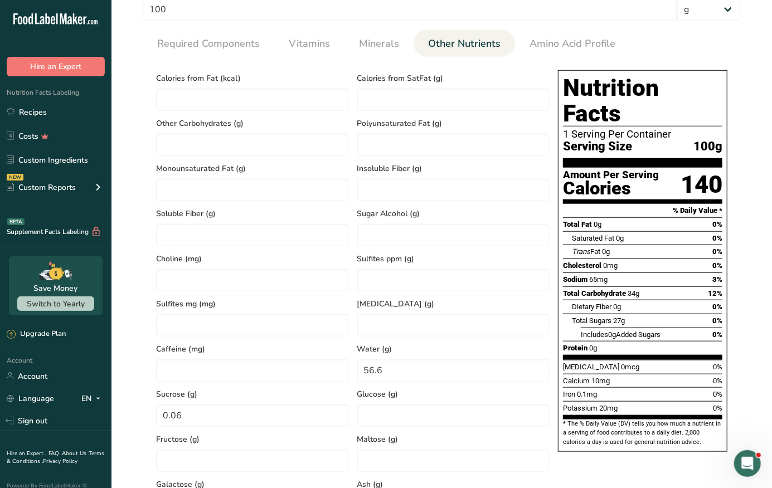
scroll to position [340, 0]
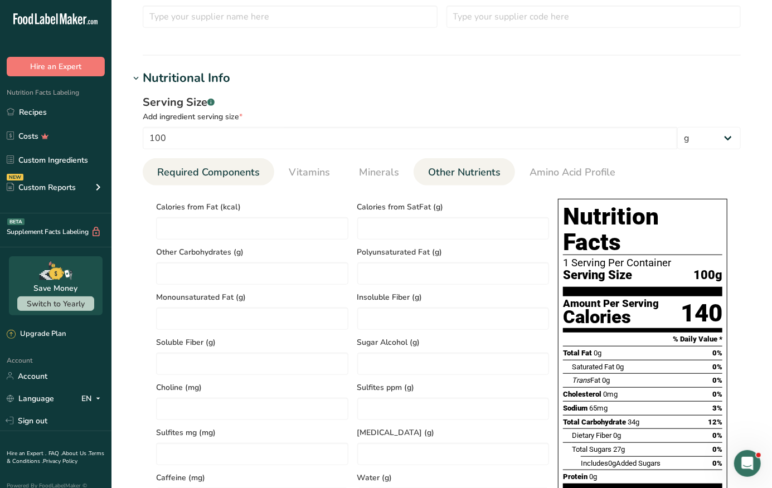
click at [246, 173] on span "Required Components" at bounding box center [208, 172] width 103 height 15
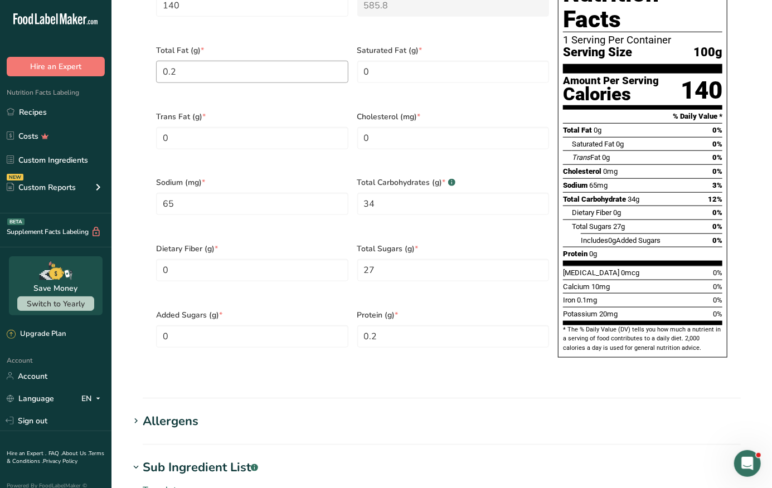
scroll to position [566, 0]
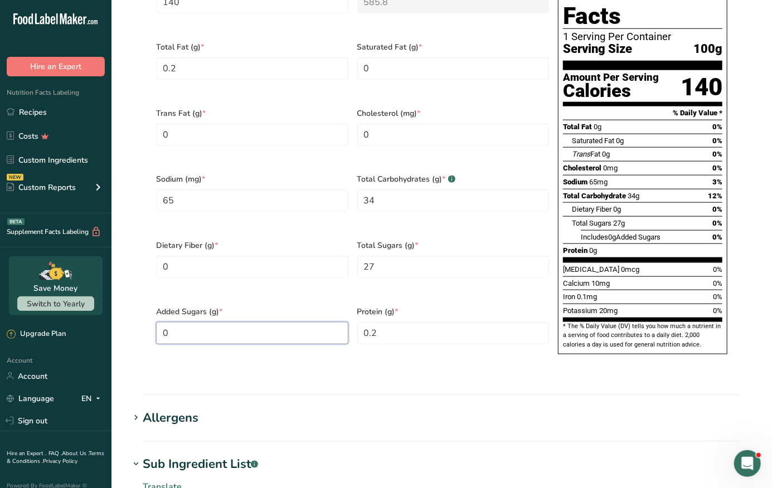
click at [244, 322] on Sugars "0" at bounding box center [252, 333] width 192 height 22
type Sugars "27"
click at [330, 359] on section "Nutritional Info Serving Size .a-a{fill:#347362;}.b-a{fill:#fff;} Add ingredien…" at bounding box center [441, 119] width 625 height 553
click at [382, 256] on Sugars "27" at bounding box center [453, 267] width 192 height 22
click at [392, 356] on div "Serving Size .a-a{fill:#347362;}.b-a{fill:#fff;} Add ingredient serving size * …" at bounding box center [441, 121] width 625 height 520
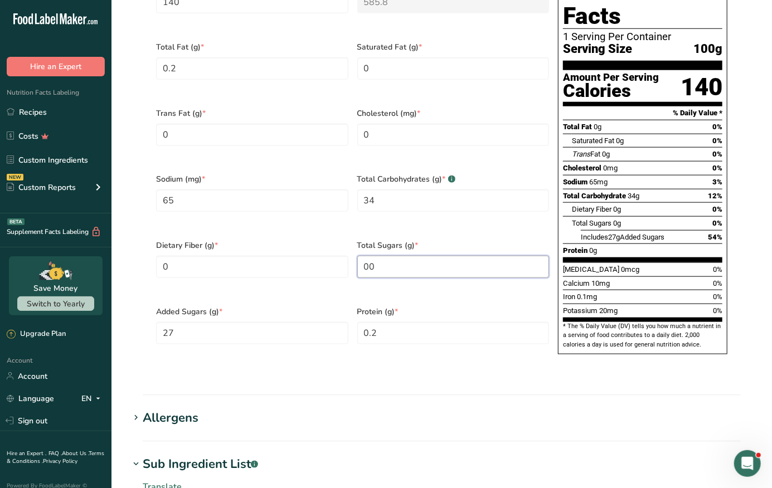
click at [382, 256] on Sugars "00" at bounding box center [453, 267] width 192 height 22
type Sugars "0"
click at [387, 322] on input "0.2" at bounding box center [453, 333] width 192 height 22
click at [396, 352] on div "Serving Size .a-a{fill:#347362;}.b-a{fill:#fff;} Add ingredient serving size * …" at bounding box center [441, 121] width 625 height 520
click at [383, 256] on Sugars "27" at bounding box center [453, 267] width 192 height 22
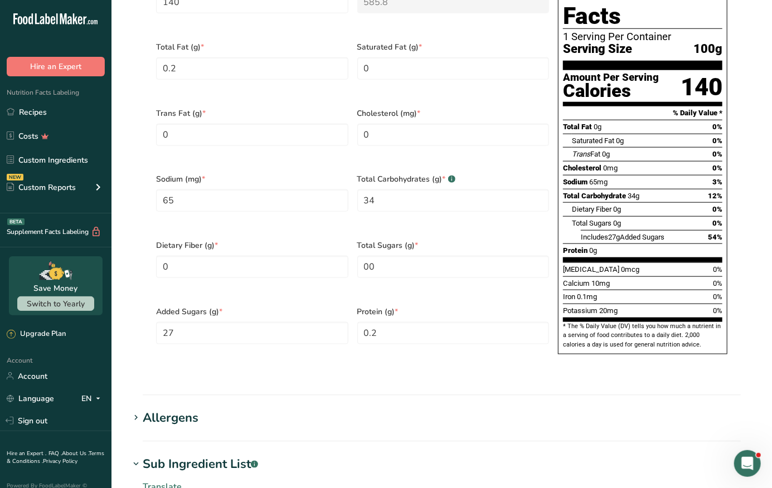
click at [391, 371] on section "Nutritional Info Serving Size .a-a{fill:#347362;}.b-a{fill:#fff;} Add ingredien…" at bounding box center [441, 119] width 625 height 553
click at [380, 256] on Sugars "00" at bounding box center [453, 267] width 192 height 22
type Sugars "0"
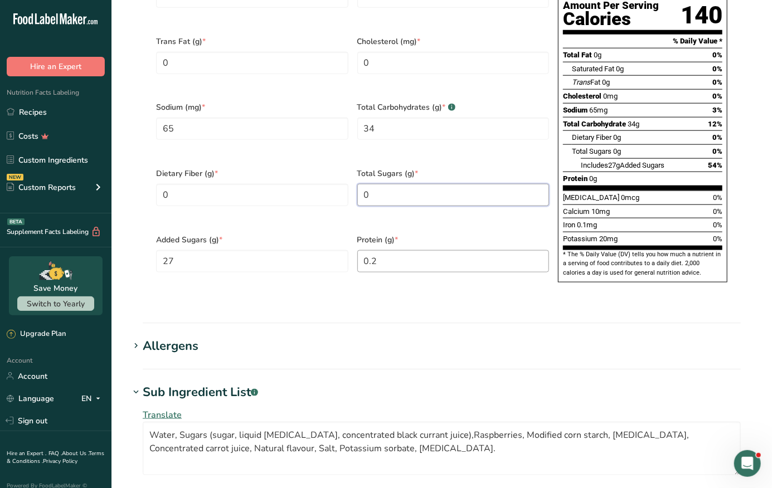
scroll to position [729, 0]
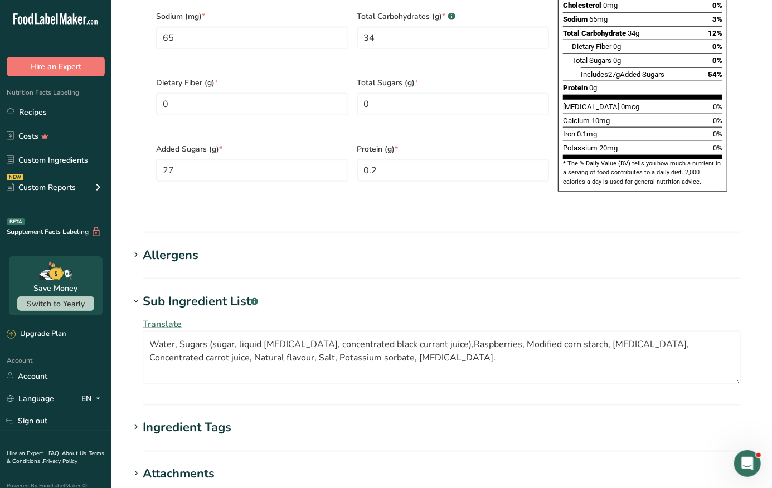
click at [358, 253] on section "Allergens Add any known allergens associated with your ingredient Soy Tree Nuts…" at bounding box center [441, 262] width 625 height 33
click at [289, 311] on div "Translate Water, Sugars (sugar, liquid [MEDICAL_DATA], concentrated black curra…" at bounding box center [441, 351] width 625 height 80
click at [393, 354] on textarea "Water, Sugars (sugar, liquid [MEDICAL_DATA], concentrated black currant juice),…" at bounding box center [442, 358] width 598 height 54
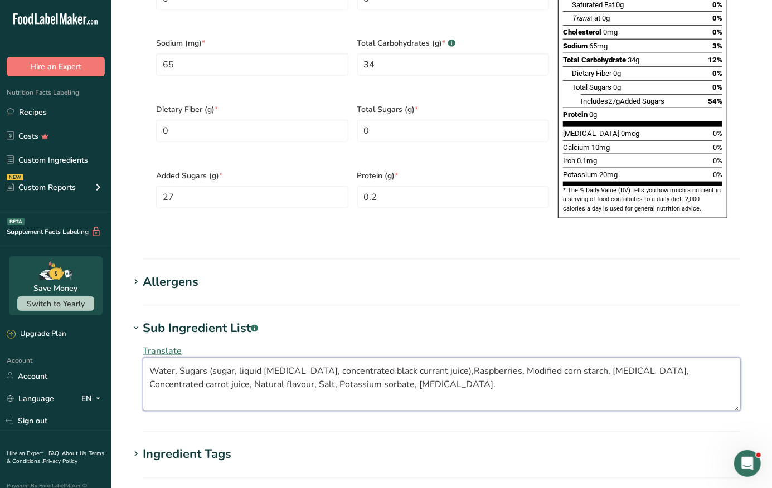
scroll to position [701, 0]
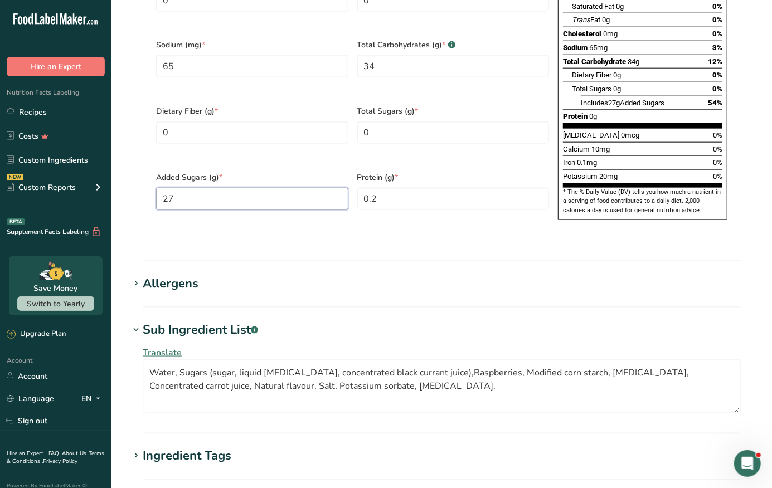
click at [205, 188] on Sugars "27" at bounding box center [252, 199] width 192 height 22
click at [373, 121] on Sugars "0" at bounding box center [453, 132] width 192 height 22
click at [236, 188] on Sugars "13" at bounding box center [252, 199] width 192 height 22
type Sugars "13.5"
click at [391, 121] on Sugars "0" at bounding box center [453, 132] width 192 height 22
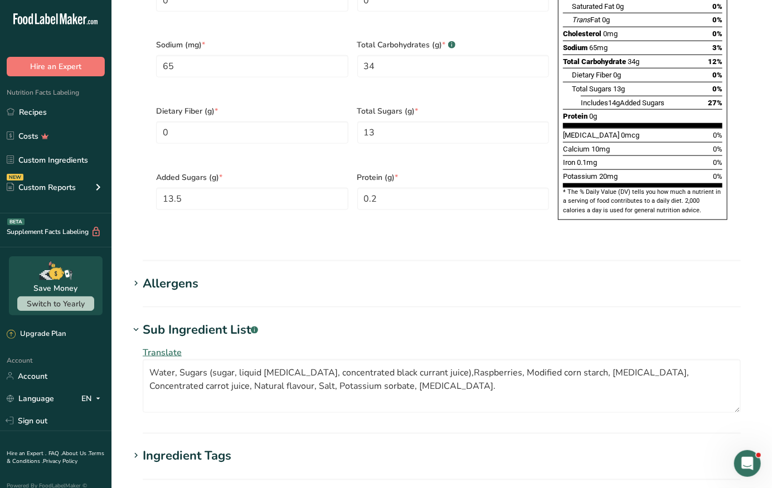
click at [388, 121] on Sugars "13" at bounding box center [453, 132] width 192 height 22
type Sugars "27"
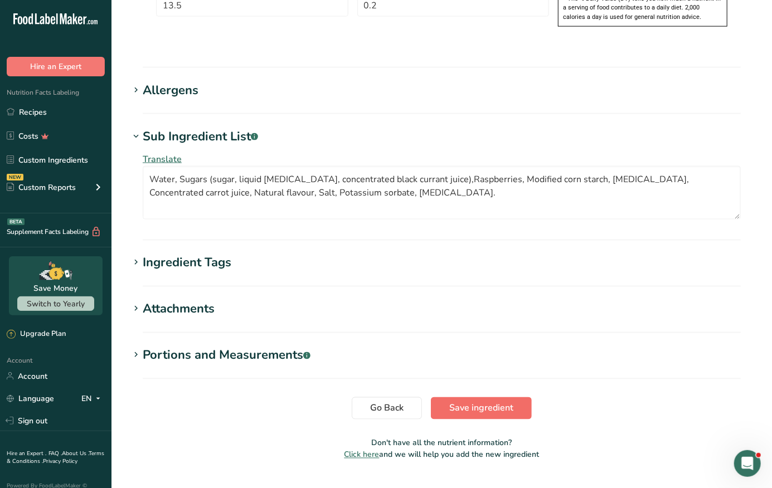
click at [500, 402] on span "Save ingredient" at bounding box center [481, 408] width 64 height 13
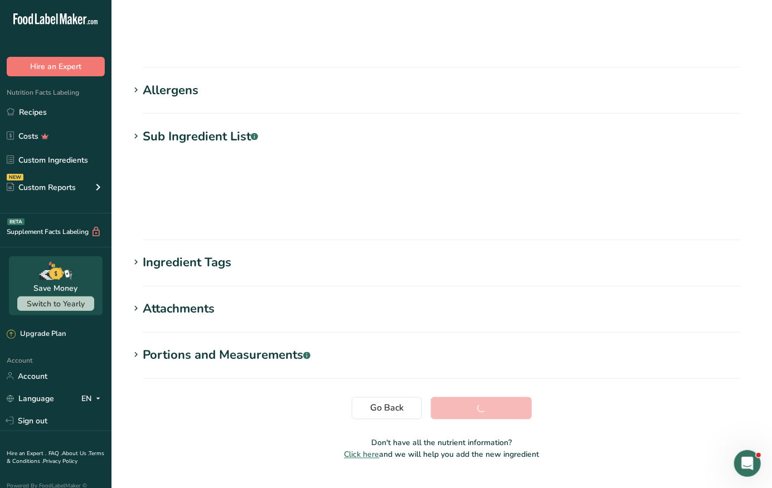
scroll to position [49, 0]
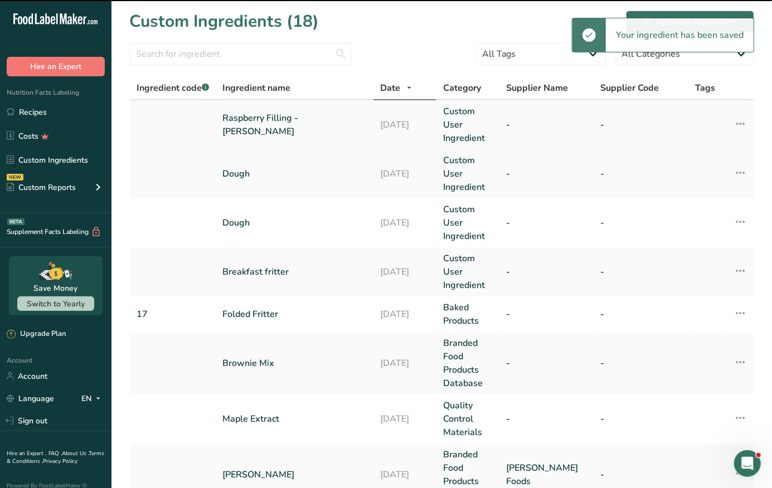
click at [251, 132] on td "Raspberry Filling - [PERSON_NAME]" at bounding box center [294, 124] width 157 height 49
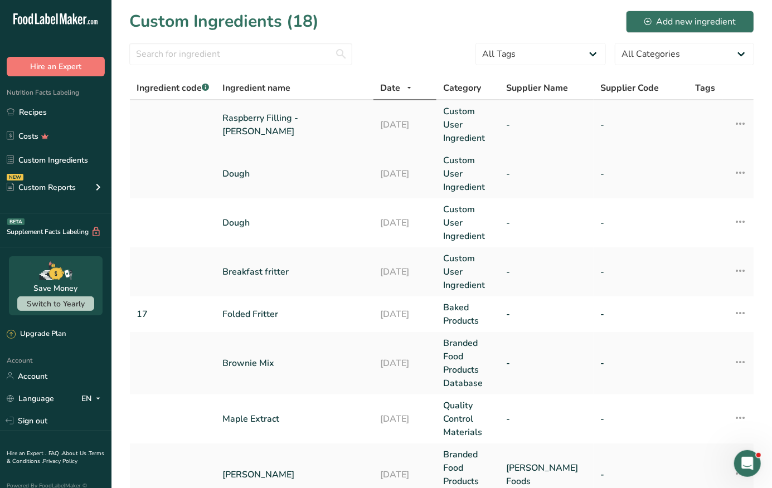
click at [295, 128] on link "Raspberry Filling - [PERSON_NAME]" at bounding box center [295, 124] width 144 height 27
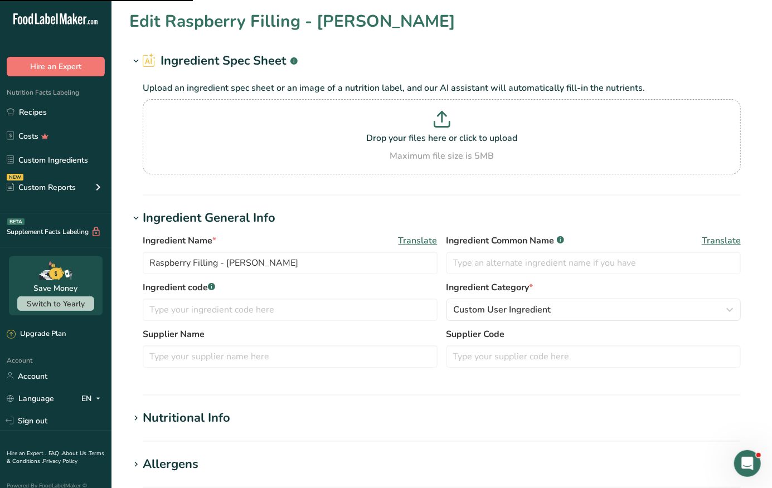
type input "140"
type KJ "585.8"
type Fat "0.2"
type Fat "0"
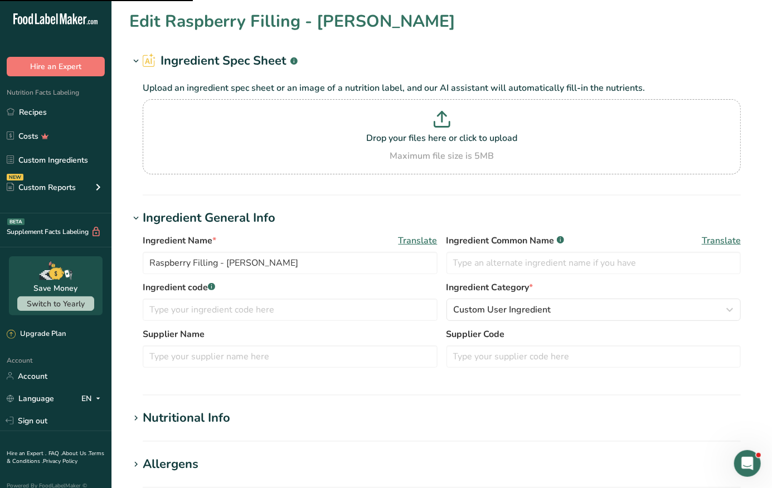
type input "0"
type input "65"
type Carbohydrates "34"
type Fiber "0"
type Sugars "27"
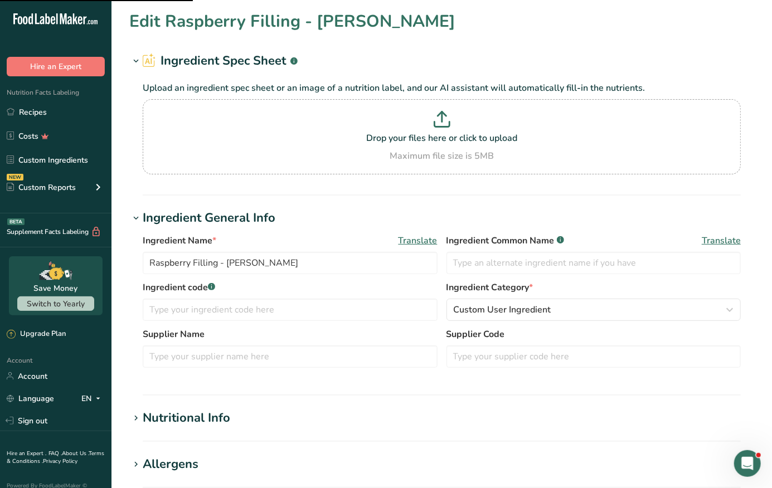
type Sugars "13.5"
type input "0.2"
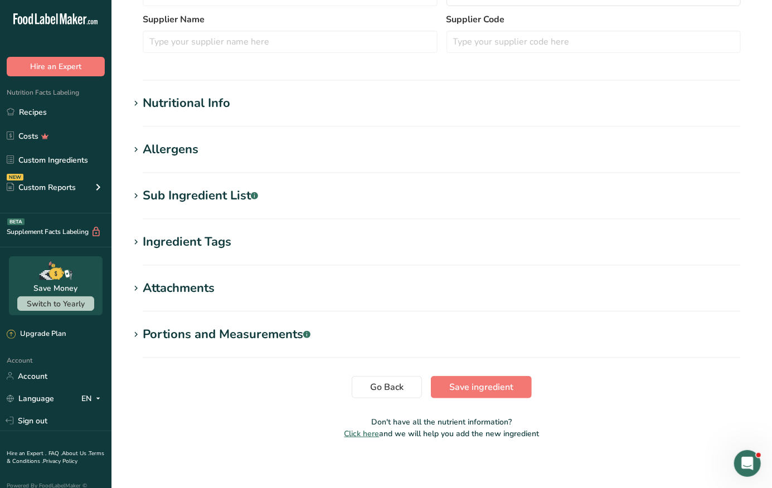
scroll to position [314, 0]
click at [208, 108] on div "Nutritional Info" at bounding box center [186, 104] width 87 height 18
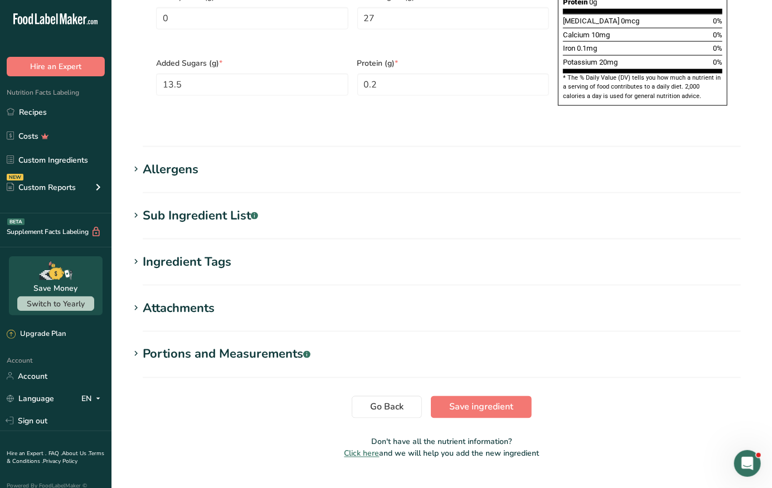
scroll to position [814, 0]
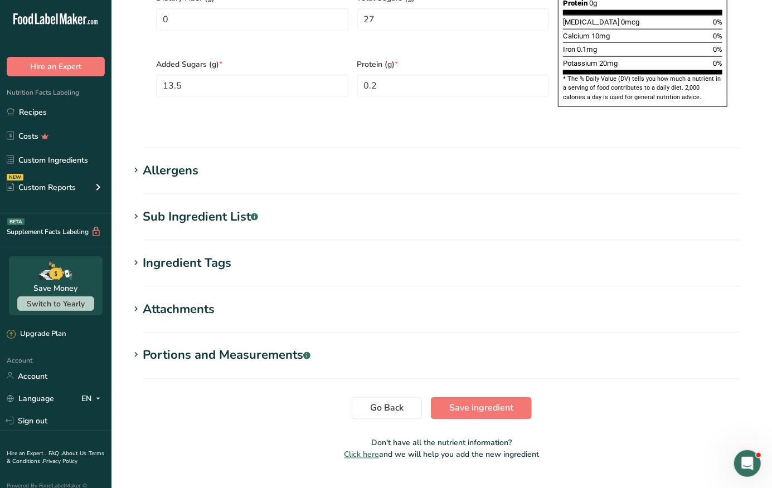
click at [143, 162] on div "Allergens" at bounding box center [171, 171] width 56 height 18
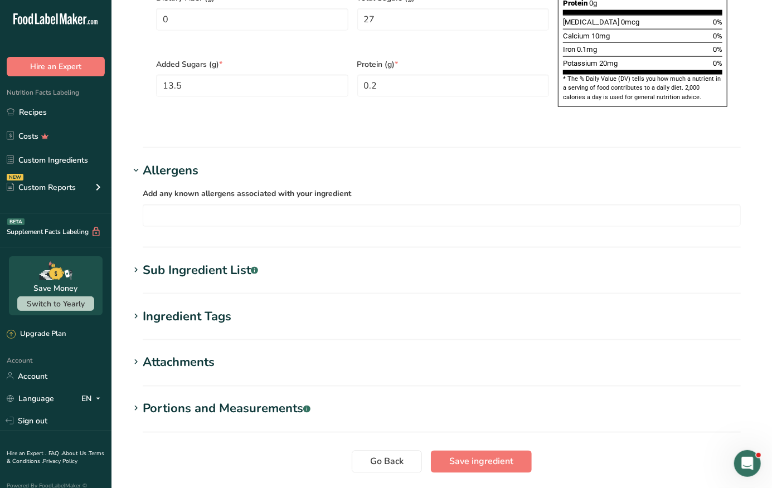
click at [143, 162] on div "Allergens" at bounding box center [171, 171] width 56 height 18
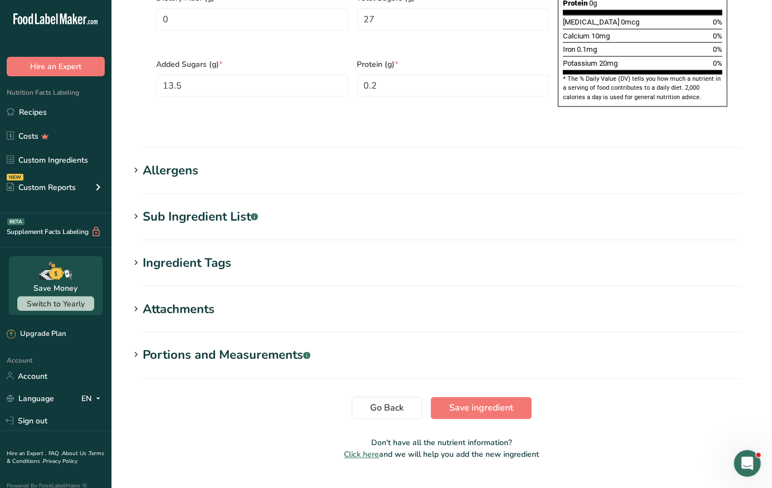
click at [137, 209] on icon at bounding box center [136, 217] width 10 height 16
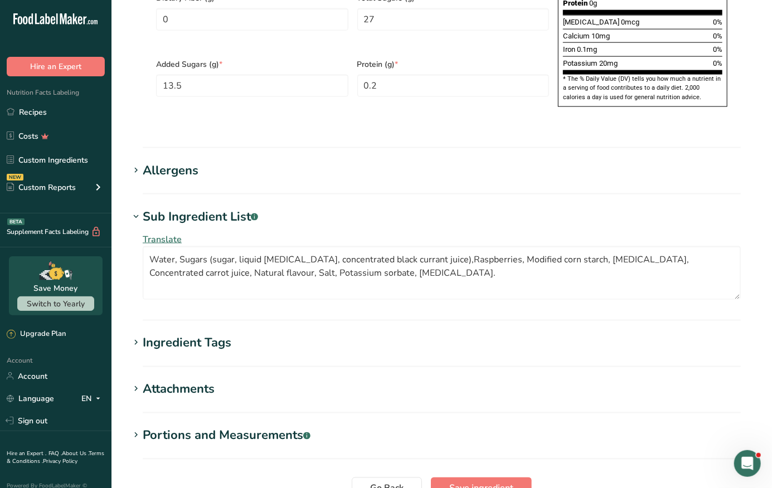
click at [137, 209] on icon at bounding box center [136, 217] width 10 height 16
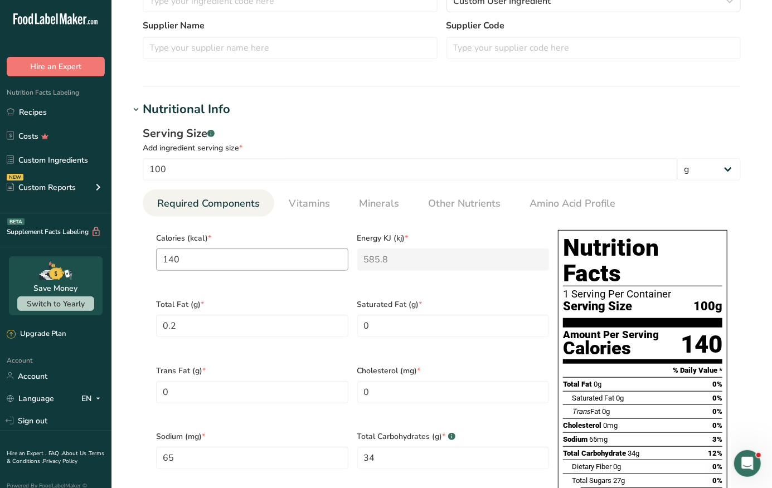
scroll to position [255, 0]
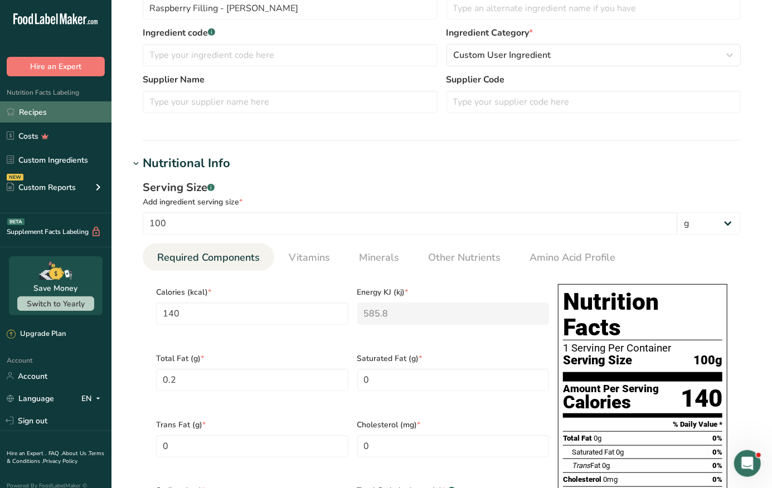
click at [46, 103] on link "Recipes" at bounding box center [55, 111] width 111 height 21
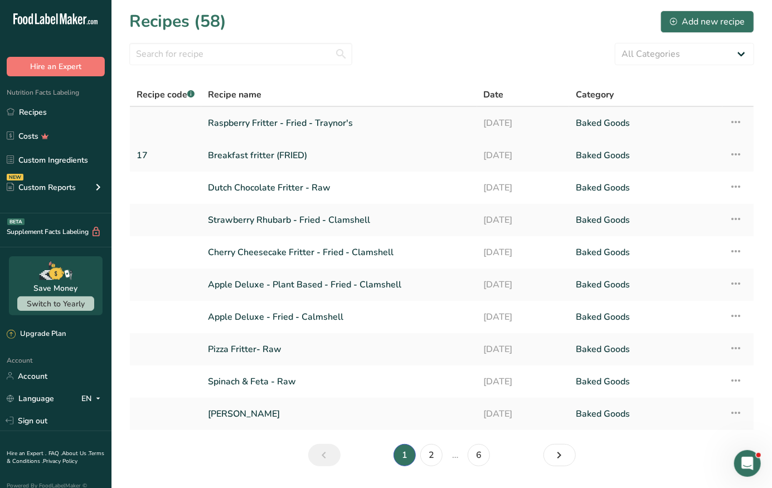
click at [237, 118] on link "Raspberry Fritter - Fried - Traynor's" at bounding box center [339, 122] width 262 height 23
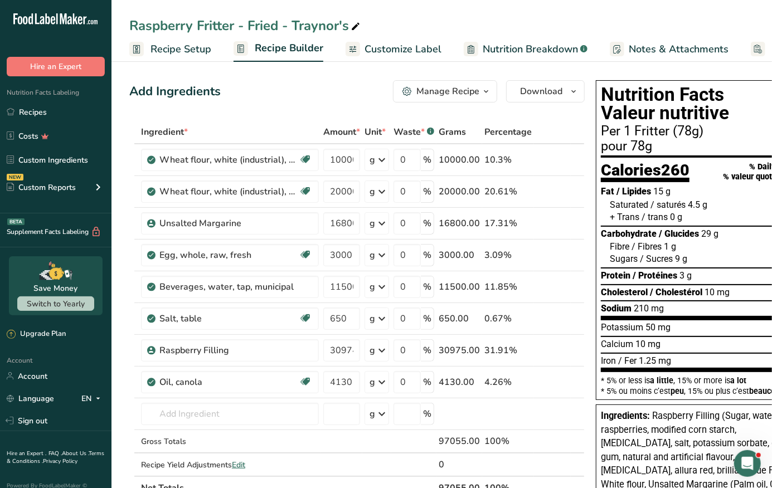
click at [421, 93] on div "Manage Recipe" at bounding box center [447, 91] width 63 height 13
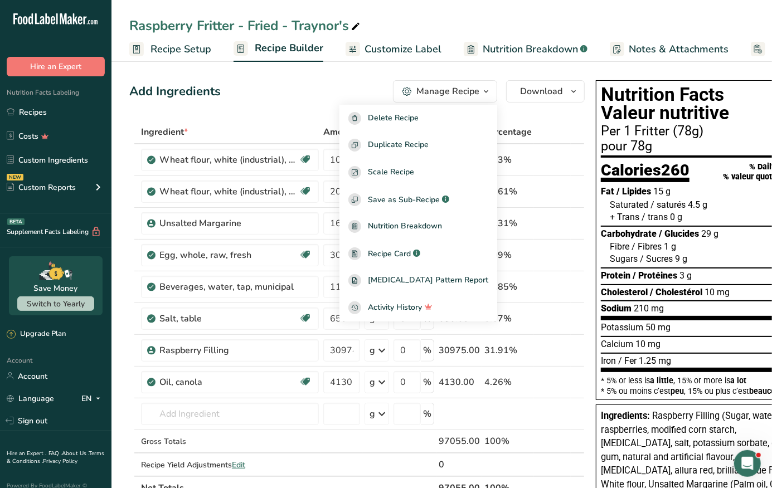
click at [369, 91] on div "Add Ingredients Manage Recipe Delete Recipe Duplicate Recipe Scale Recipe Save …" at bounding box center [356, 91] width 455 height 22
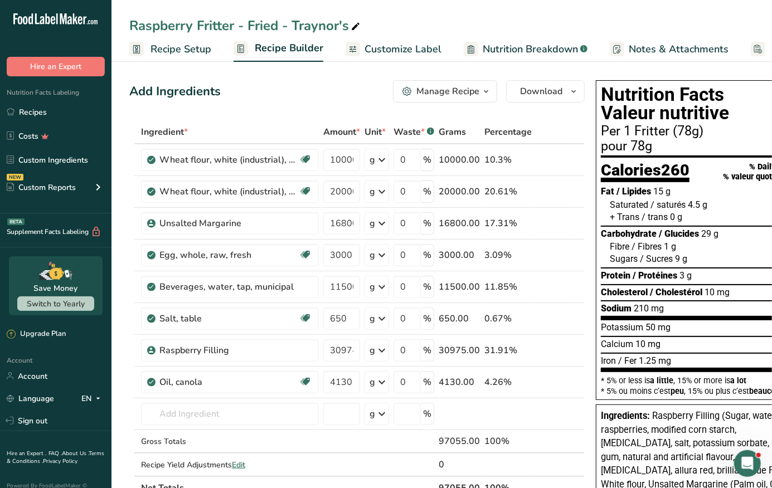
click at [373, 37] on link "Customize Label" at bounding box center [394, 49] width 96 height 25
click at [467, 43] on icon at bounding box center [470, 49] width 7 height 14
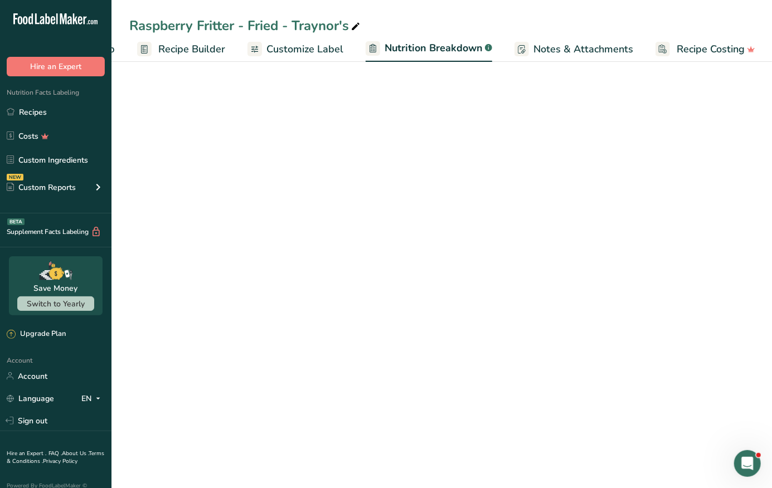
select select "Calories"
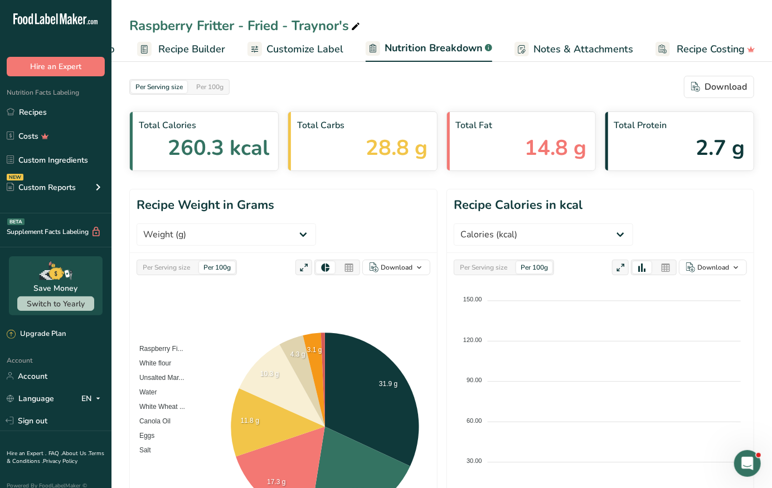
click at [324, 39] on link "Customize Label" at bounding box center [295, 49] width 96 height 25
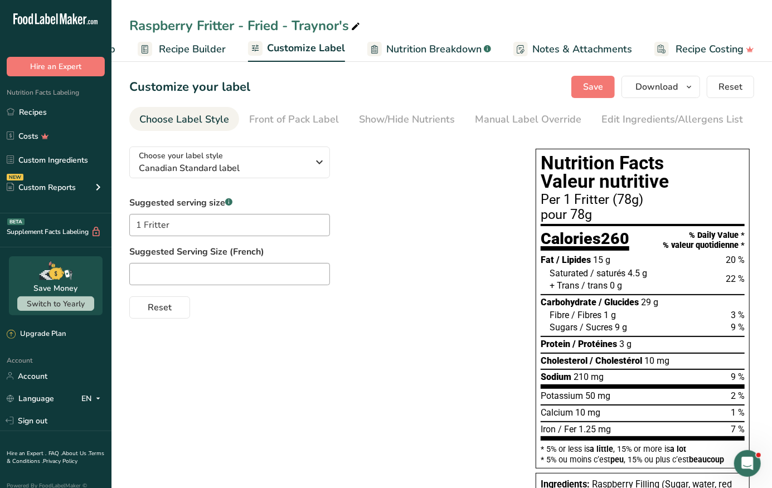
click at [400, 47] on span "Nutrition Breakdown" at bounding box center [433, 49] width 95 height 15
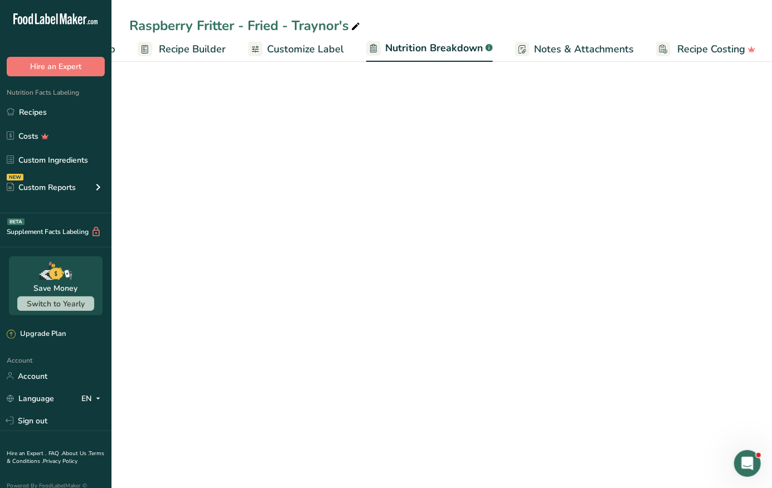
scroll to position [0, 96]
select select "Calories"
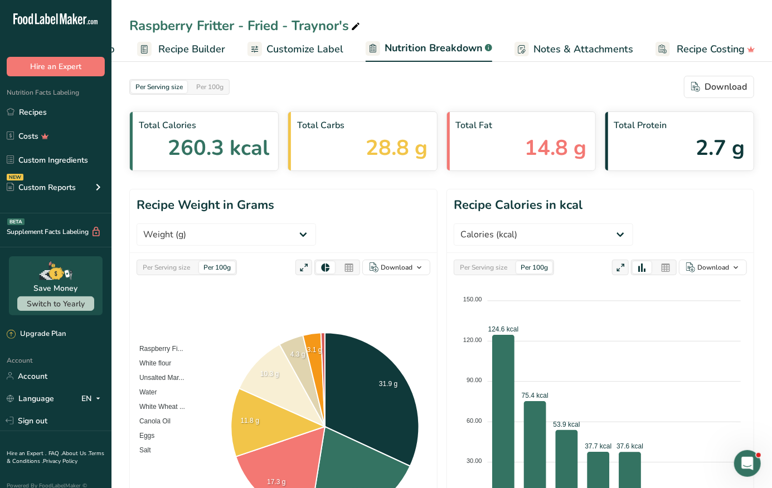
click at [561, 49] on span "Notes & Attachments" at bounding box center [583, 49] width 100 height 15
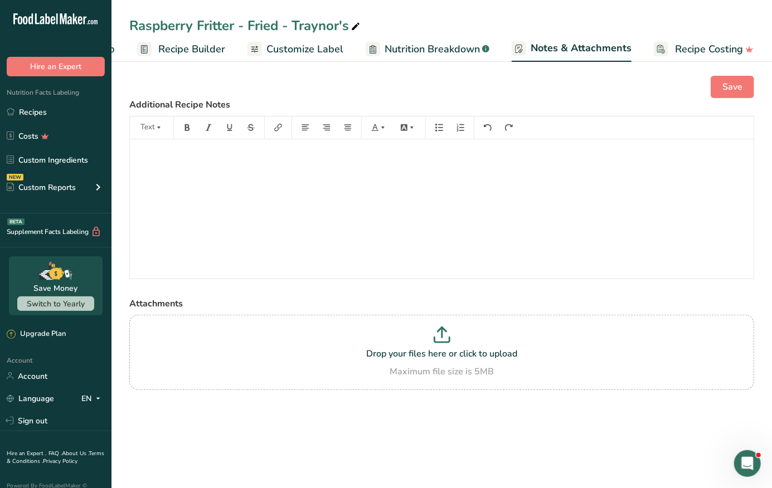
click at [714, 45] on span "Recipe Costing" at bounding box center [709, 49] width 68 height 15
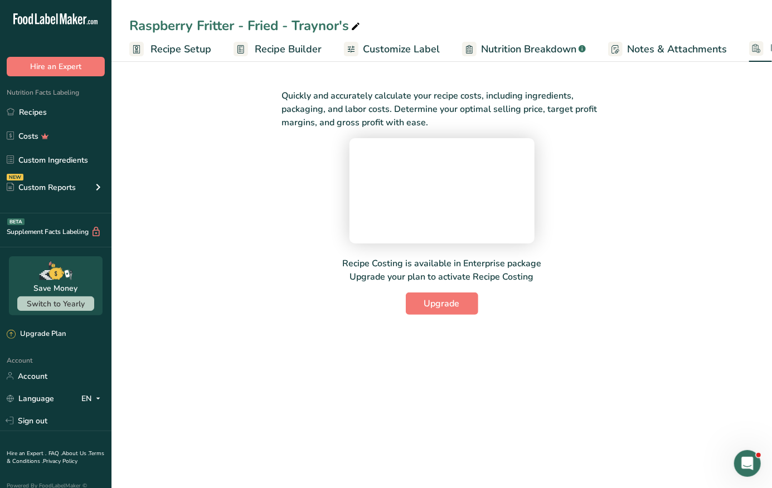
scroll to position [0, -1]
click at [163, 43] on span "Recipe Setup" at bounding box center [180, 49] width 61 height 15
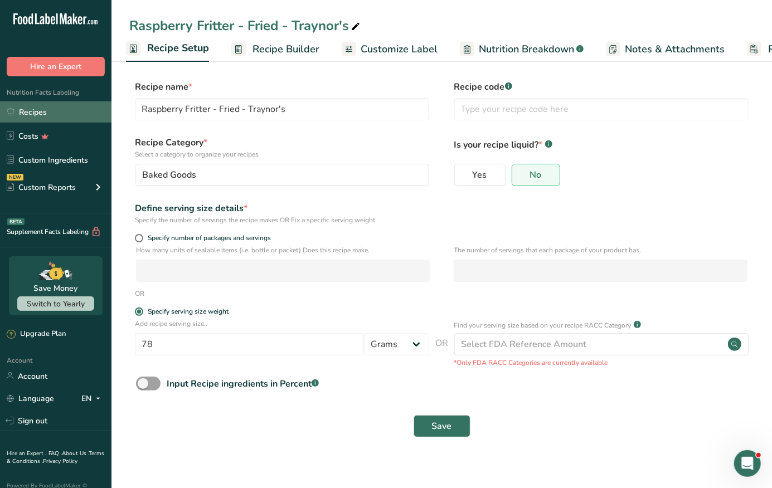
click at [48, 113] on link "Recipes" at bounding box center [55, 111] width 111 height 21
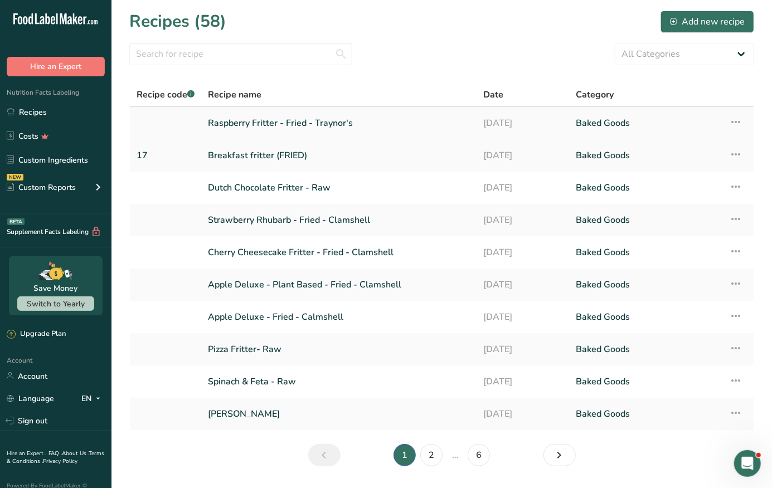
click at [282, 116] on link "Raspberry Fritter - Fried - Traynor's" at bounding box center [339, 122] width 262 height 23
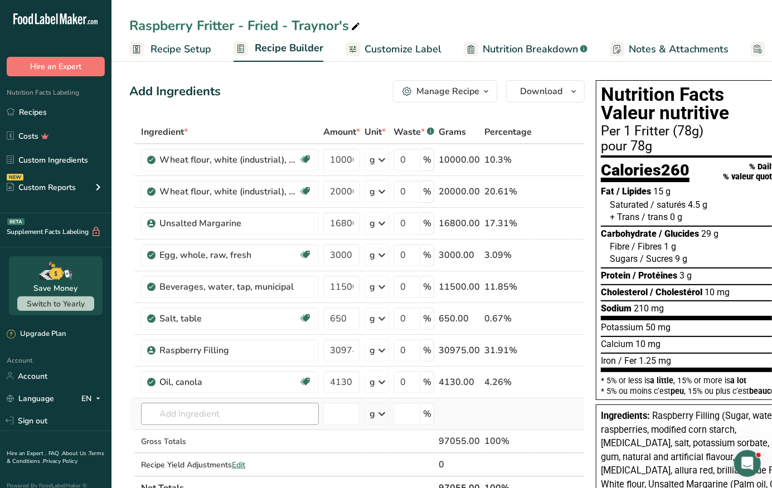
scroll to position [12, 0]
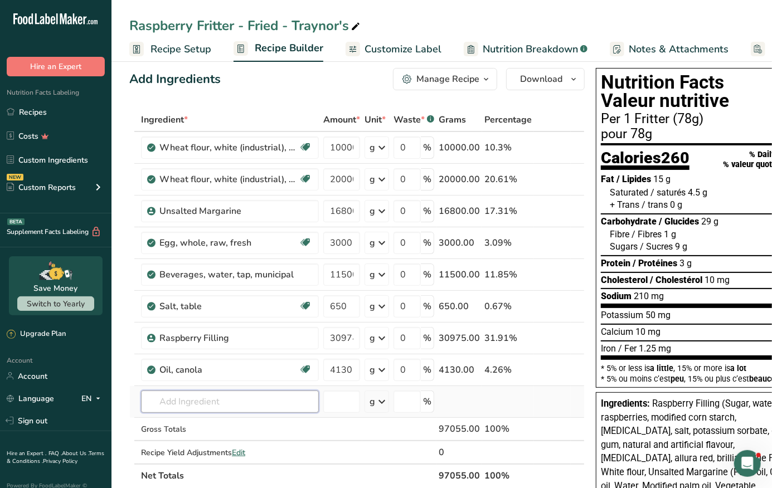
click at [288, 402] on input "text" at bounding box center [230, 402] width 178 height 22
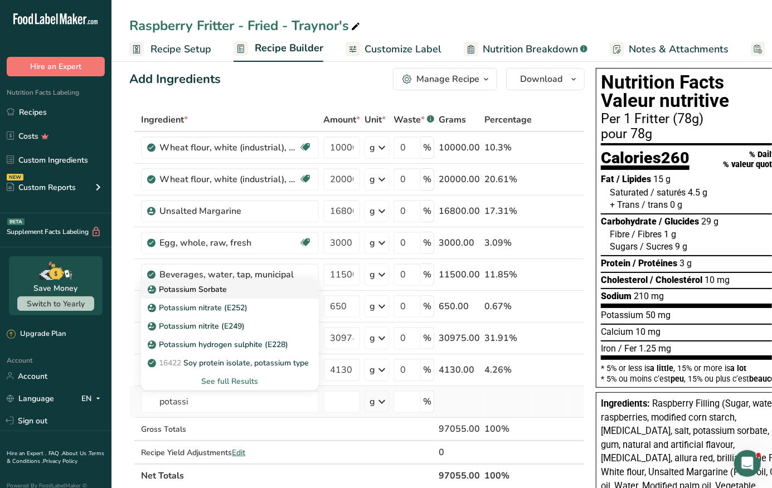
click at [248, 295] on div "Potassium Sorbate" at bounding box center [221, 290] width 142 height 12
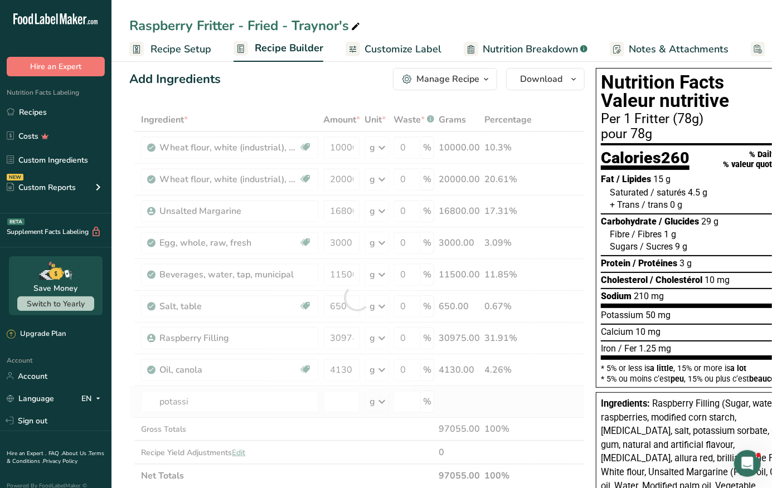
type input "Potassium Sorbate"
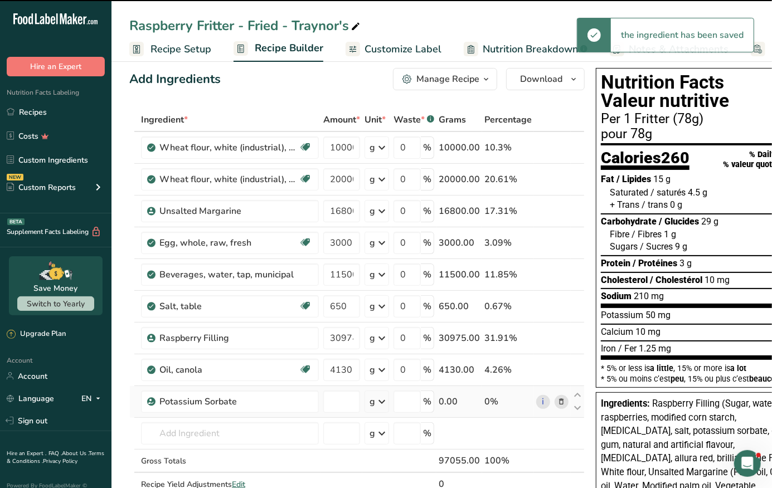
type input "0"
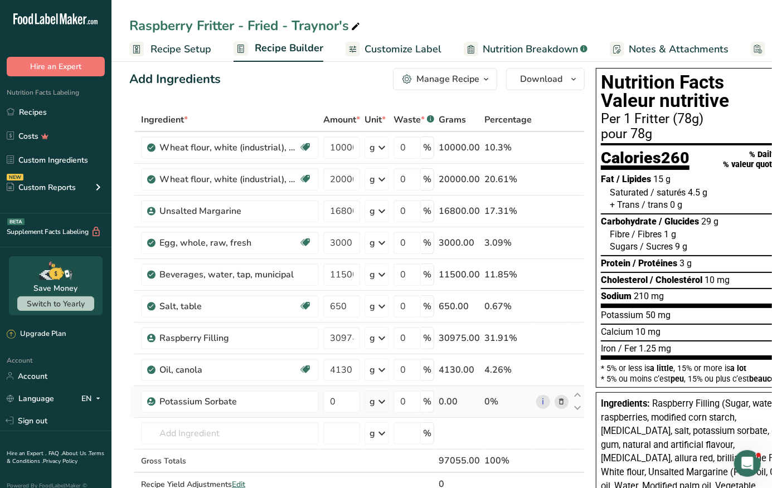
click at [563, 402] on icon at bounding box center [562, 402] width 8 height 12
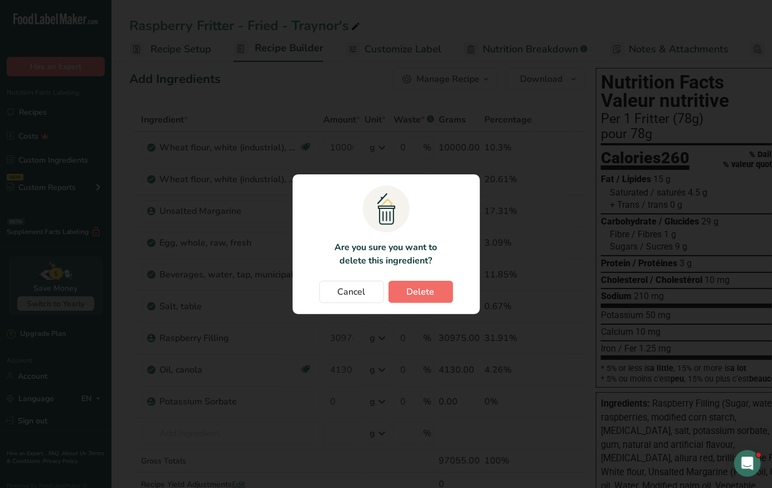
click at [437, 293] on button "Delete" at bounding box center [420, 292] width 65 height 22
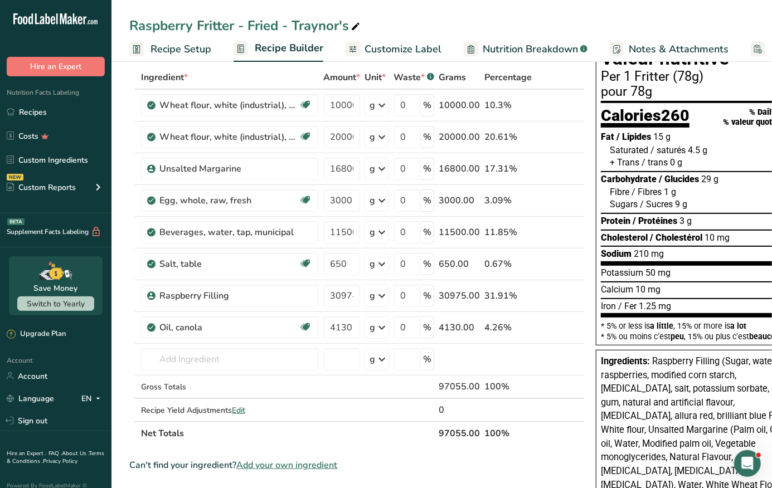
scroll to position [0, 0]
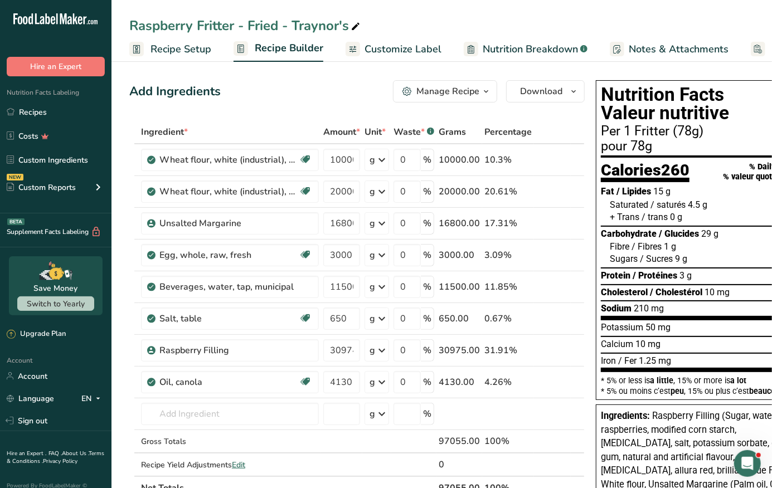
drag, startPoint x: 130, startPoint y: 92, endPoint x: 224, endPoint y: 98, distance: 94.4
click at [224, 98] on div "Add Ingredients Manage Recipe Delete Recipe Duplicate Recipe Scale Recipe Save …" at bounding box center [356, 91] width 455 height 22
click at [212, 90] on div "Add Ingredients" at bounding box center [174, 91] width 91 height 18
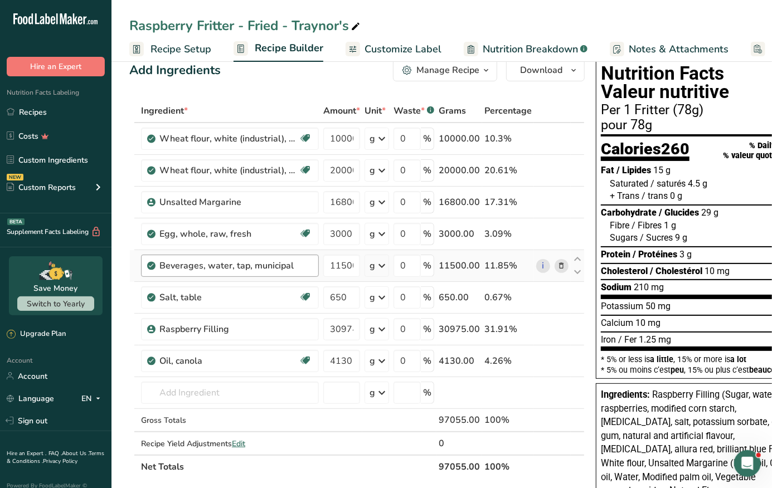
scroll to position [23, 0]
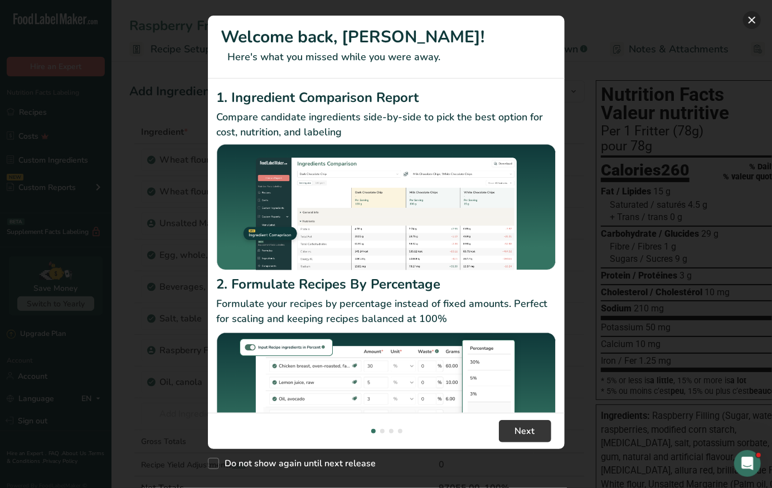
click at [750, 16] on button "New Features" at bounding box center [752, 20] width 18 height 18
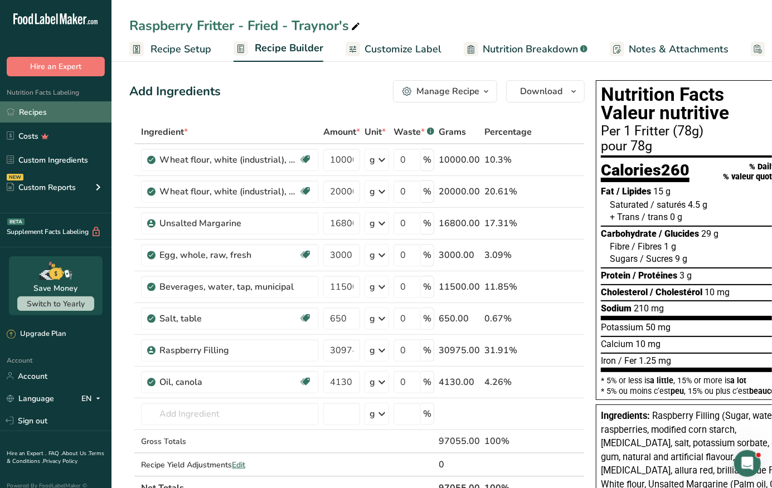
click at [38, 119] on link "Recipes" at bounding box center [55, 111] width 111 height 21
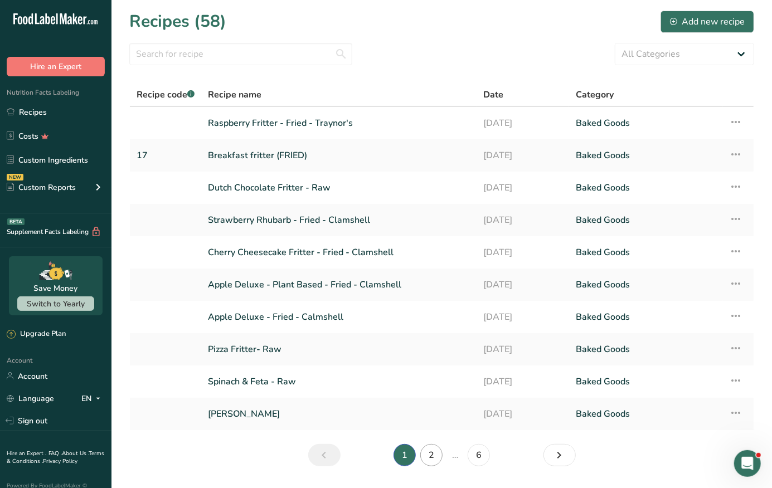
click at [435, 454] on link "2" at bounding box center [431, 455] width 22 height 22
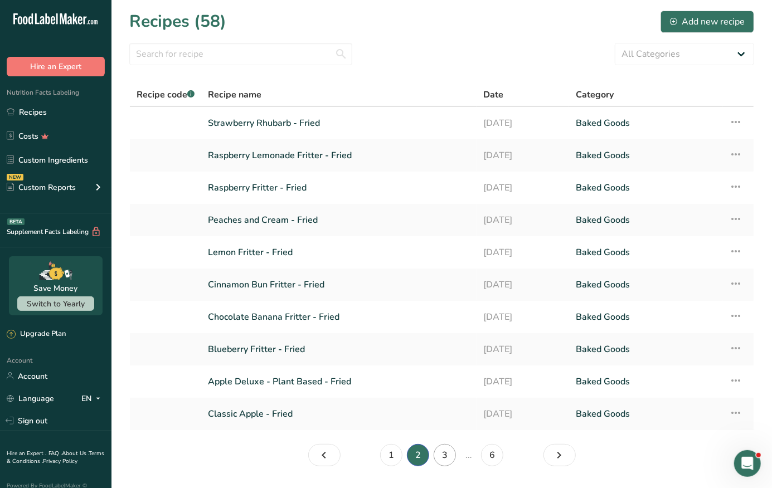
click at [441, 455] on link "3" at bounding box center [445, 455] width 22 height 22
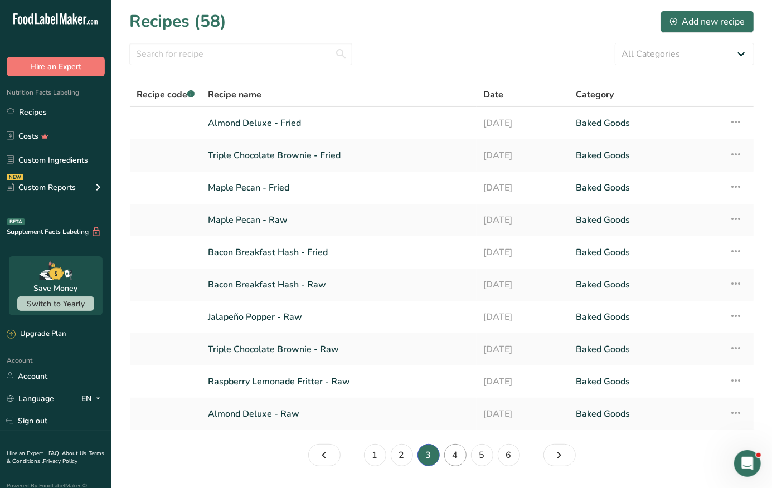
click at [451, 458] on link "4" at bounding box center [455, 455] width 22 height 22
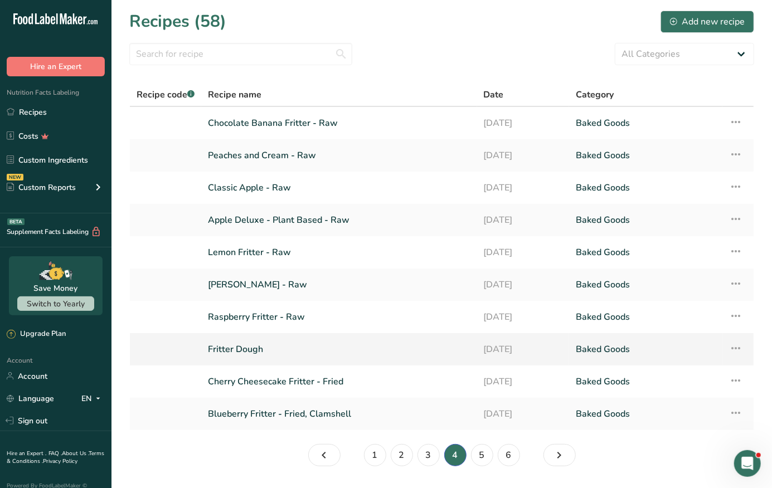
click at [245, 353] on link "Fritter Dough" at bounding box center [339, 349] width 262 height 23
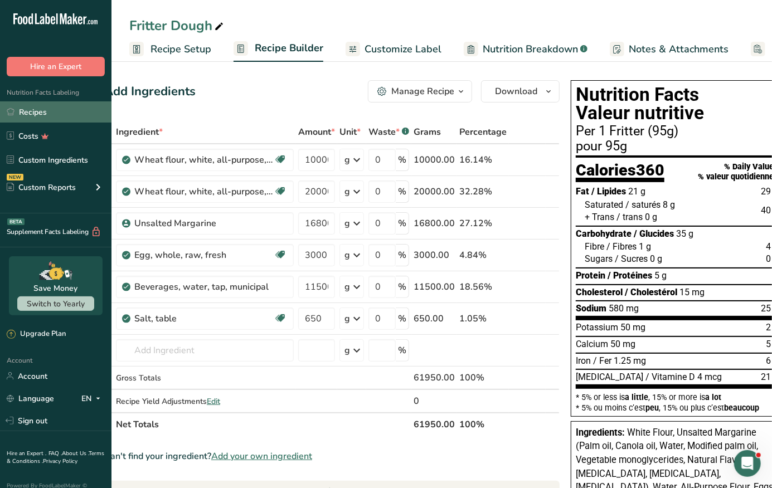
click at [67, 108] on link "Recipes" at bounding box center [55, 111] width 111 height 21
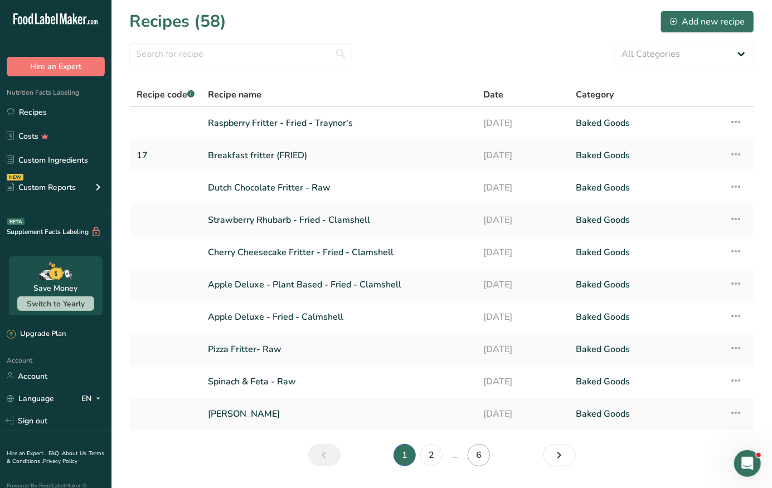
click at [475, 451] on link "6" at bounding box center [479, 455] width 22 height 22
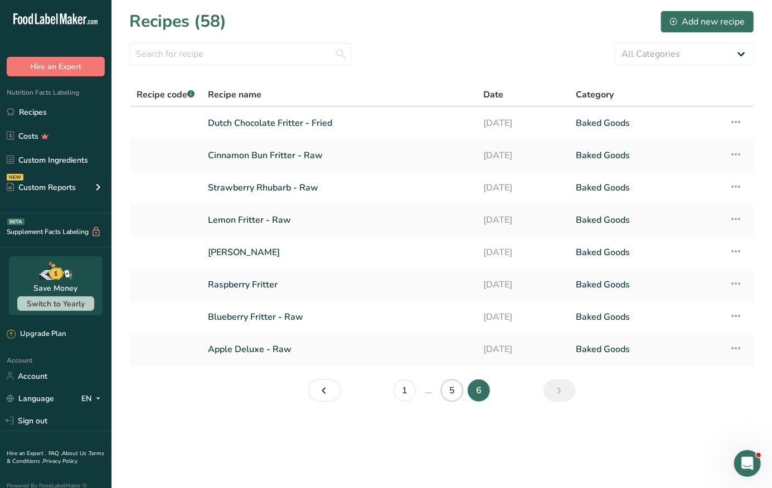
click at [455, 389] on link "5" at bounding box center [452, 391] width 22 height 22
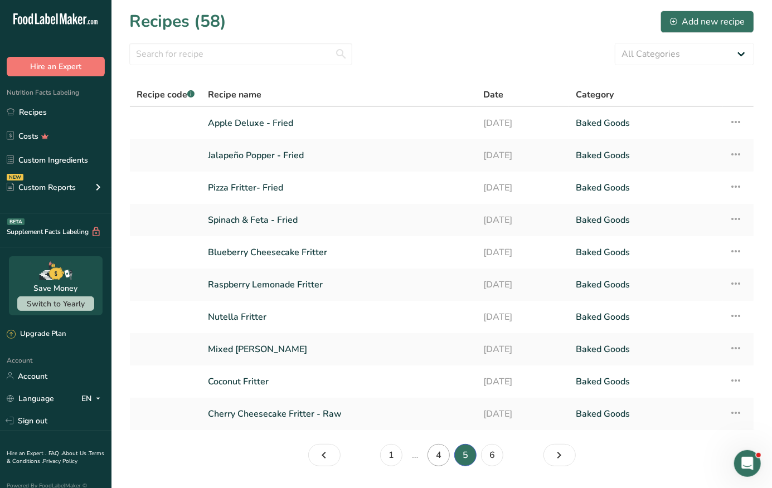
click at [446, 459] on link "4" at bounding box center [438, 455] width 22 height 22
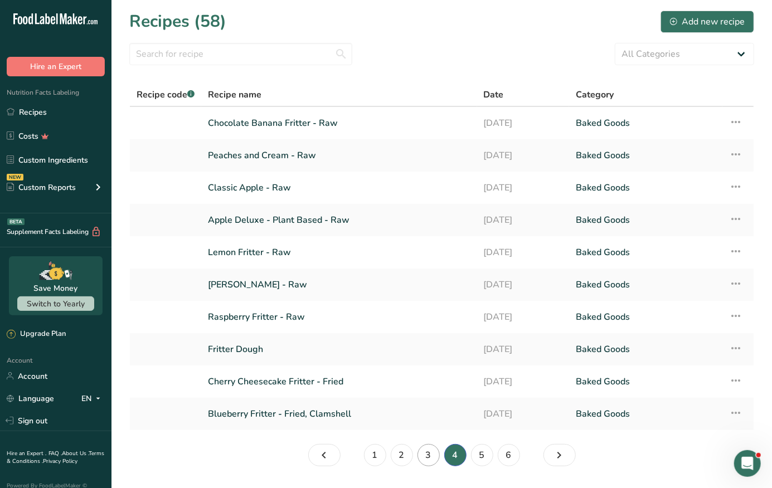
click at [417, 449] on link "3" at bounding box center [428, 455] width 22 height 22
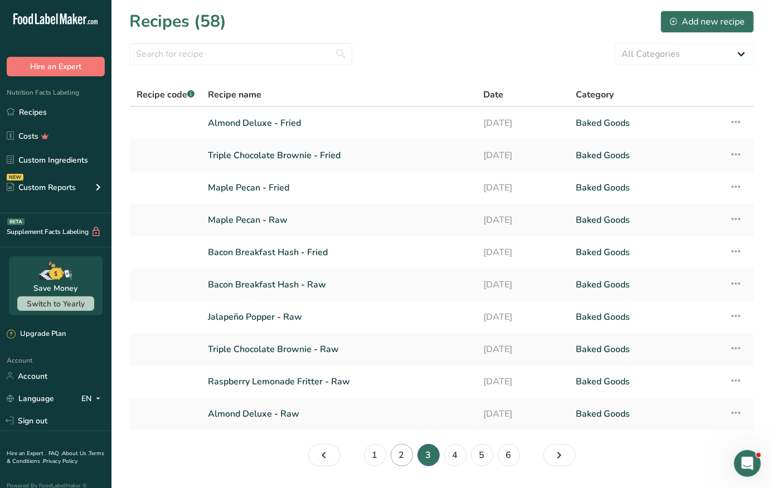
click at [401, 451] on link "2" at bounding box center [402, 455] width 22 height 22
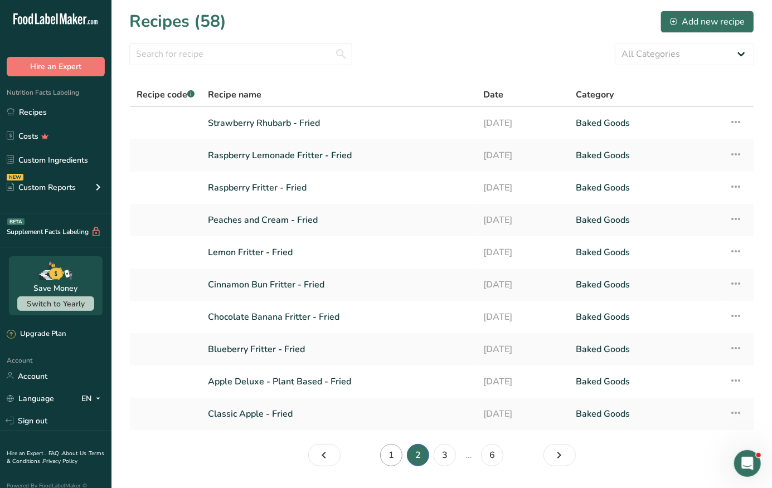
click at [383, 455] on link "1" at bounding box center [391, 455] width 22 height 22
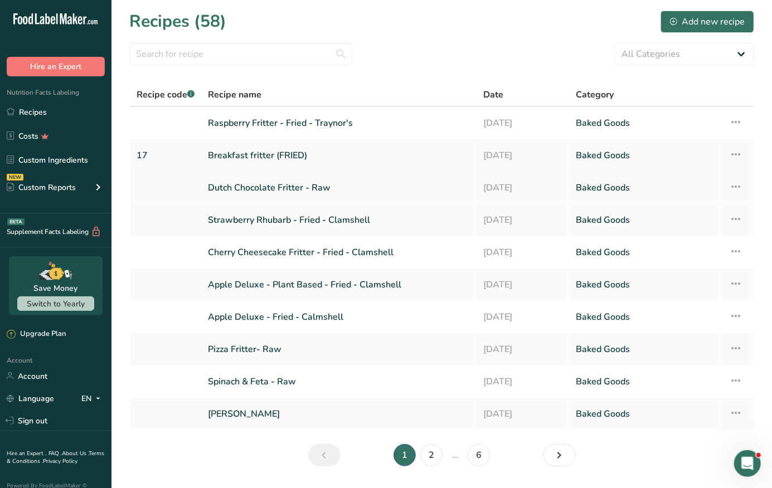
click at [257, 191] on link "Dutch Chocolate Fritter - Raw" at bounding box center [339, 187] width 262 height 23
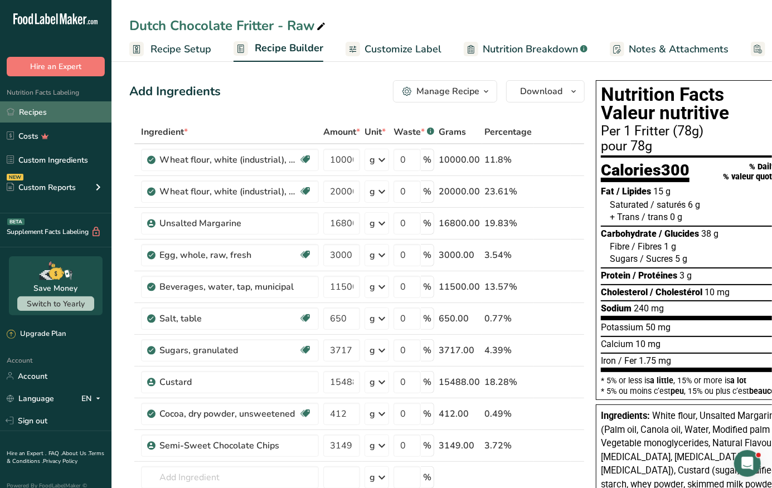
click at [81, 107] on link "Recipes" at bounding box center [55, 111] width 111 height 21
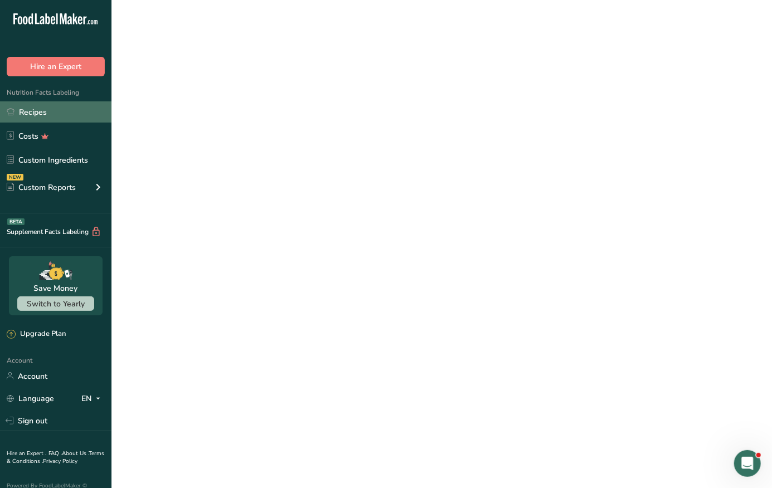
click at [34, 111] on link "Recipes" at bounding box center [55, 111] width 111 height 21
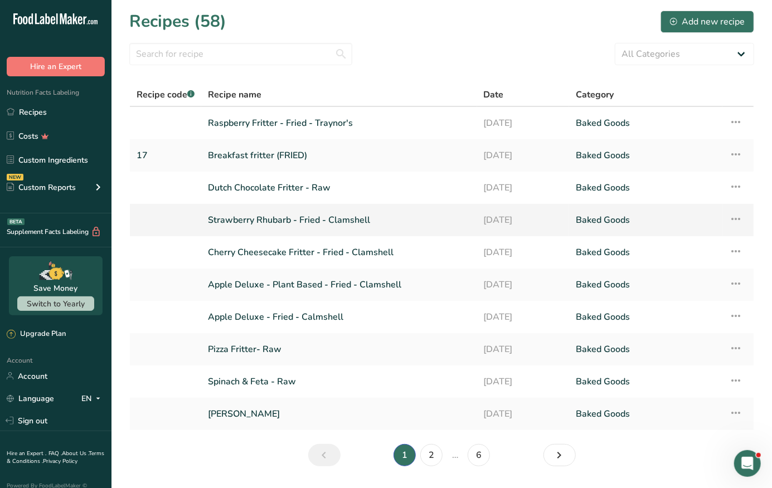
click at [270, 222] on link "Strawberry Rhubarb - Fried - Clamshell" at bounding box center [339, 219] width 262 height 23
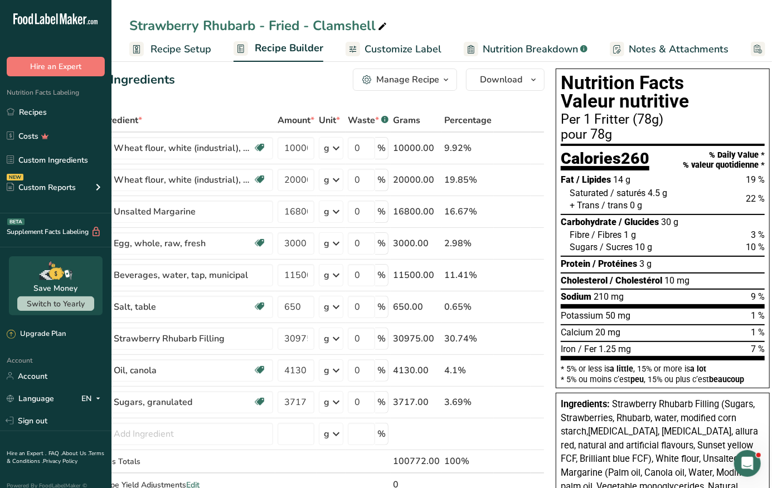
scroll to position [9, 0]
